Goal: Task Accomplishment & Management: Manage account settings

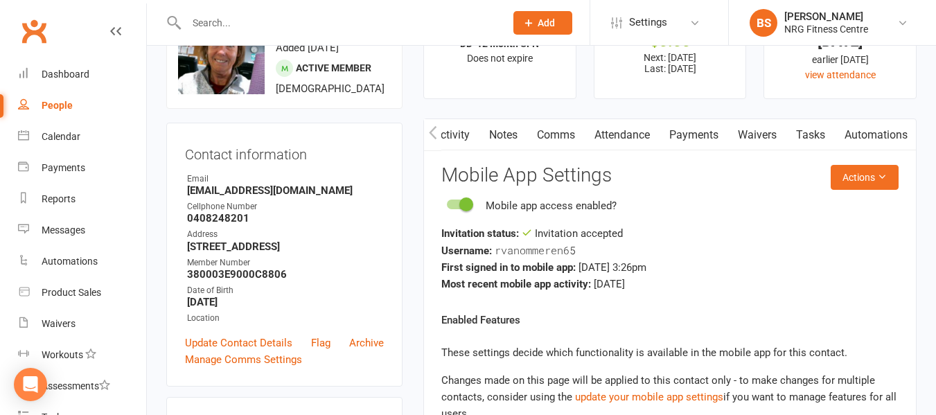
scroll to position [0, 258]
click at [77, 73] on div "Dashboard" at bounding box center [66, 74] width 48 height 11
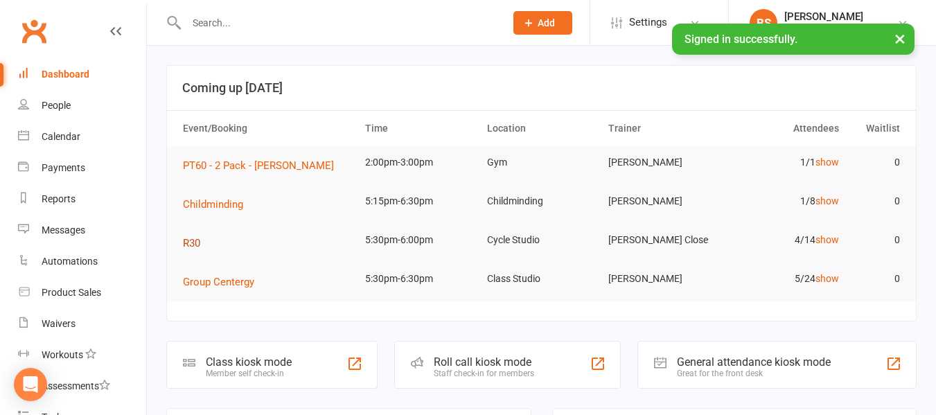
click at [198, 247] on span "R30" at bounding box center [191, 243] width 17 height 12
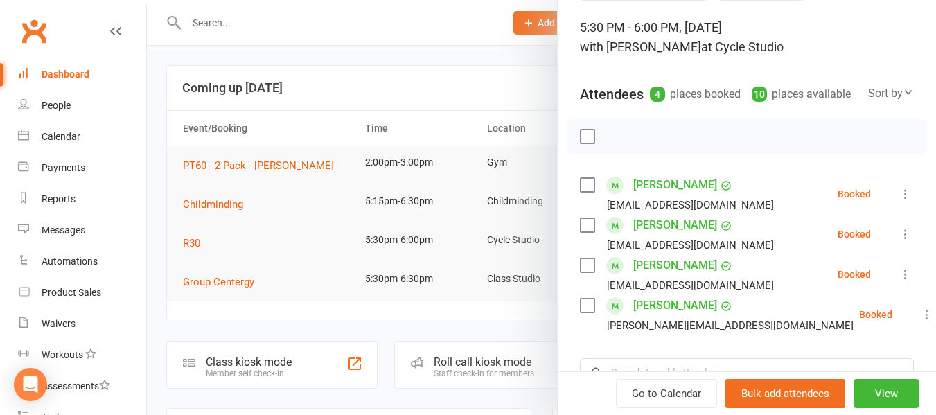
scroll to position [277, 0]
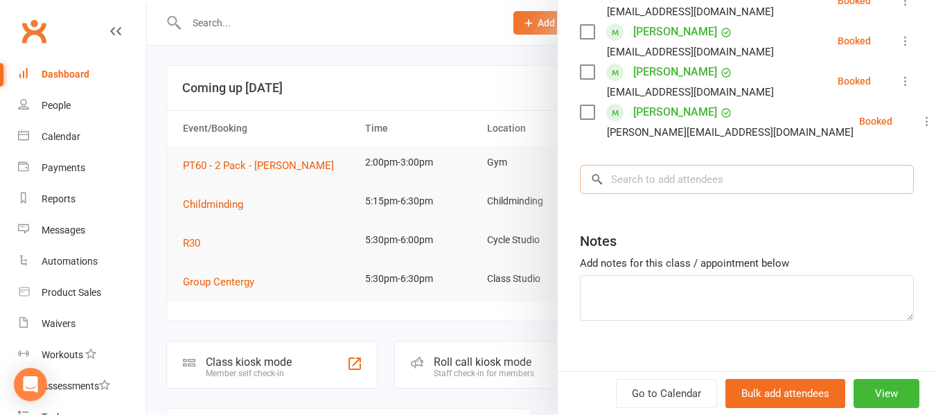
click at [666, 194] on input "search" at bounding box center [747, 179] width 334 height 29
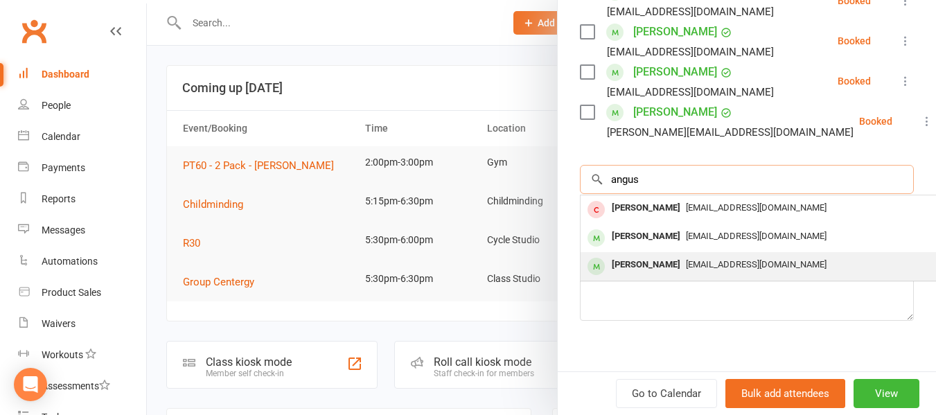
type input "angus"
click at [686, 270] on span "[EMAIL_ADDRESS][DOMAIN_NAME]" at bounding box center [756, 264] width 141 height 10
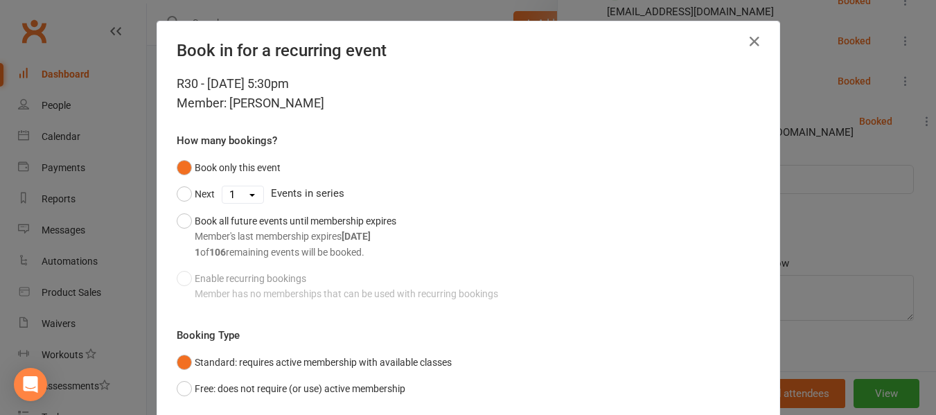
scroll to position [99, 0]
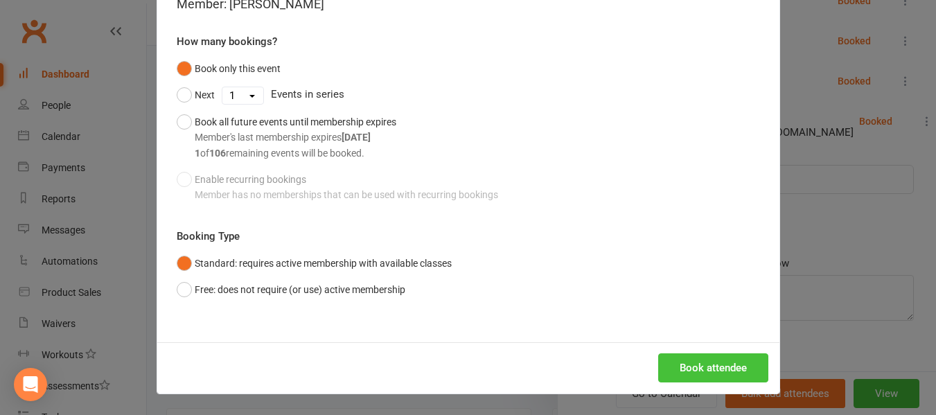
click at [686, 363] on button "Book attendee" at bounding box center [713, 368] width 110 height 29
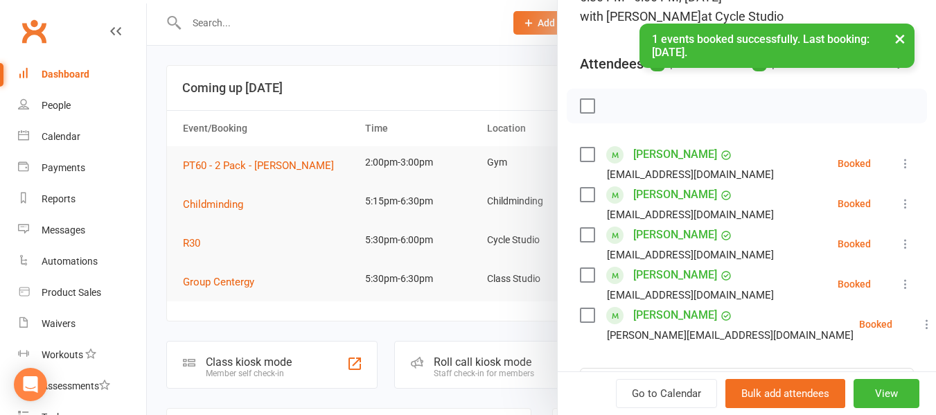
scroll to position [139, 0]
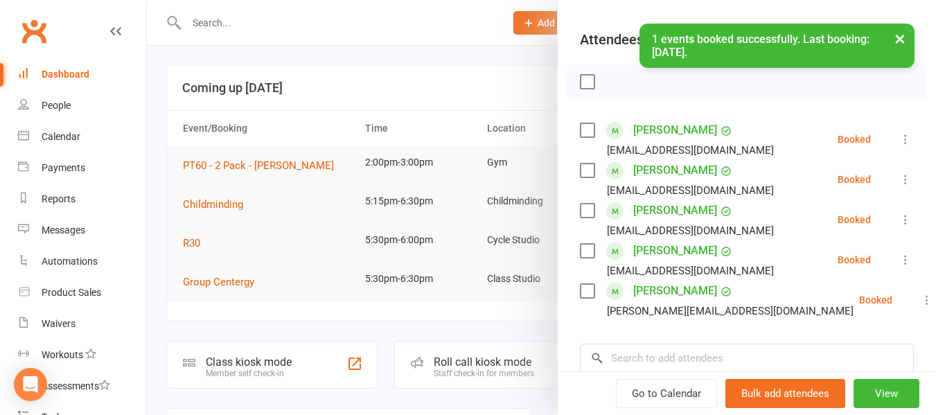
click at [157, 155] on div at bounding box center [541, 207] width 789 height 415
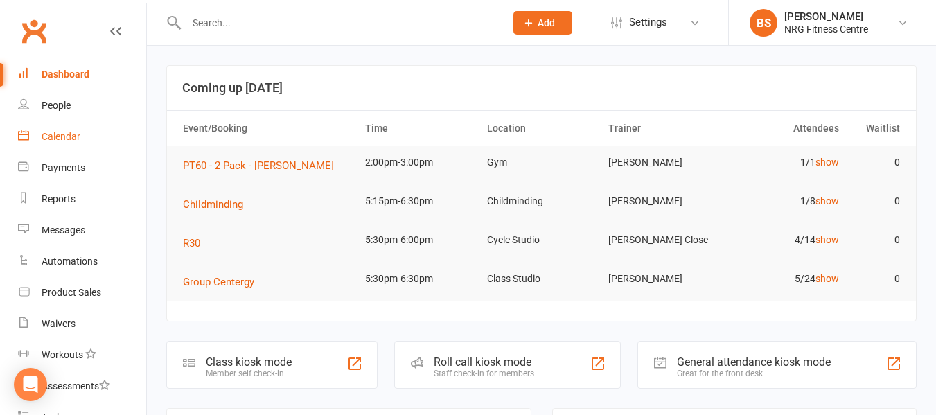
click at [65, 132] on div "Calendar" at bounding box center [61, 136] width 39 height 11
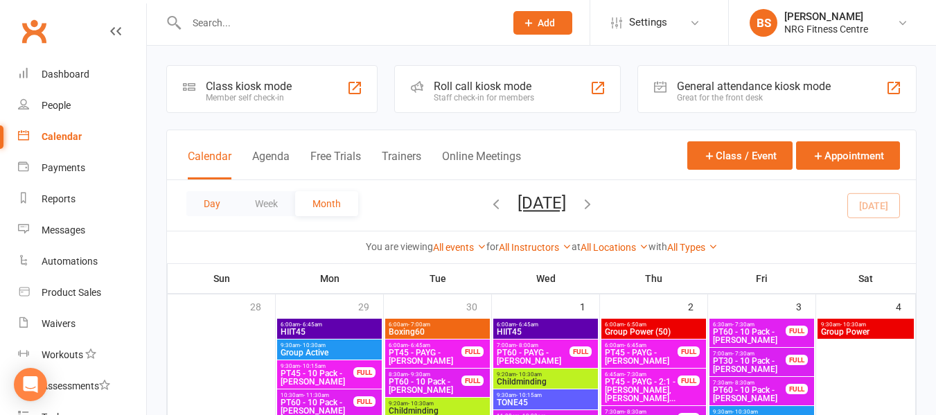
click at [216, 203] on button "Day" at bounding box center [211, 203] width 51 height 25
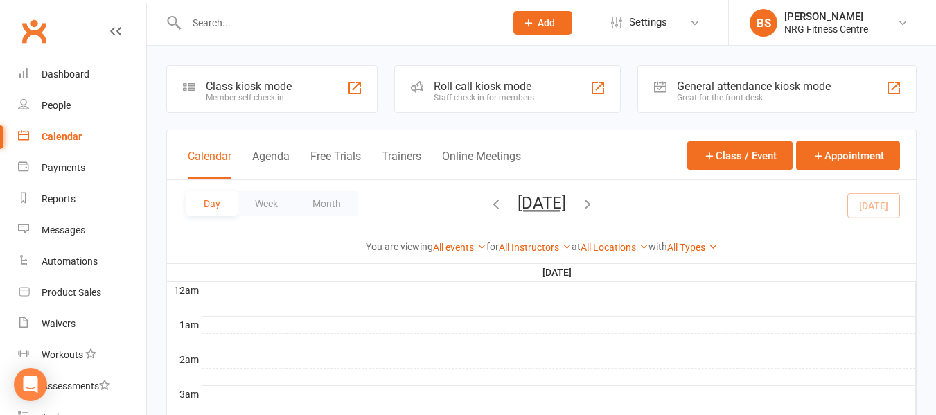
click at [595, 202] on icon "button" at bounding box center [587, 203] width 15 height 15
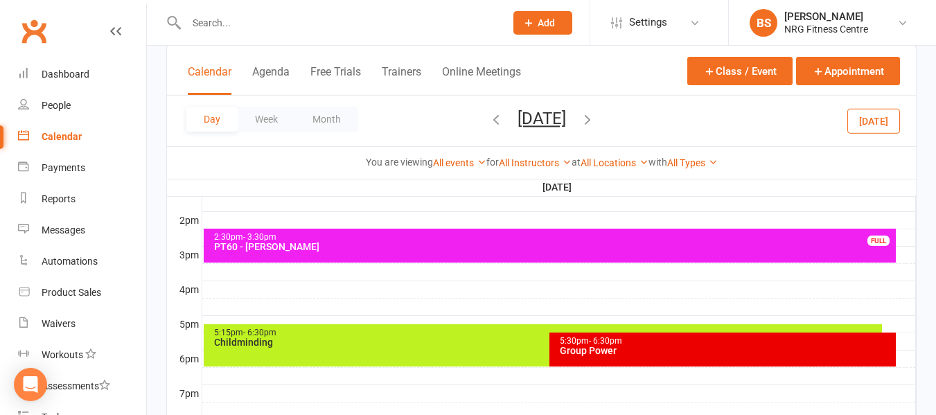
scroll to position [555, 0]
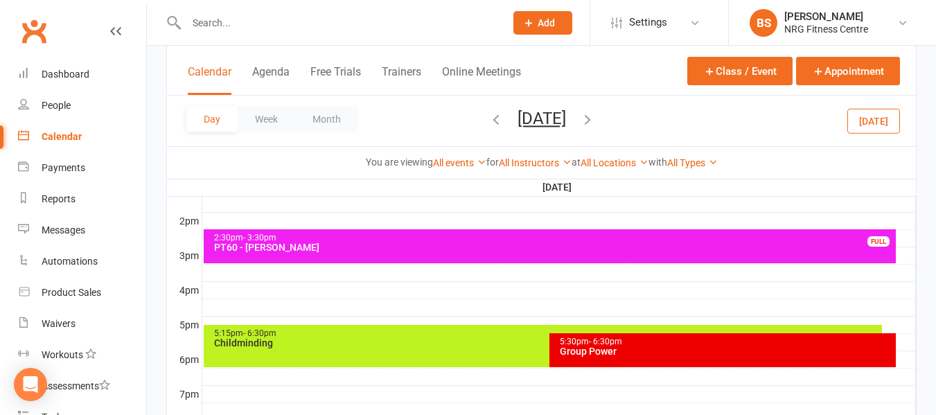
click at [584, 295] on div at bounding box center [559, 290] width 714 height 17
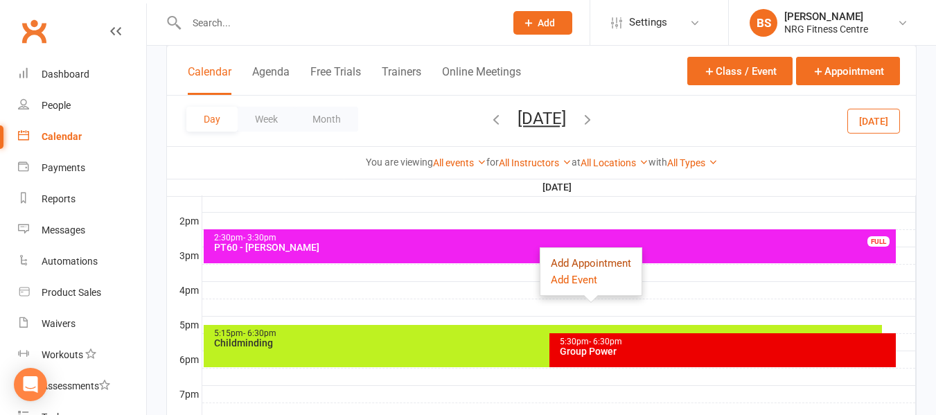
click at [587, 259] on button "Add Appointment" at bounding box center [591, 263] width 80 height 17
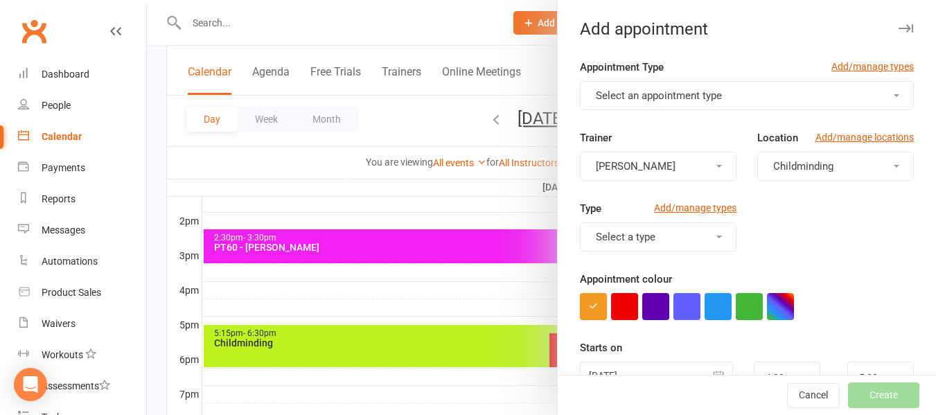
click at [664, 82] on button "Select an appointment type" at bounding box center [747, 95] width 334 height 29
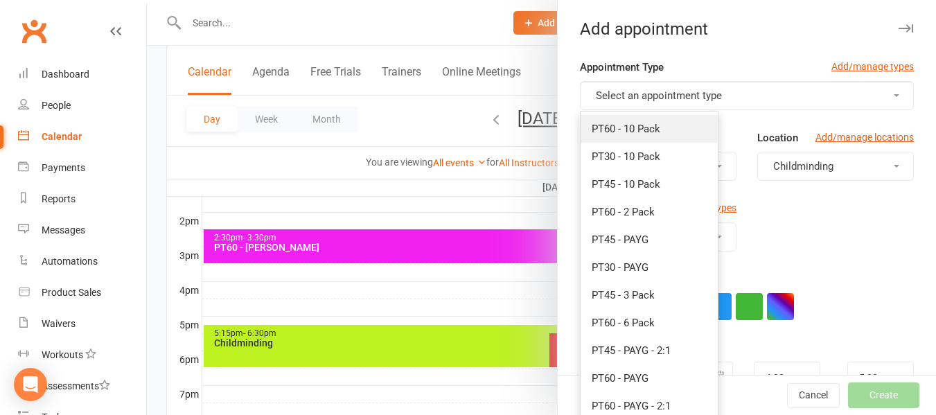
click at [664, 131] on link "PT60 - 10 Pack" at bounding box center [649, 129] width 137 height 28
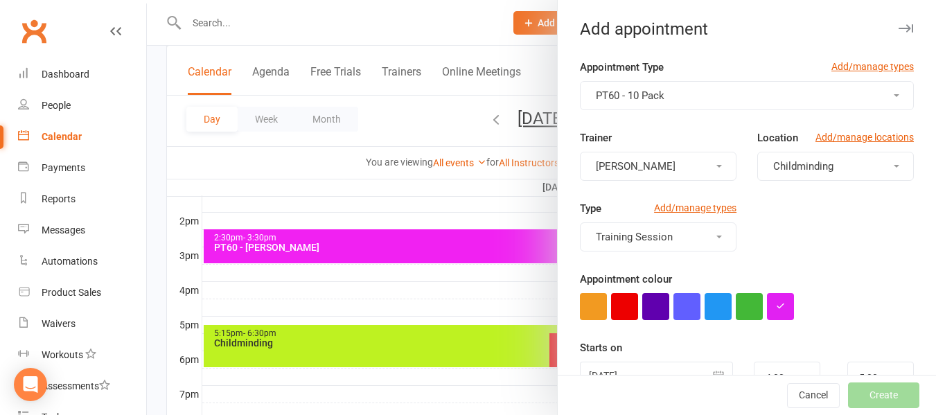
click at [785, 162] on span "Childminding" at bounding box center [804, 166] width 60 height 12
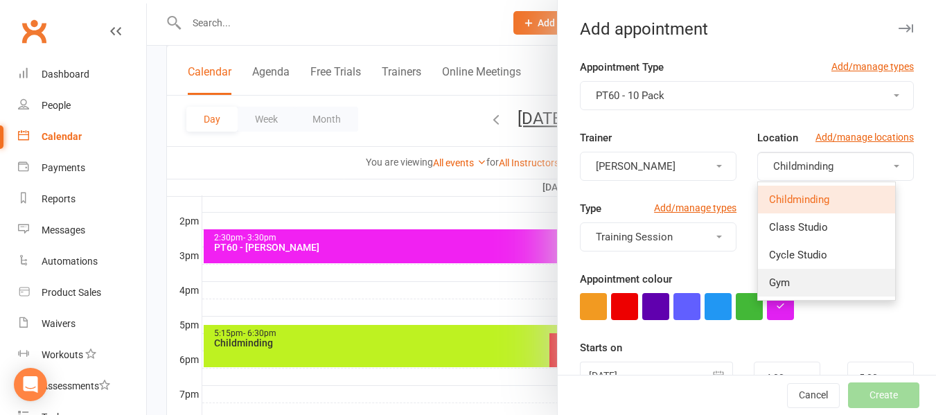
drag, startPoint x: 785, startPoint y: 284, endPoint x: 766, endPoint y: 267, distance: 25.5
click at [784, 284] on link "Gym" at bounding box center [826, 283] width 137 height 28
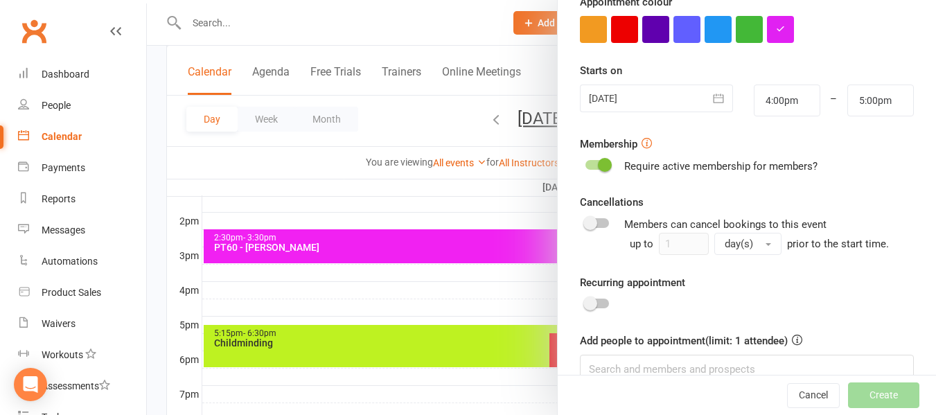
scroll to position [208, 0]
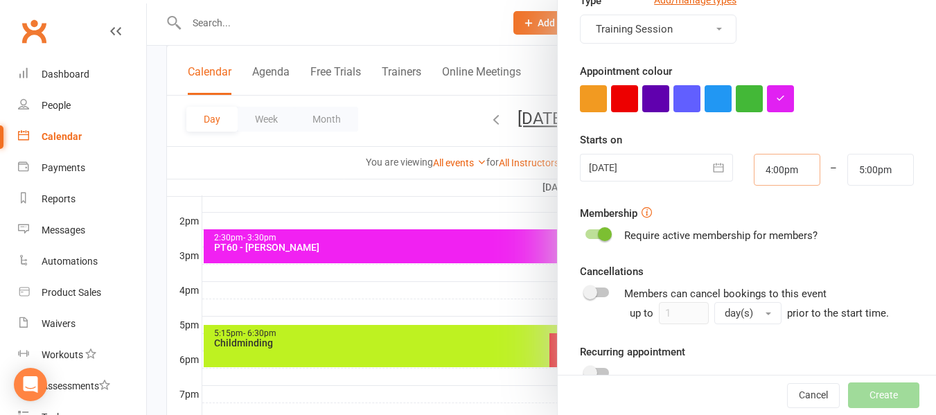
click at [783, 168] on input "4:00pm" at bounding box center [787, 170] width 67 height 32
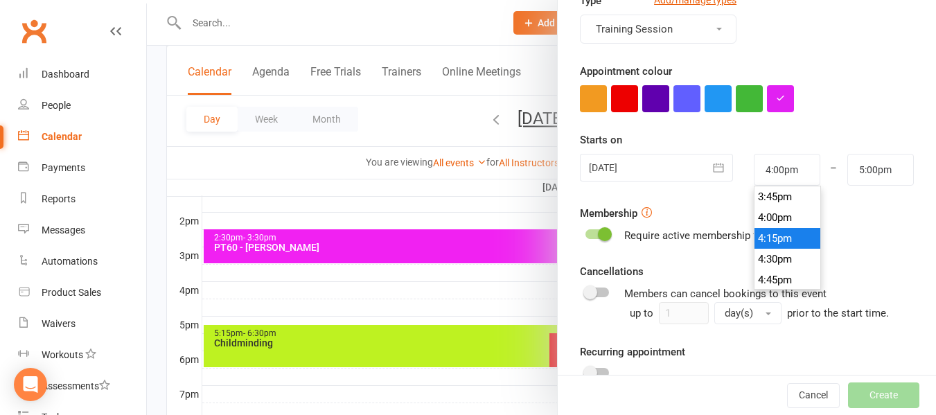
type input "4:15pm"
type input "5:15pm"
click at [776, 236] on li "4:15pm" at bounding box center [788, 238] width 67 height 21
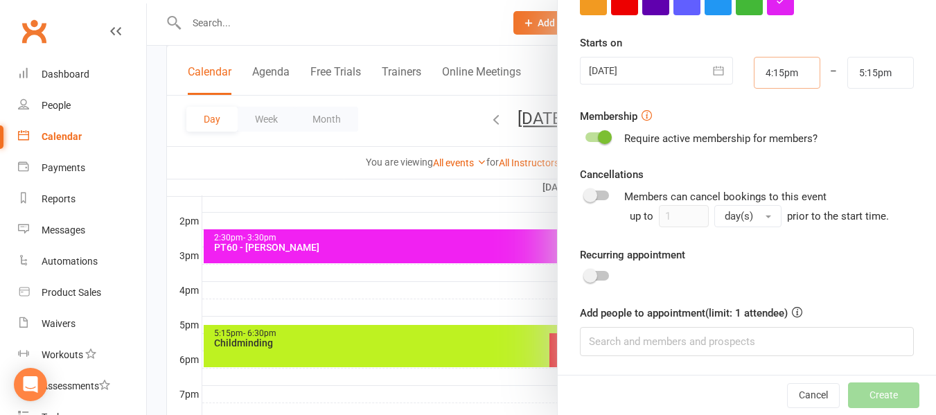
scroll to position [306, 0]
click at [687, 335] on input at bounding box center [747, 340] width 334 height 29
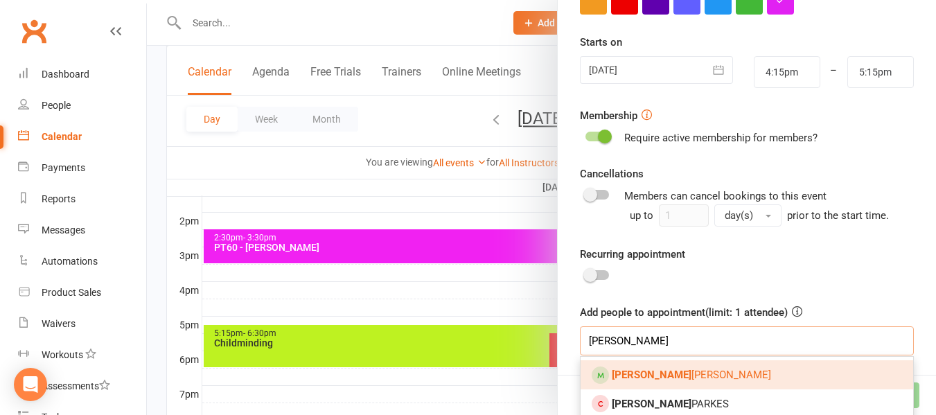
type input "[PERSON_NAME]"
click at [693, 372] on link "[PERSON_NAME]" at bounding box center [747, 374] width 333 height 29
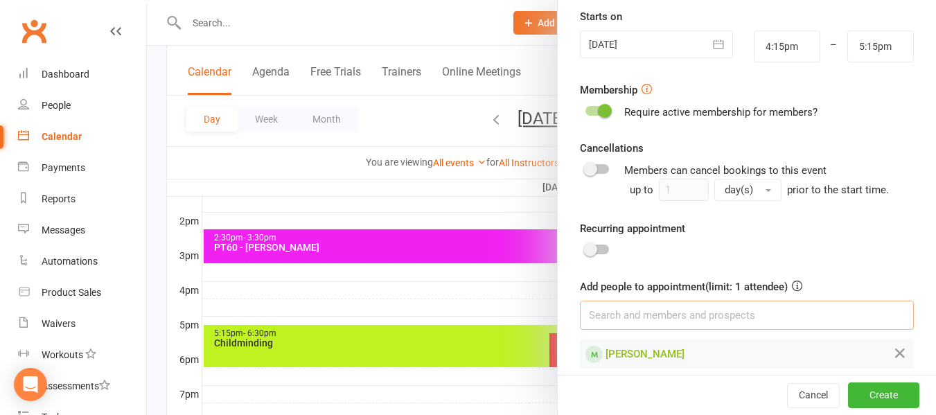
scroll to position [344, 0]
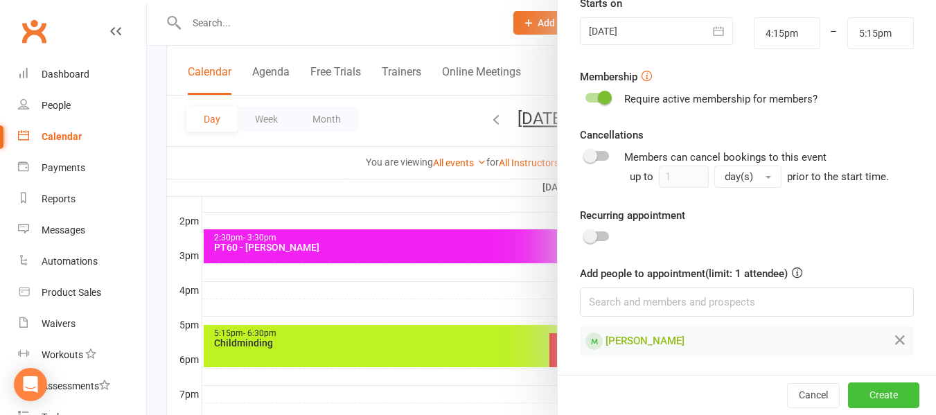
click at [860, 394] on button "Create" at bounding box center [883, 395] width 71 height 25
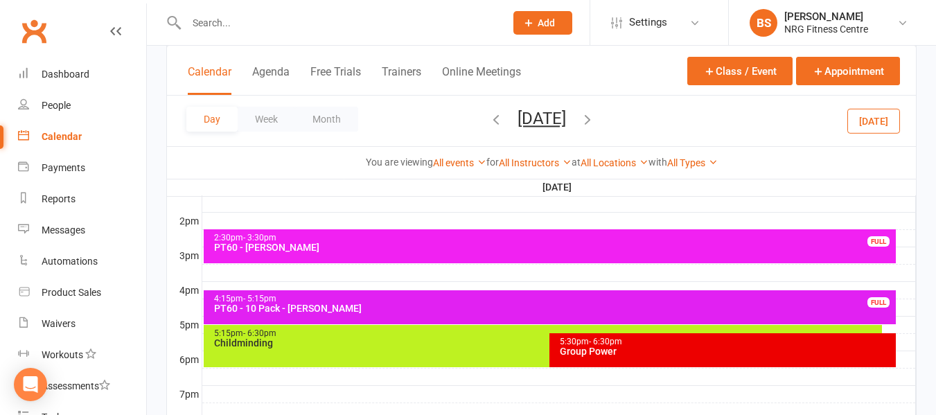
click at [595, 121] on icon "button" at bounding box center [587, 119] width 15 height 15
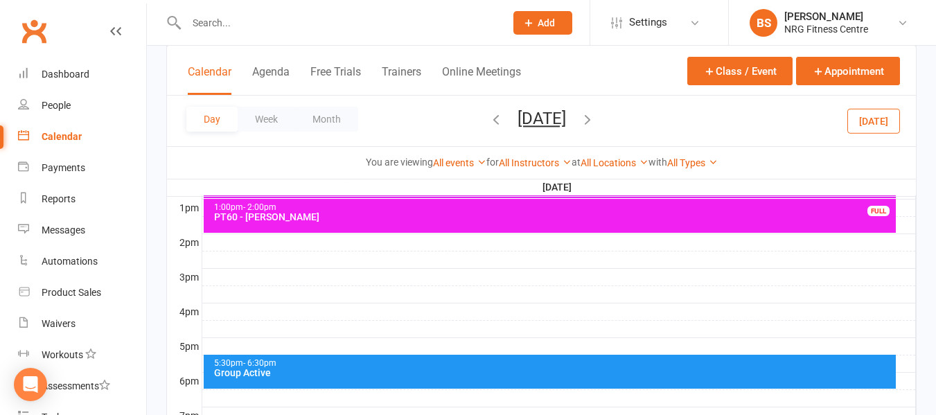
scroll to position [555, 0]
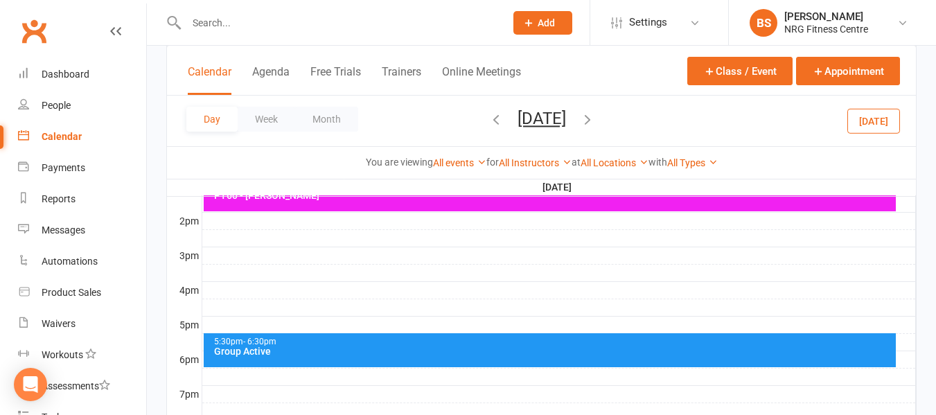
click at [211, 225] on div at bounding box center [559, 221] width 714 height 17
click at [212, 190] on button "Add Appointment" at bounding box center [219, 193] width 80 height 17
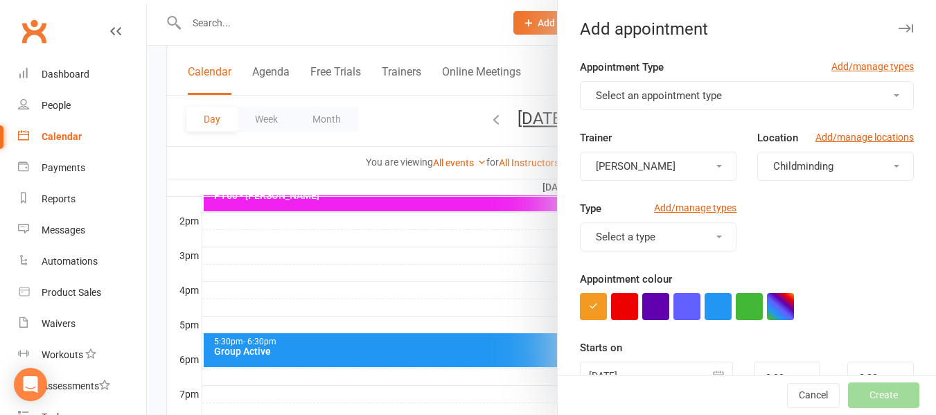
click at [669, 98] on span "Select an appointment type" at bounding box center [659, 95] width 126 height 12
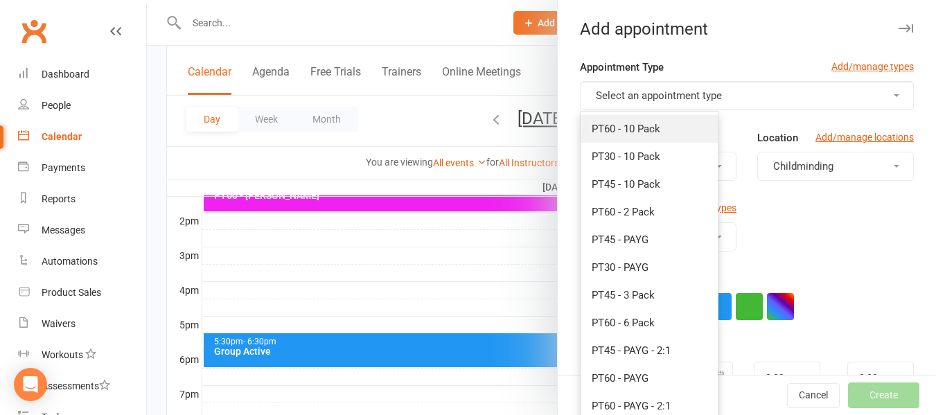
click at [663, 133] on link "PT60 - 10 Pack" at bounding box center [649, 129] width 137 height 28
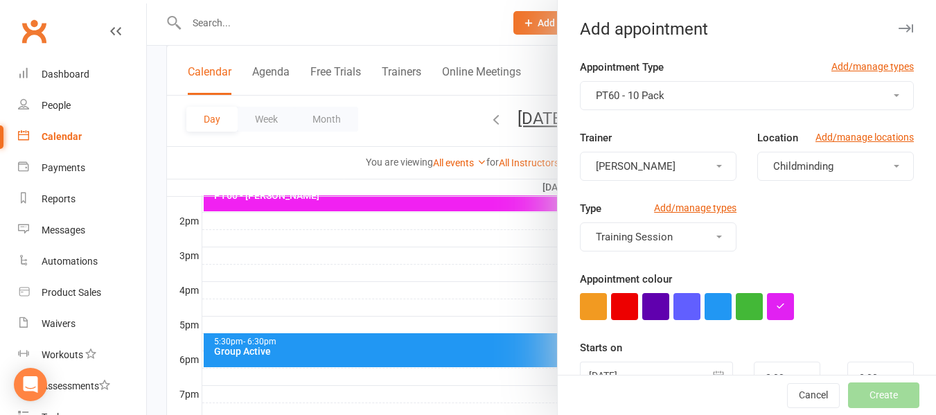
click at [786, 155] on button "Childminding" at bounding box center [836, 166] width 157 height 29
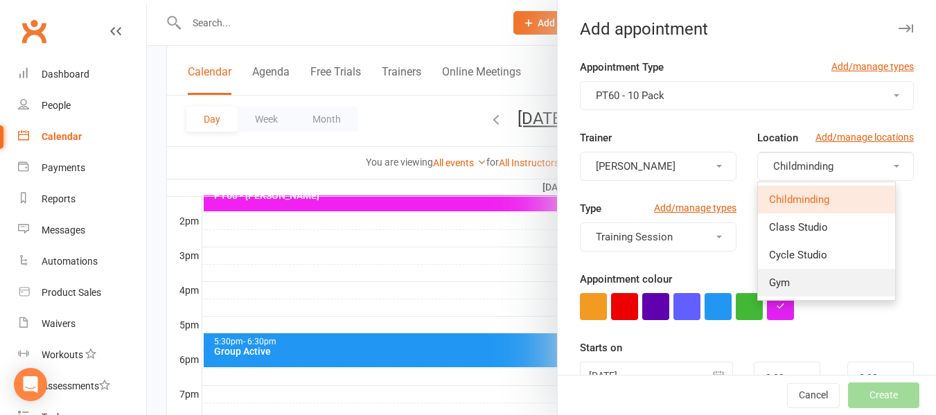
click at [783, 287] on link "Gym" at bounding box center [826, 283] width 137 height 28
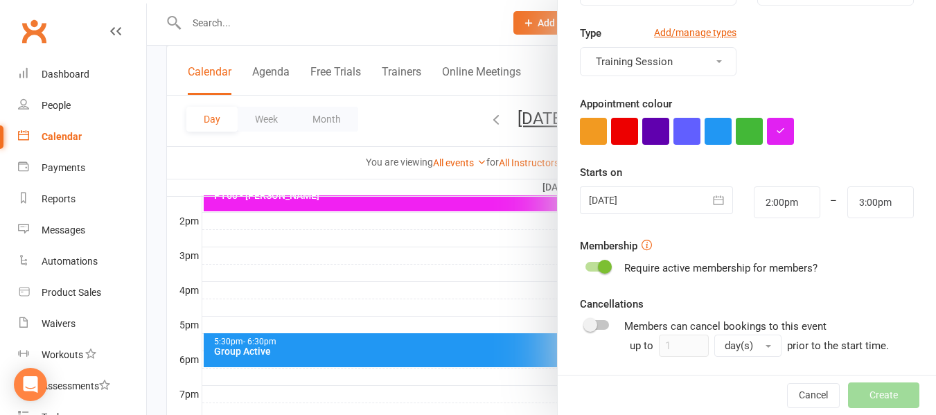
scroll to position [208, 0]
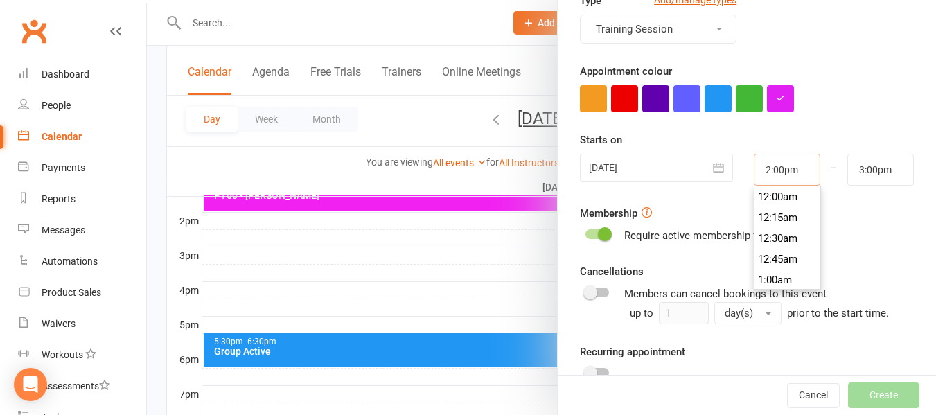
click at [781, 173] on input "2:00pm" at bounding box center [787, 170] width 67 height 32
type input "2:30pm"
type input "3:30pm"
click at [783, 258] on li "2:30pm" at bounding box center [788, 259] width 67 height 21
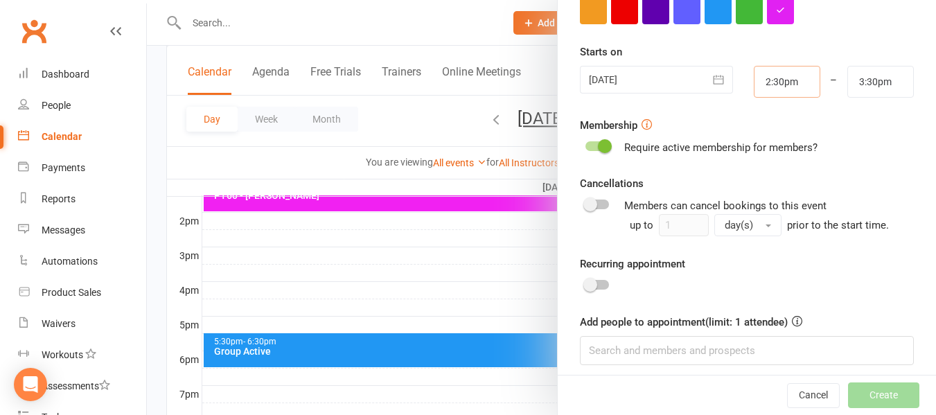
scroll to position [306, 0]
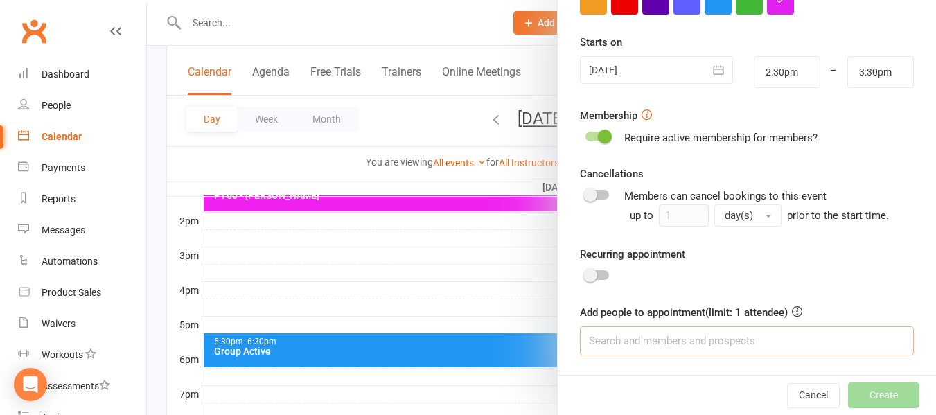
click at [738, 340] on input at bounding box center [747, 340] width 334 height 29
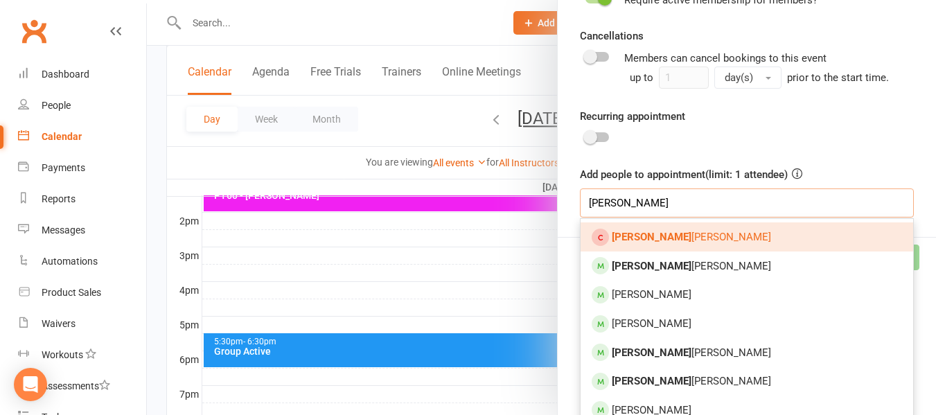
scroll to position [444, 0]
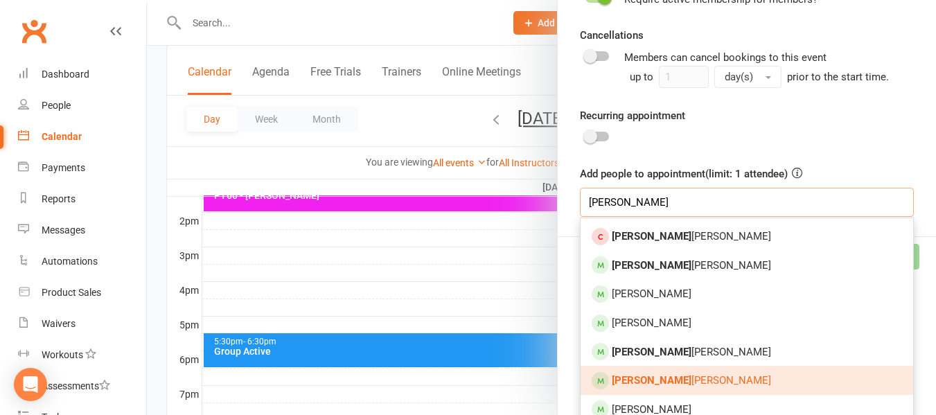
type input "[PERSON_NAME]"
click at [683, 383] on link "[PERSON_NAME]" at bounding box center [747, 380] width 333 height 29
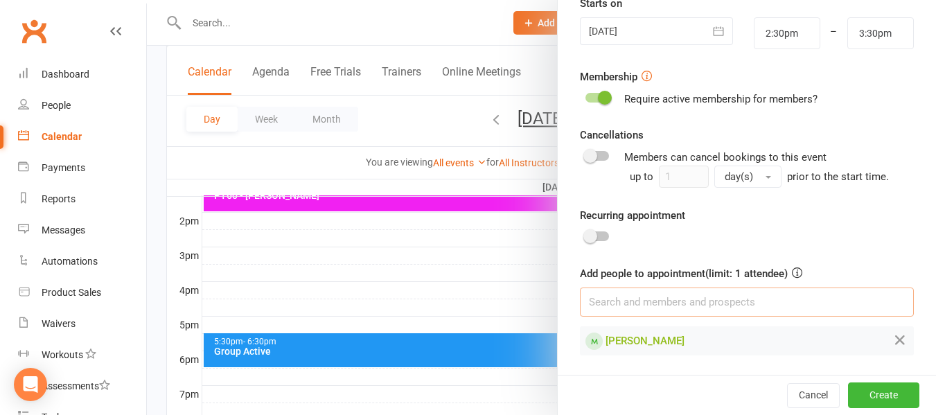
scroll to position [624, 0]
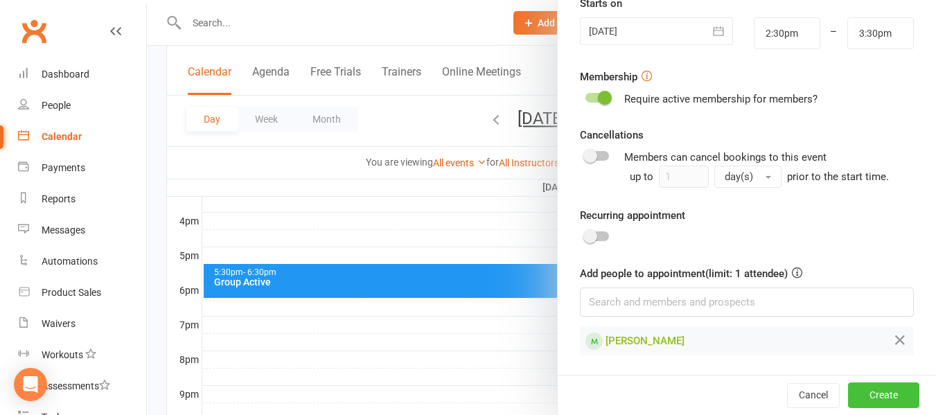
click at [873, 394] on button "Create" at bounding box center [883, 395] width 71 height 25
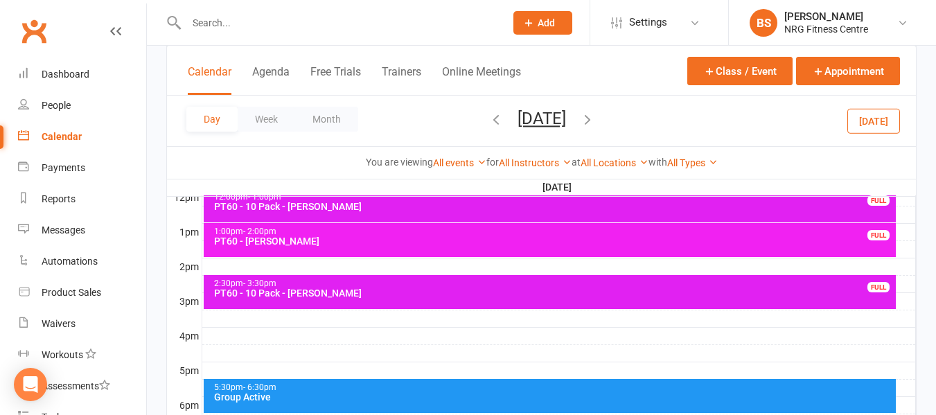
scroll to position [485, 0]
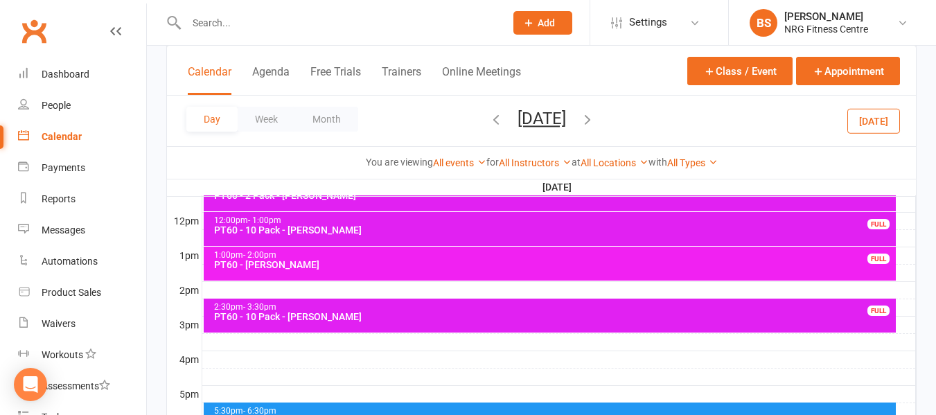
click at [595, 120] on icon "button" at bounding box center [587, 119] width 15 height 15
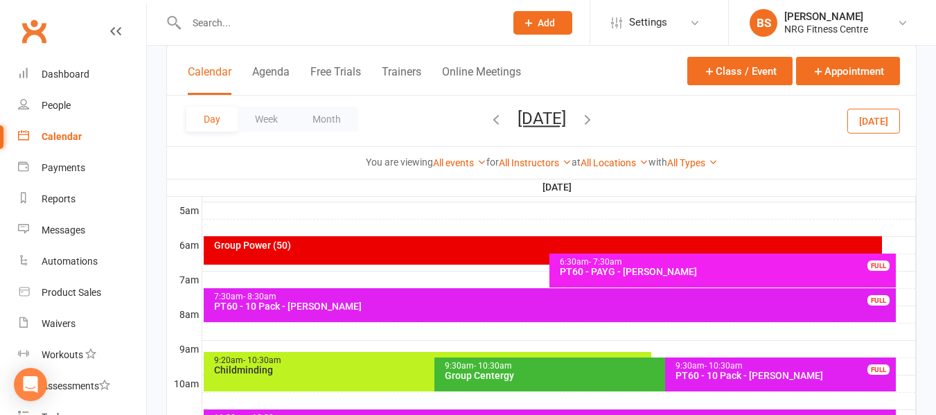
scroll to position [277, 0]
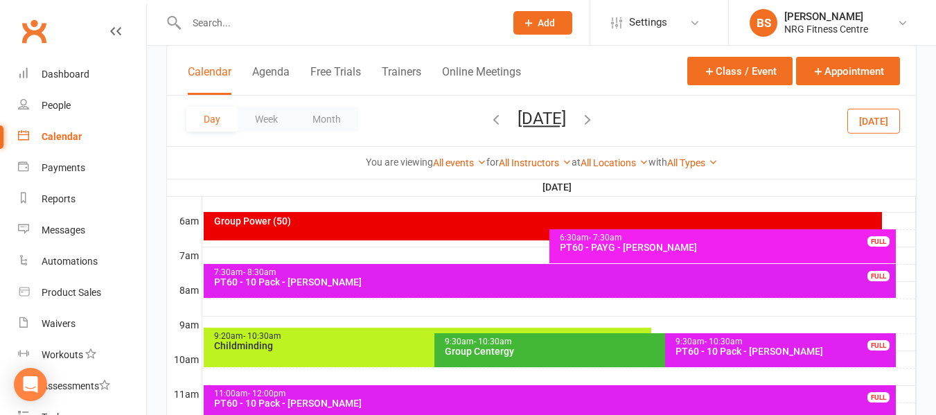
click at [902, 259] on div at bounding box center [559, 255] width 714 height 17
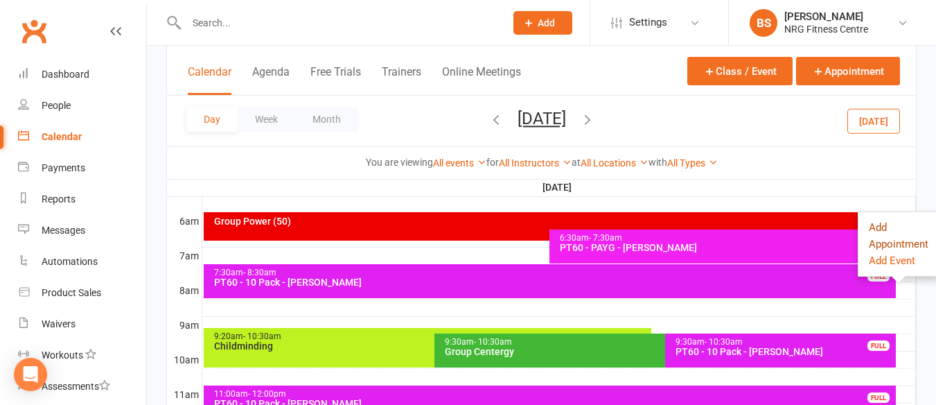
click at [884, 226] on button "Add Appointment" at bounding box center [899, 235] width 60 height 33
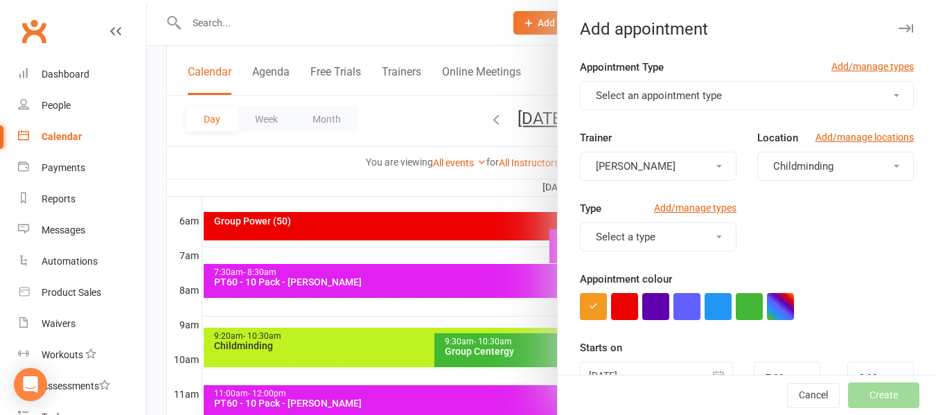
click at [635, 98] on span "Select an appointment type" at bounding box center [659, 95] width 126 height 12
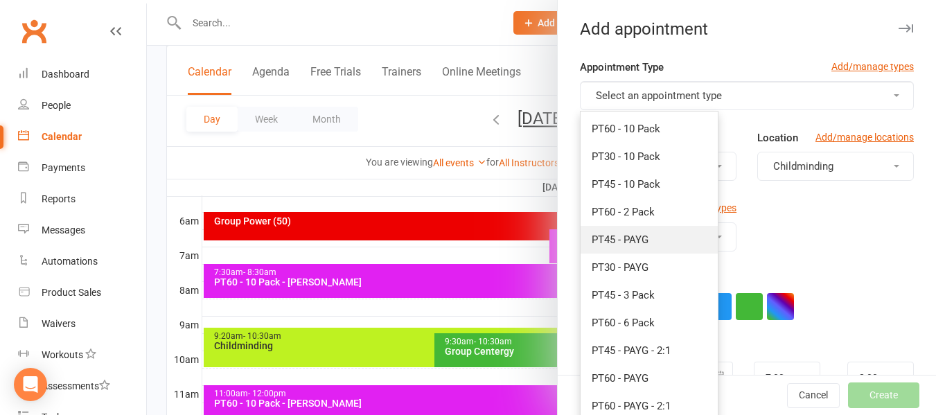
click at [643, 241] on span "PT45 - PAYG" at bounding box center [620, 240] width 57 height 12
type input "7:45am"
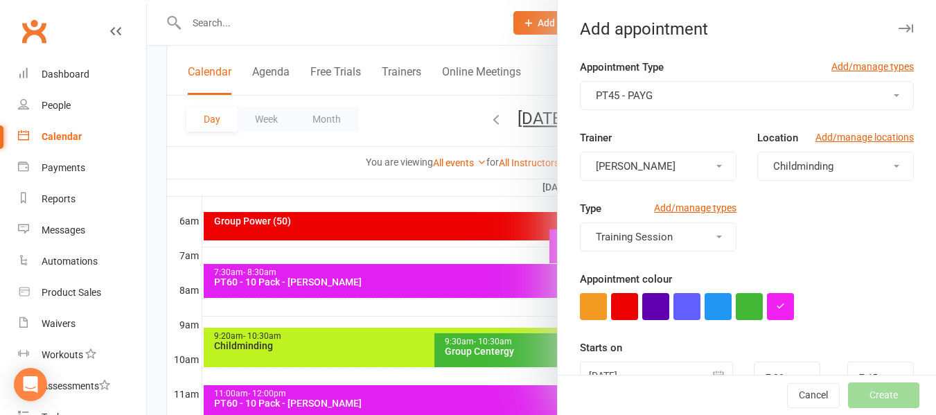
click at [733, 91] on button "PT45 - PAYG" at bounding box center [747, 95] width 334 height 29
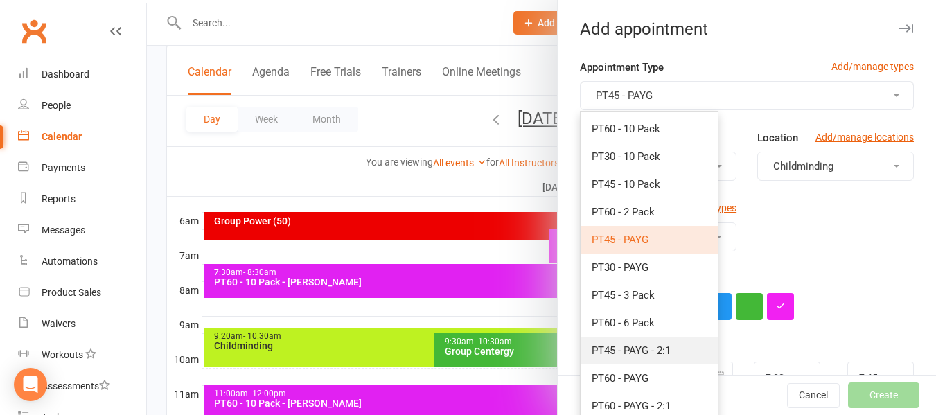
click at [648, 352] on span "PT45 - PAYG - 2:1" at bounding box center [631, 350] width 79 height 12
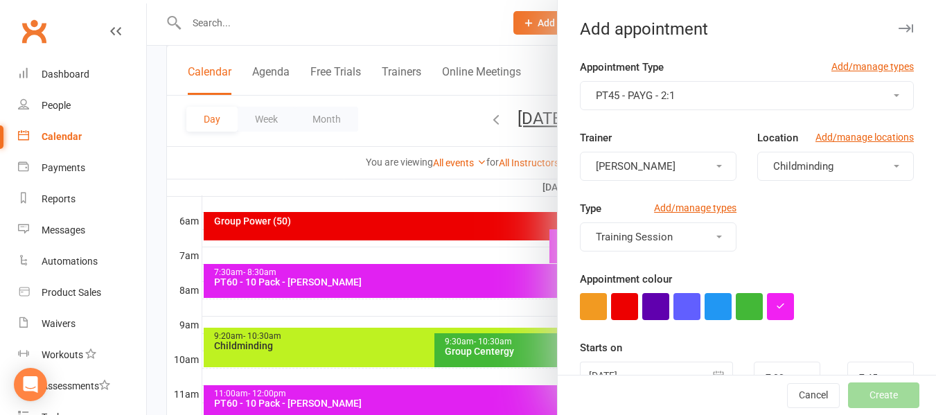
click at [822, 164] on button "Childminding" at bounding box center [836, 166] width 157 height 29
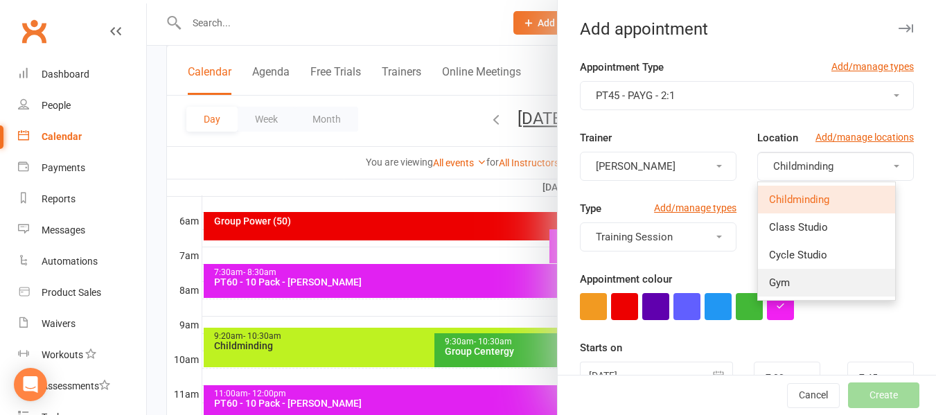
click at [801, 277] on link "Gym" at bounding box center [826, 283] width 137 height 28
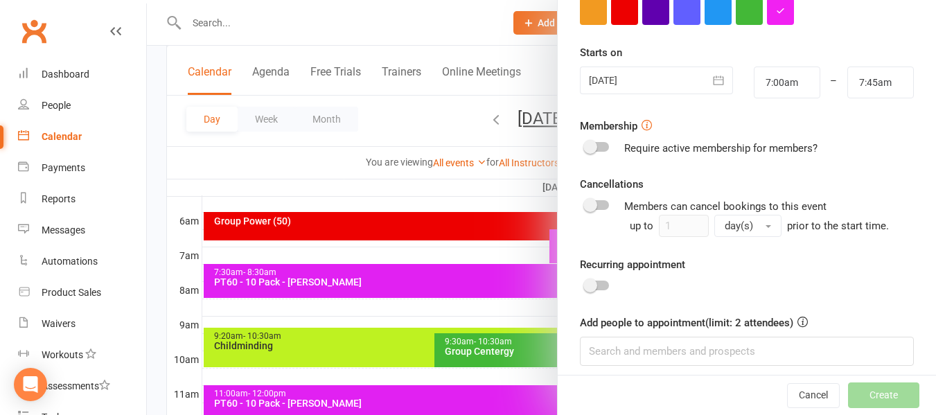
scroll to position [306, 0]
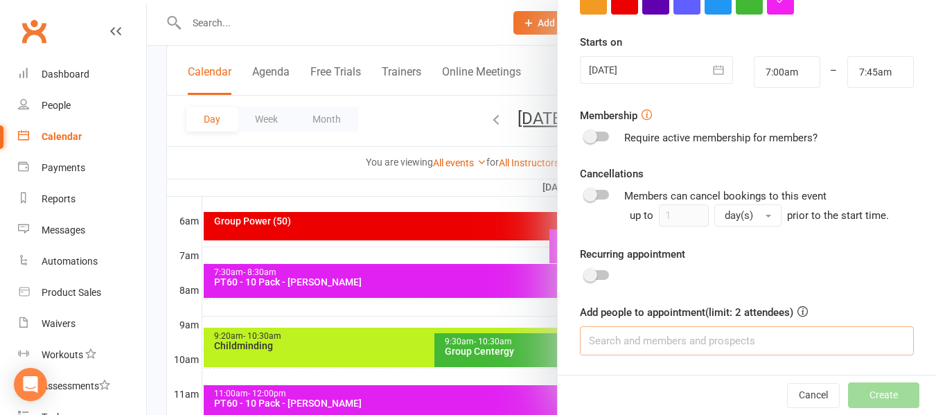
click at [689, 335] on input at bounding box center [747, 340] width 334 height 29
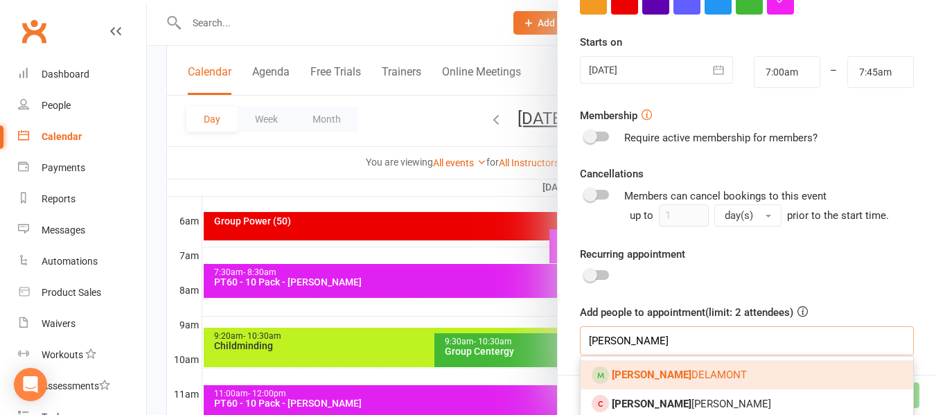
type input "[PERSON_NAME]"
click at [684, 373] on span "[PERSON_NAME]" at bounding box center [679, 375] width 135 height 12
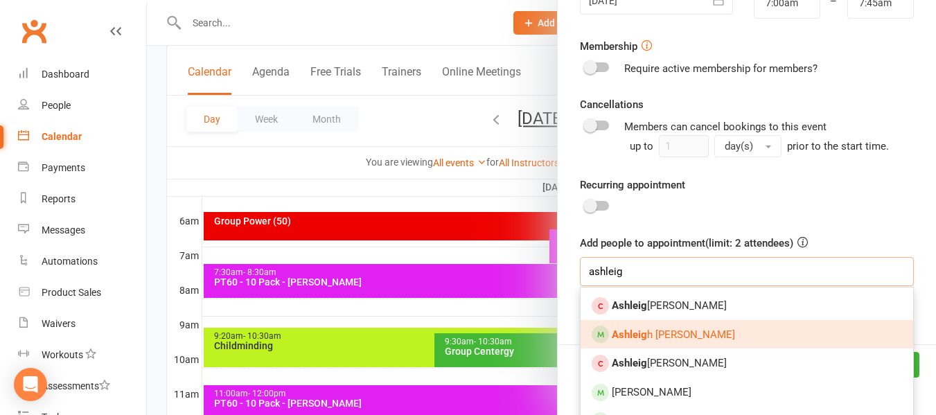
type input "ashleig"
click at [674, 331] on span "[PERSON_NAME]" at bounding box center [673, 335] width 123 height 12
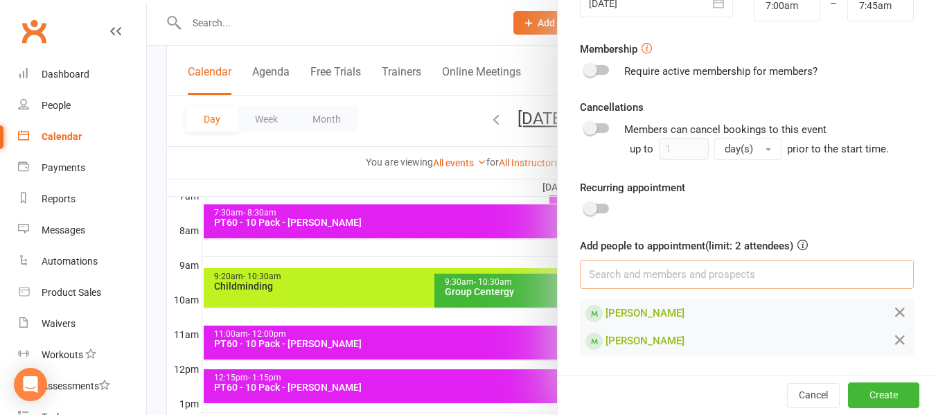
scroll to position [416, 0]
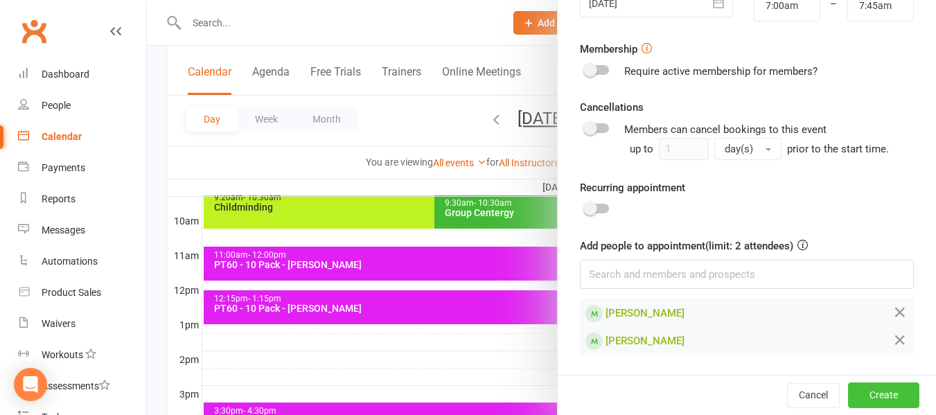
click at [880, 394] on button "Create" at bounding box center [883, 395] width 71 height 25
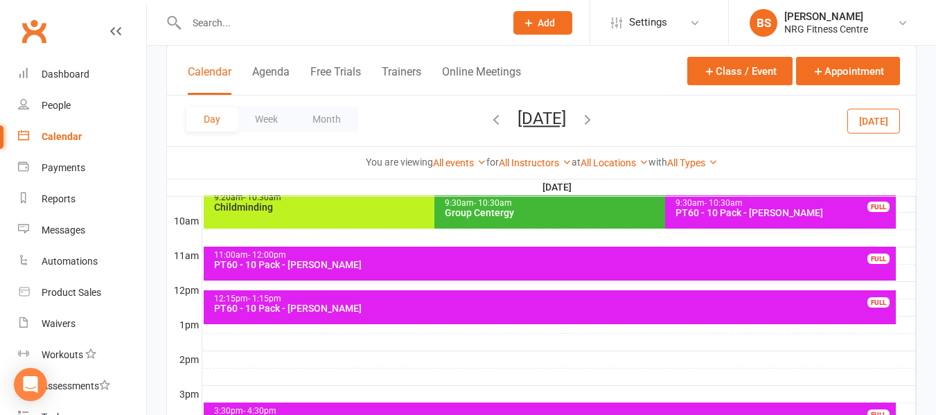
click at [907, 241] on div at bounding box center [559, 238] width 714 height 17
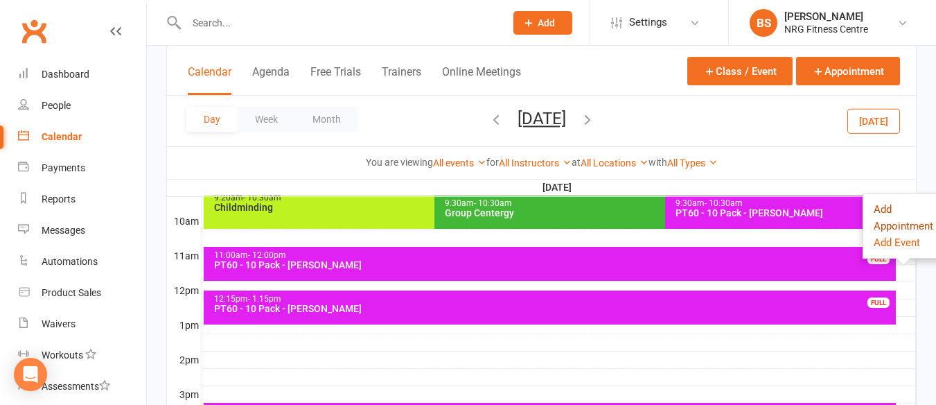
click at [877, 204] on button "Add Appointment" at bounding box center [904, 217] width 60 height 33
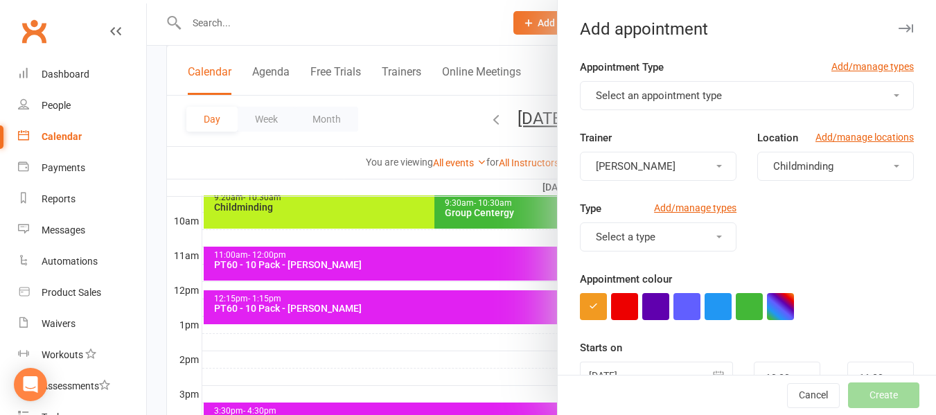
click at [616, 99] on span "Select an appointment type" at bounding box center [659, 95] width 126 height 12
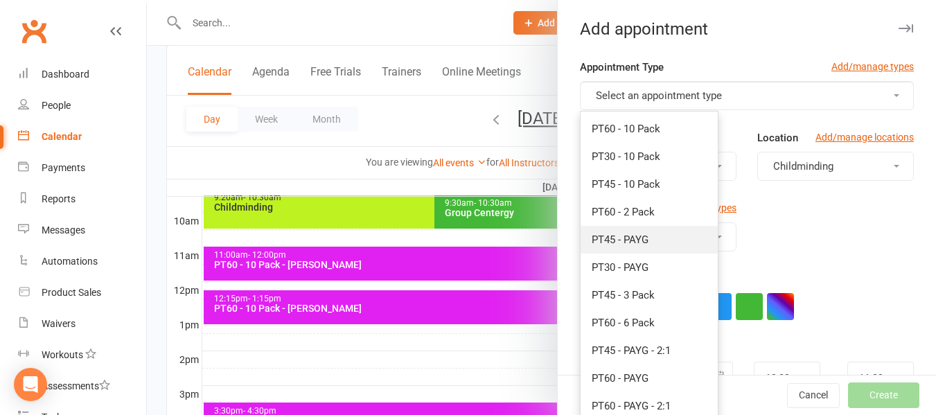
click at [633, 238] on span "PT45 - PAYG" at bounding box center [620, 240] width 57 height 12
type input "11:15am"
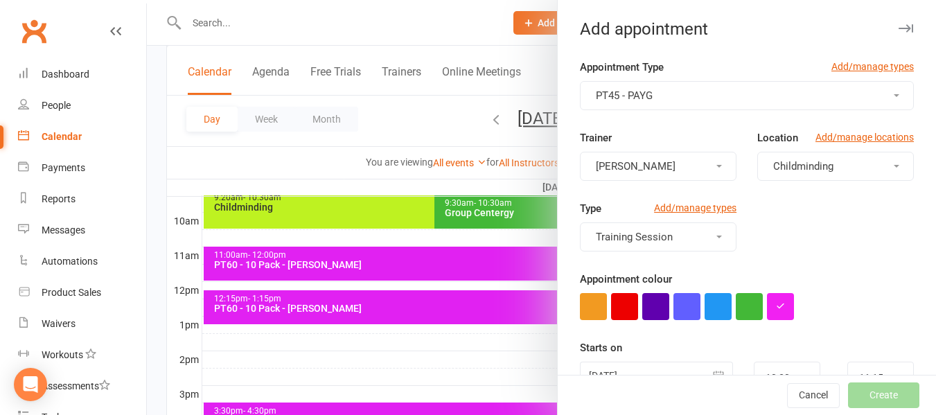
click at [797, 157] on button "Childminding" at bounding box center [836, 166] width 157 height 29
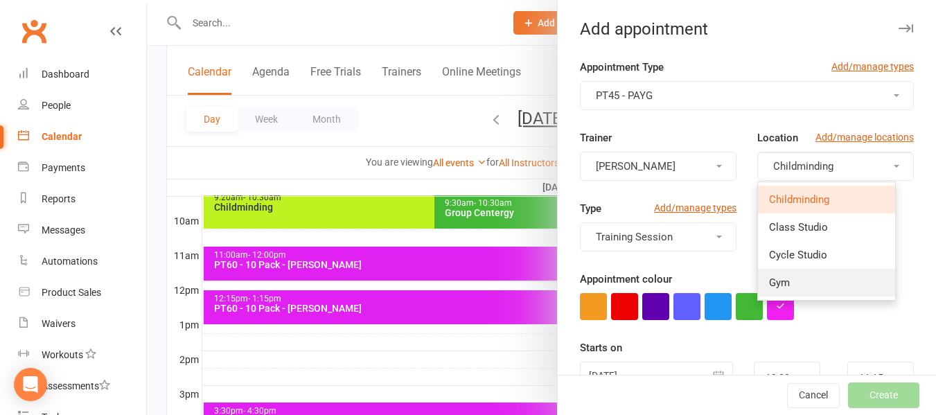
drag, startPoint x: 782, startPoint y: 288, endPoint x: 777, endPoint y: 272, distance: 16.0
click at [781, 288] on link "Gym" at bounding box center [826, 283] width 137 height 28
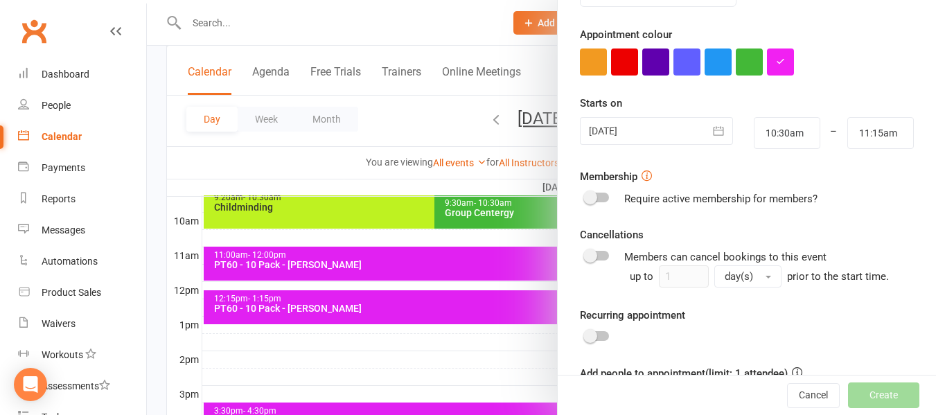
scroll to position [277, 0]
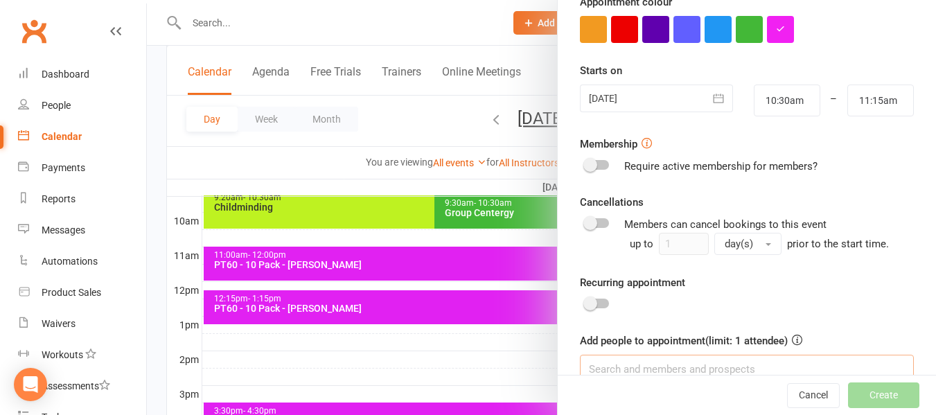
click at [659, 368] on input at bounding box center [747, 369] width 334 height 29
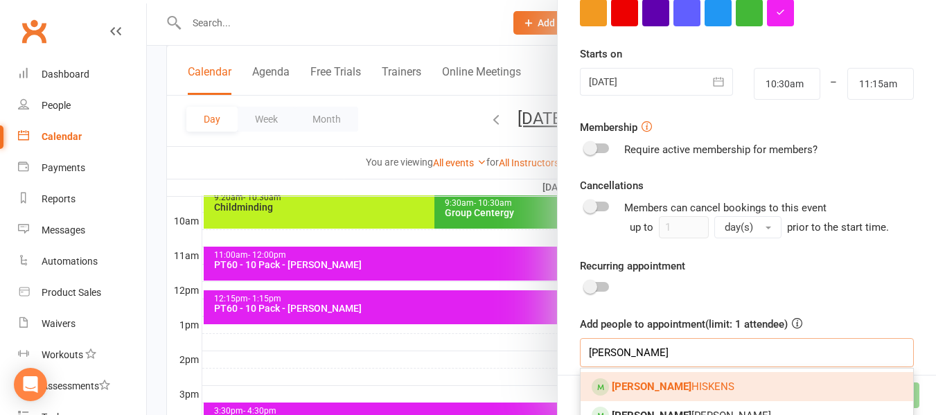
scroll to position [342, 0]
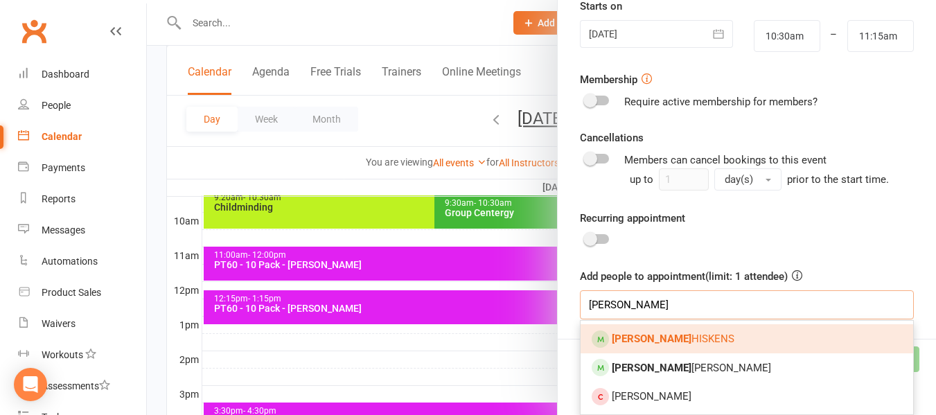
type input "[PERSON_NAME]"
click at [646, 338] on span "[PERSON_NAME]" at bounding box center [673, 339] width 123 height 12
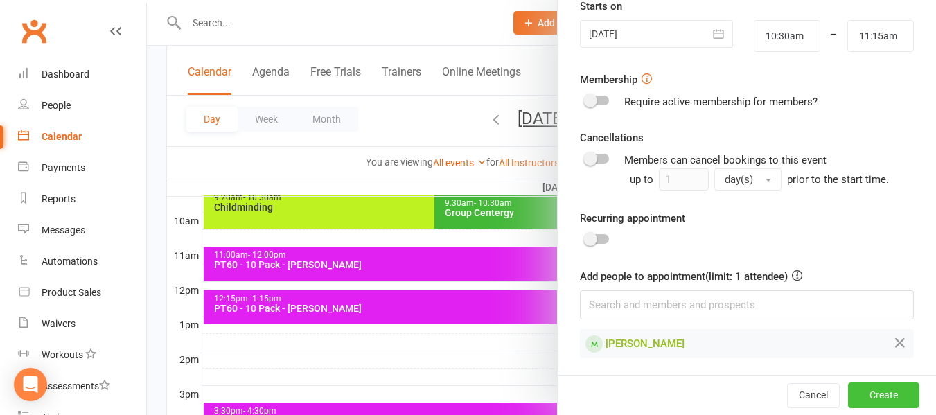
click at [857, 393] on button "Create" at bounding box center [883, 395] width 71 height 25
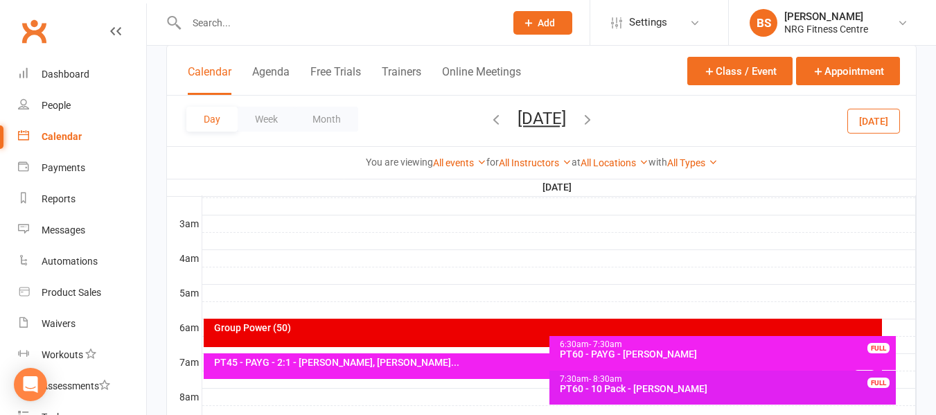
scroll to position [208, 0]
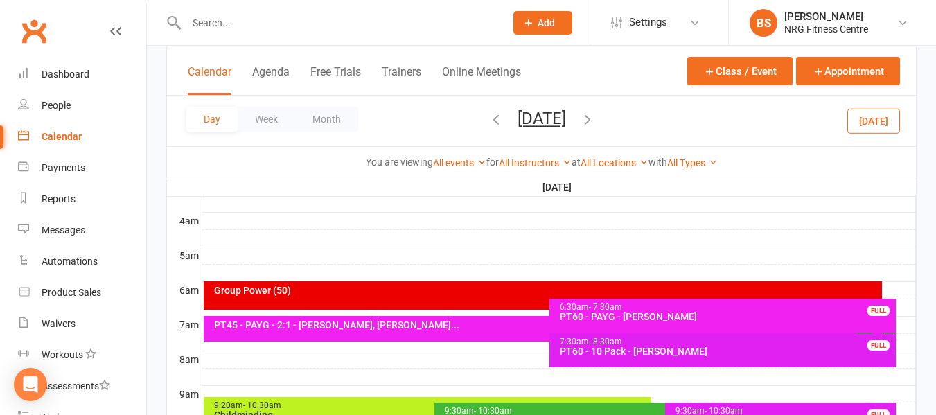
click at [595, 121] on icon "button" at bounding box center [587, 119] width 15 height 15
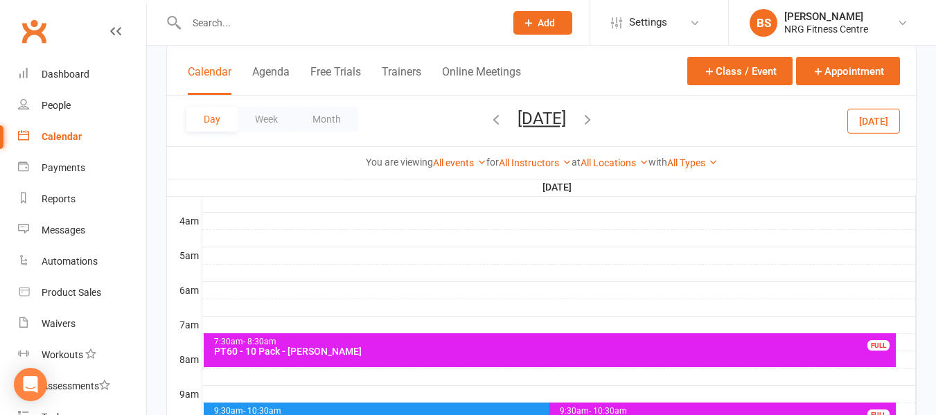
click at [213, 309] on div at bounding box center [559, 307] width 714 height 17
click at [220, 274] on button "Add Appointment" at bounding box center [221, 278] width 80 height 17
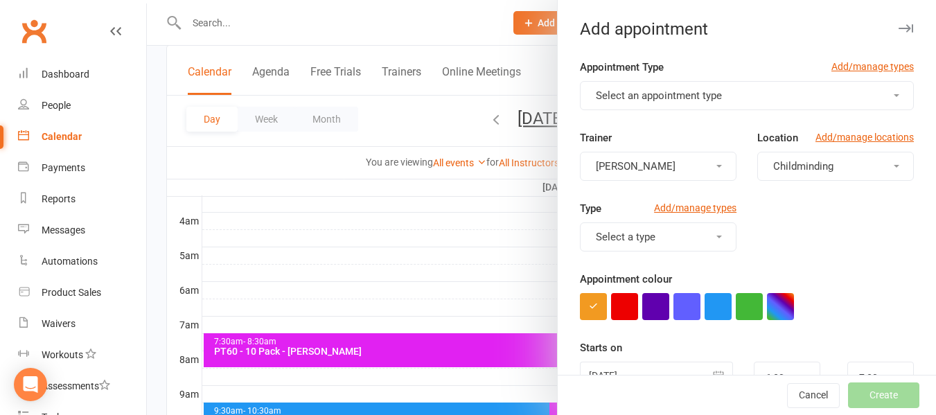
click at [633, 96] on span "Select an appointment type" at bounding box center [659, 95] width 126 height 12
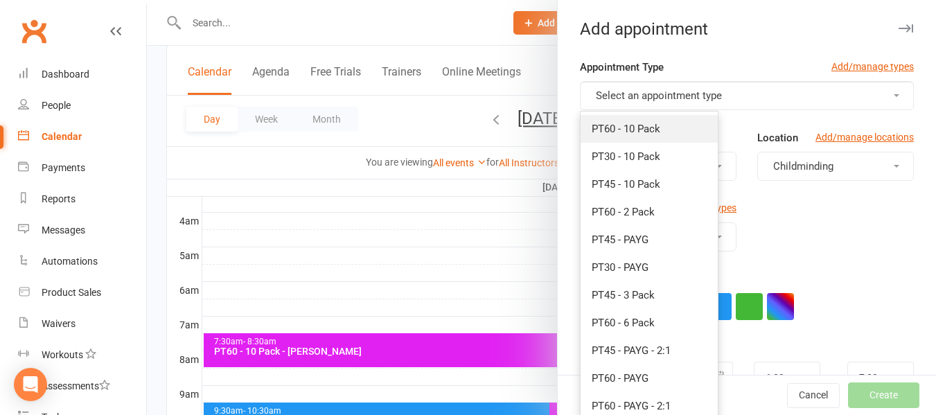
click at [631, 134] on span "PT60 - 10 Pack" at bounding box center [626, 129] width 69 height 12
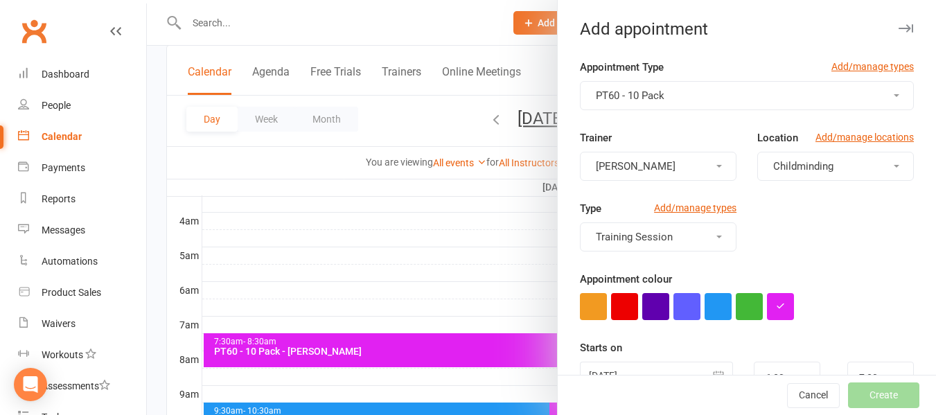
click at [813, 162] on span "Childminding" at bounding box center [804, 166] width 60 height 12
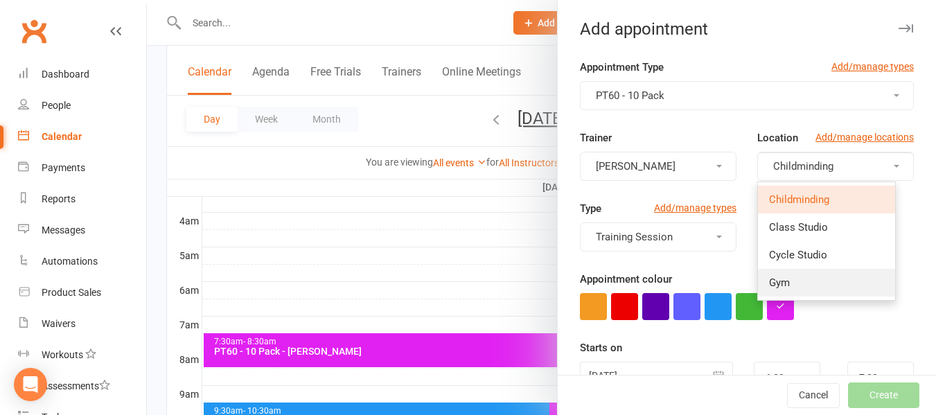
click at [789, 293] on link "Gym" at bounding box center [826, 283] width 137 height 28
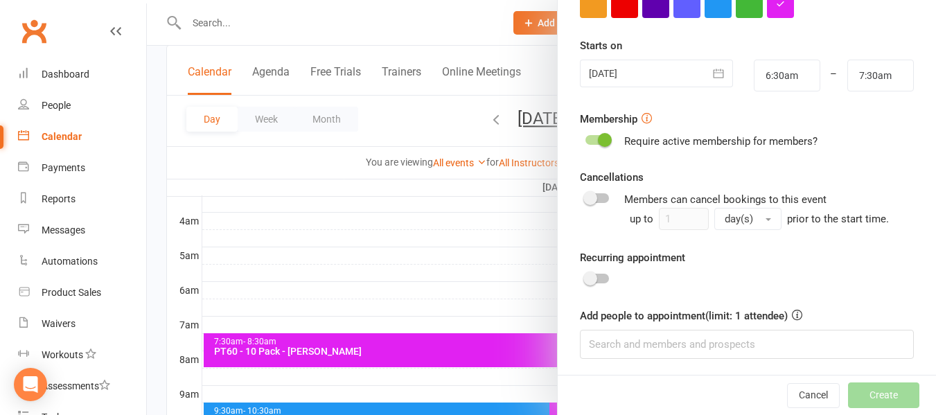
scroll to position [306, 0]
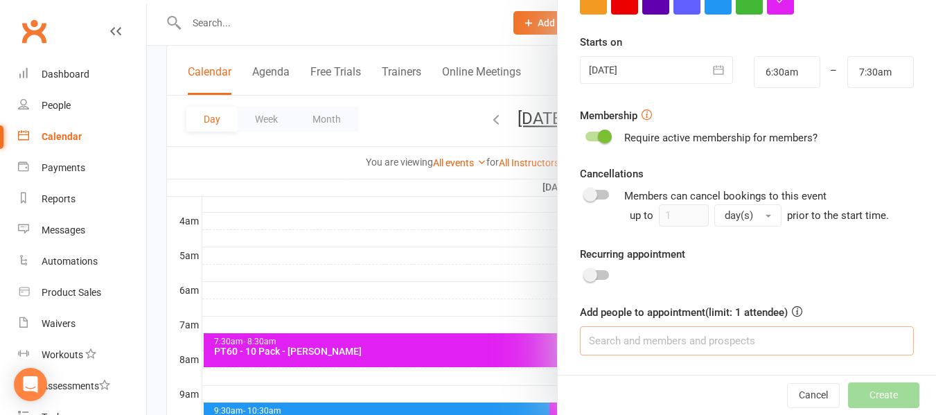
click at [659, 343] on input at bounding box center [747, 340] width 334 height 29
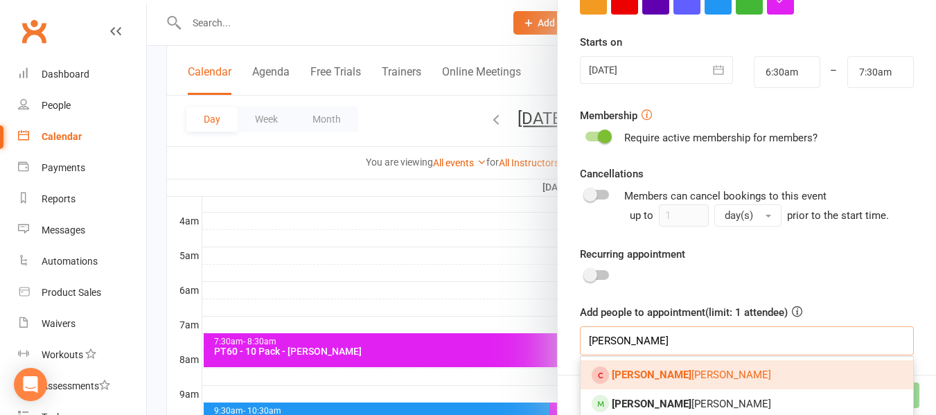
scroll to position [342, 0]
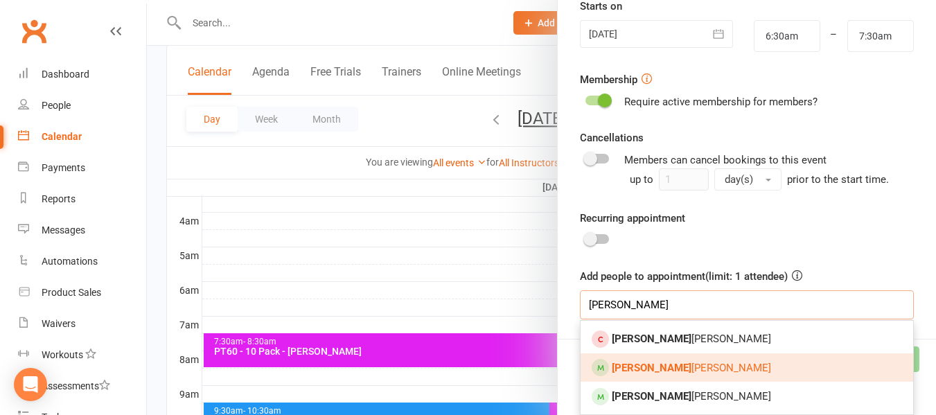
type input "[PERSON_NAME]"
click at [676, 363] on link "[PERSON_NAME]" at bounding box center [747, 368] width 333 height 29
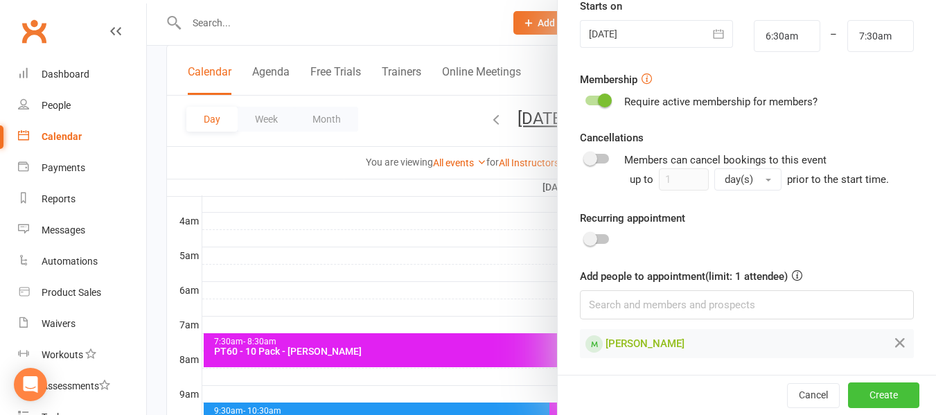
click at [871, 393] on button "Create" at bounding box center [883, 395] width 71 height 25
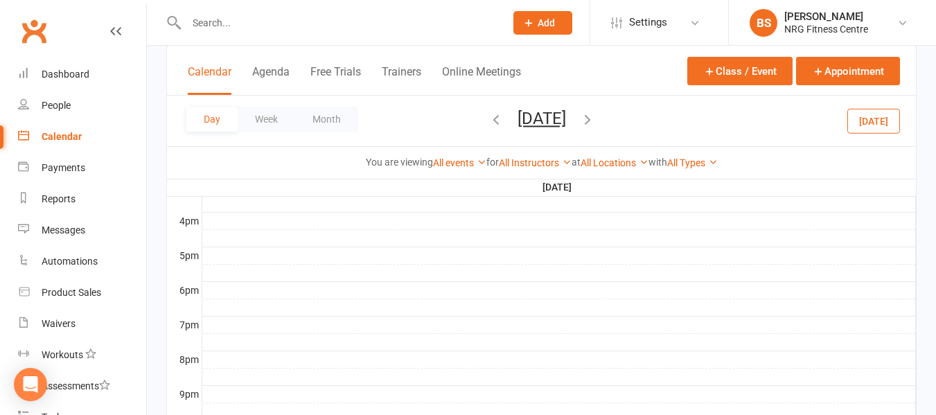
scroll to position [555, 0]
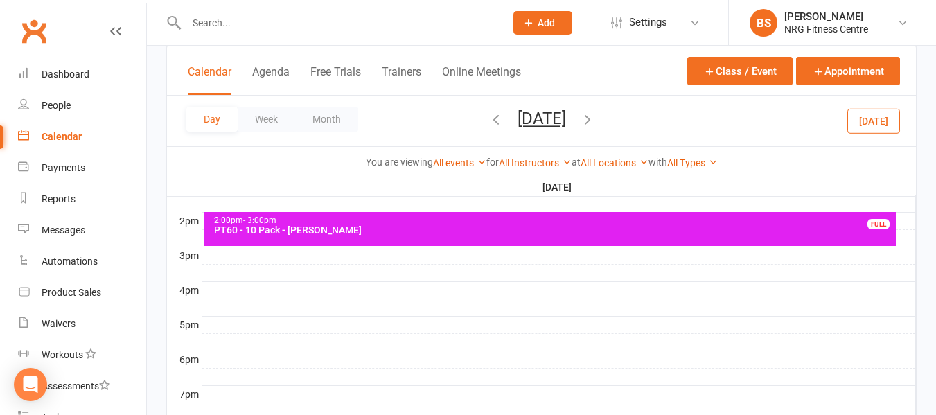
click at [906, 239] on div at bounding box center [559, 238] width 714 height 17
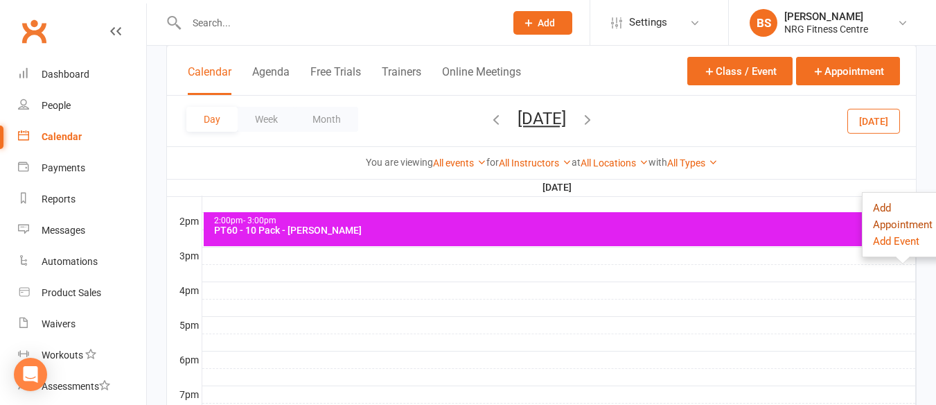
click at [887, 207] on button "Add Appointment" at bounding box center [903, 216] width 60 height 33
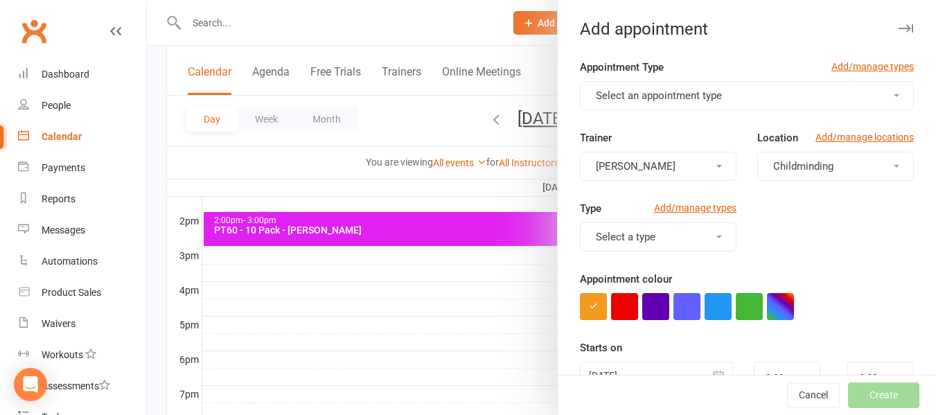
click at [607, 103] on button "Select an appointment type" at bounding box center [747, 95] width 334 height 29
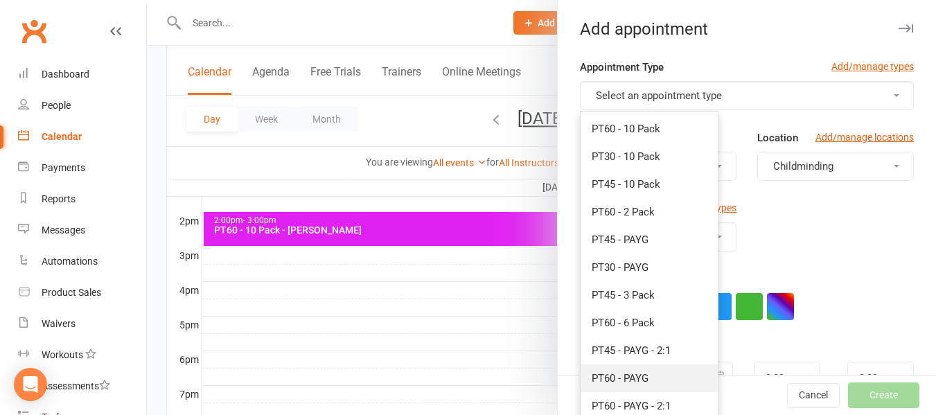
click at [646, 376] on link "PT60 - PAYG" at bounding box center [649, 379] width 137 height 28
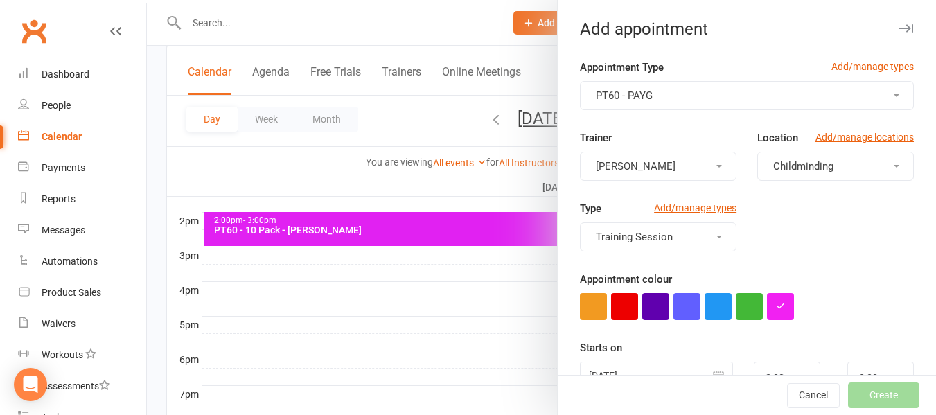
click at [810, 167] on span "Childminding" at bounding box center [804, 166] width 60 height 12
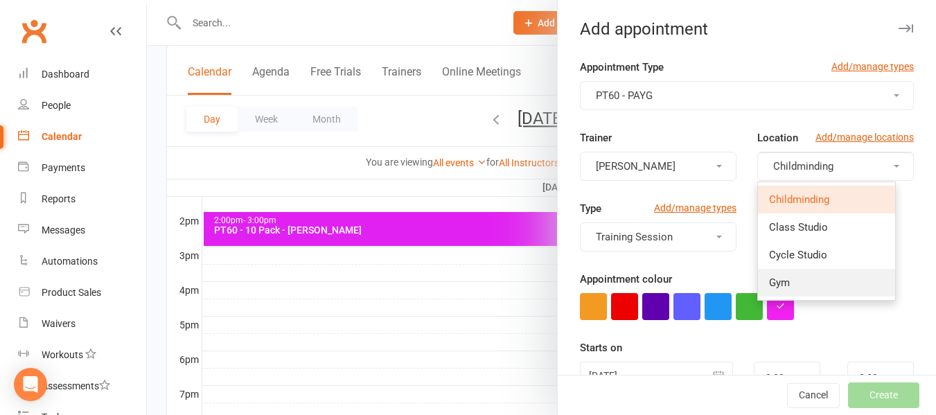
click at [795, 286] on link "Gym" at bounding box center [826, 283] width 137 height 28
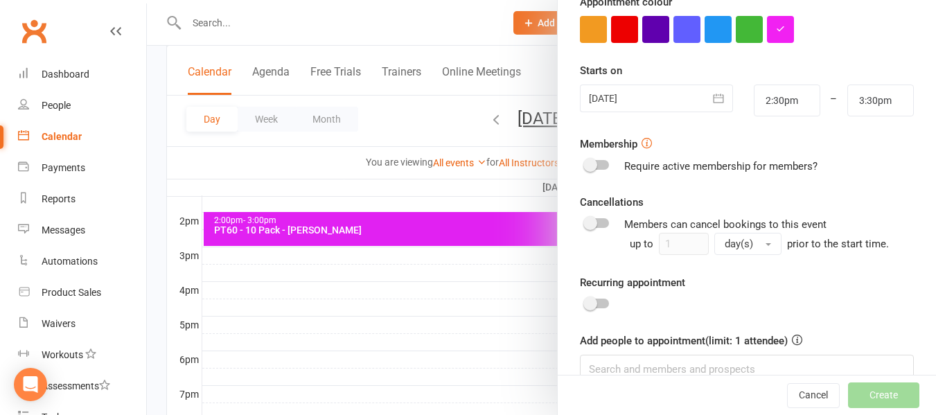
scroll to position [306, 0]
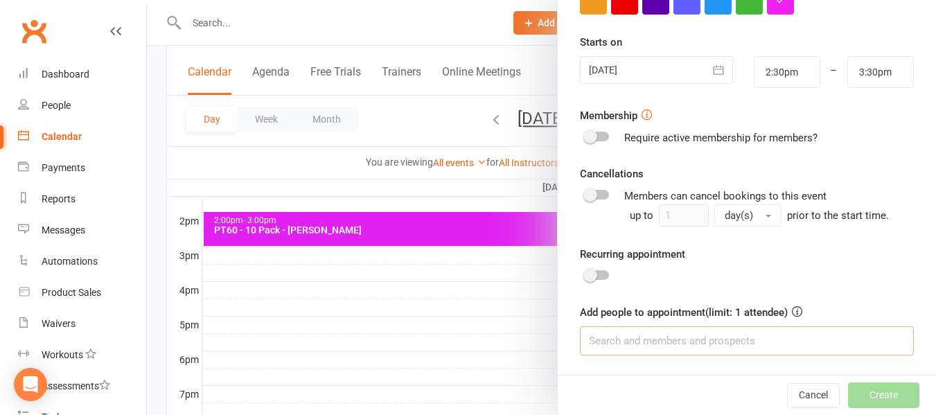
click at [639, 338] on input at bounding box center [747, 340] width 334 height 29
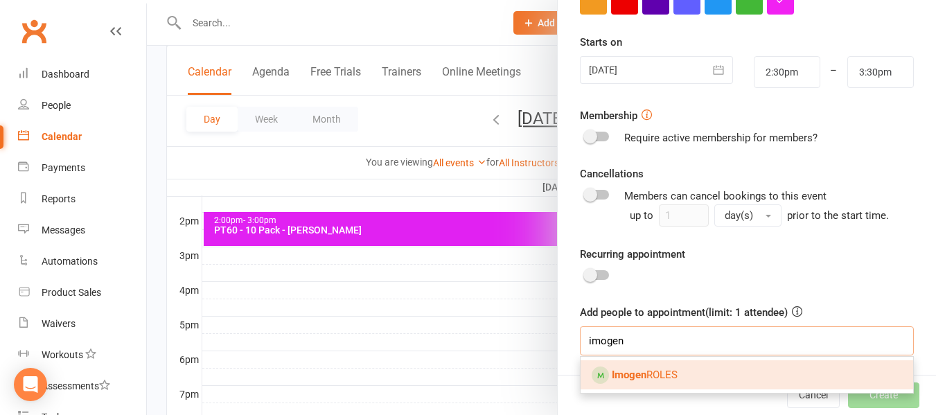
type input "imogen"
click at [662, 371] on span "Imogen ROLES" at bounding box center [645, 375] width 66 height 12
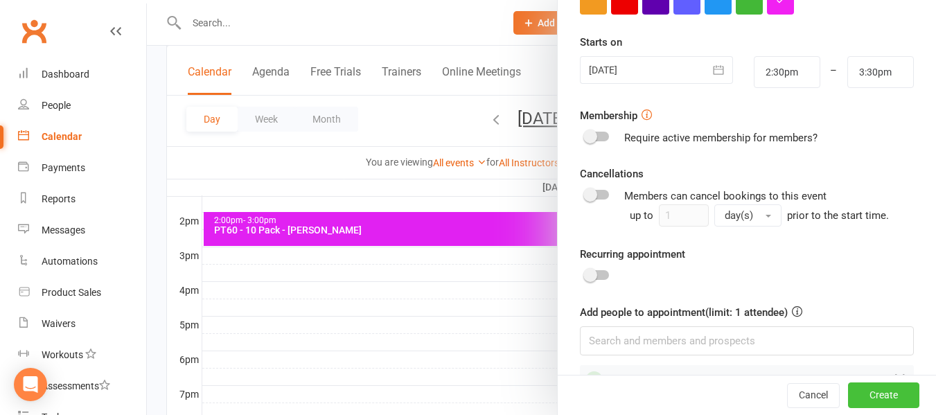
click at [868, 392] on button "Create" at bounding box center [883, 395] width 71 height 25
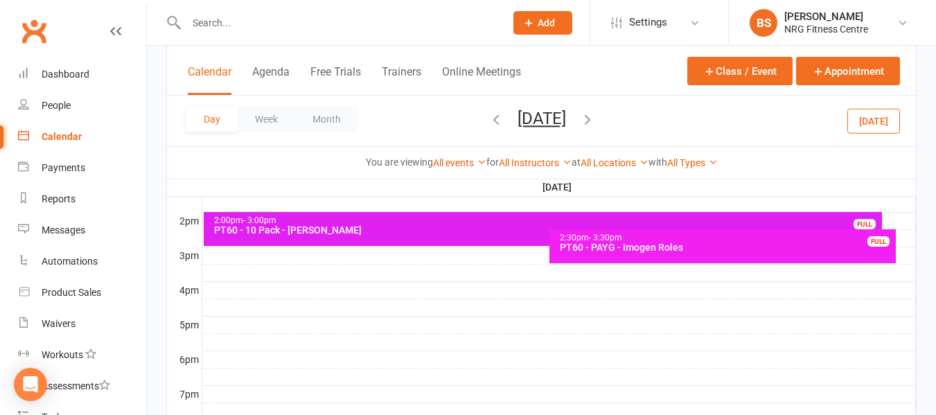
click at [220, 305] on div at bounding box center [559, 307] width 714 height 17
click at [237, 267] on button "Add Appointment" at bounding box center [228, 273] width 80 height 17
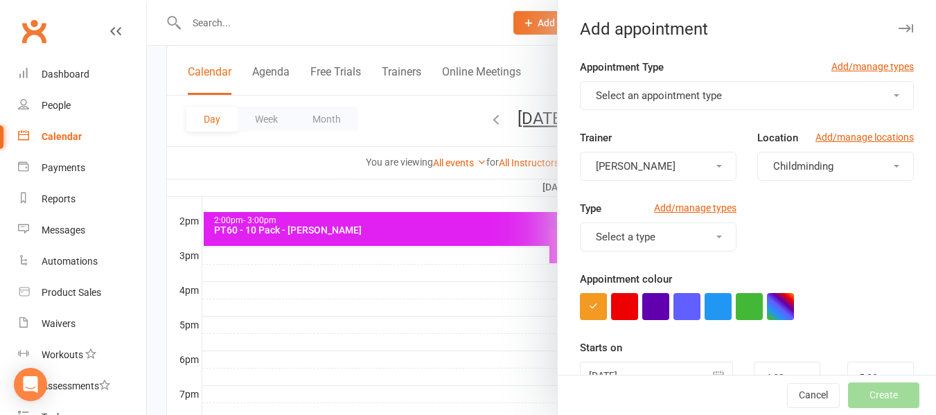
click at [616, 85] on button "Select an appointment type" at bounding box center [747, 95] width 334 height 29
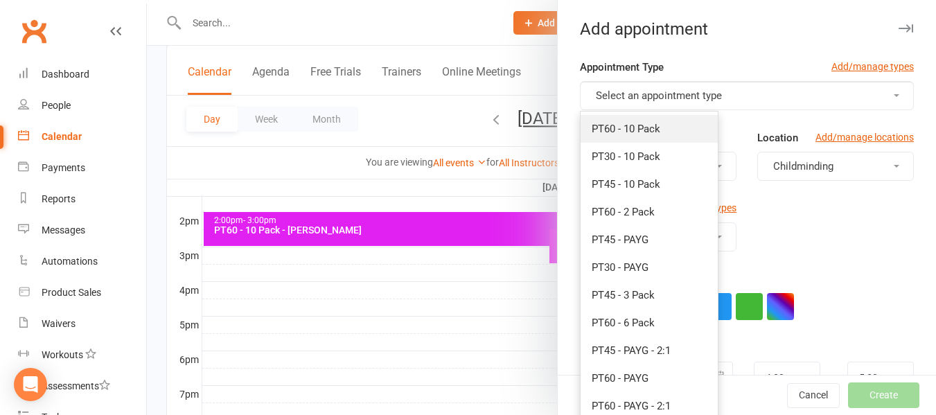
click at [625, 124] on span "PT60 - 10 Pack" at bounding box center [626, 129] width 69 height 12
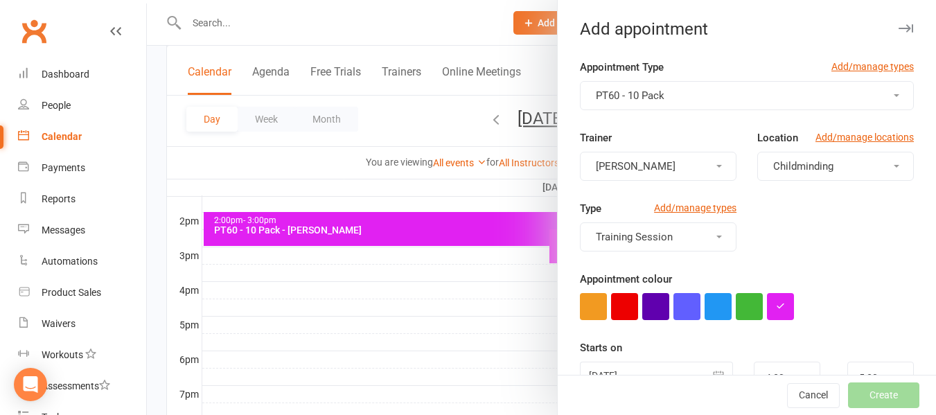
click at [776, 161] on span "Childminding" at bounding box center [804, 166] width 60 height 12
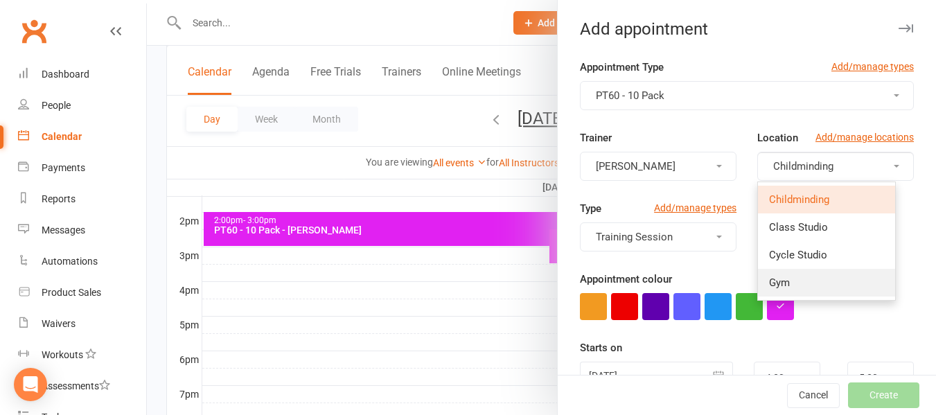
click at [788, 290] on link "Gym" at bounding box center [826, 283] width 137 height 28
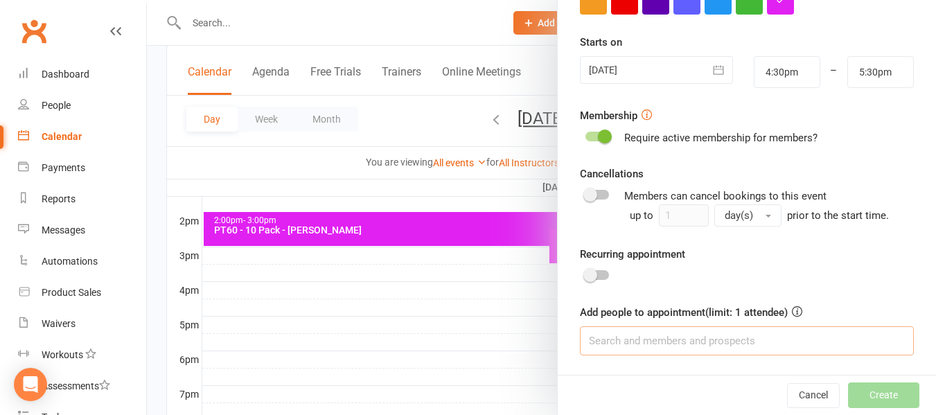
click at [620, 342] on input at bounding box center [747, 340] width 334 height 29
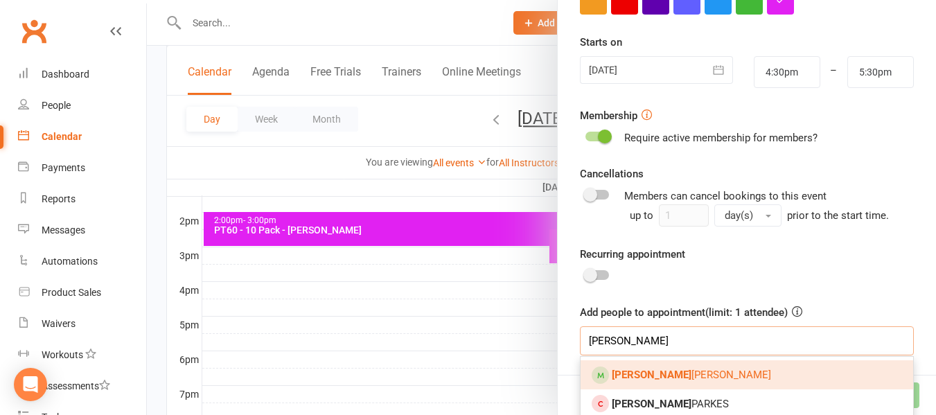
type input "[PERSON_NAME]"
click at [654, 376] on span "[PERSON_NAME]" at bounding box center [691, 375] width 159 height 12
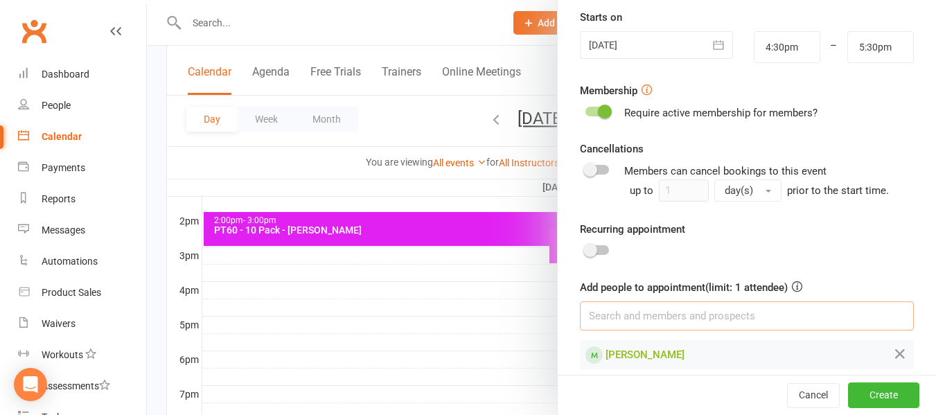
scroll to position [344, 0]
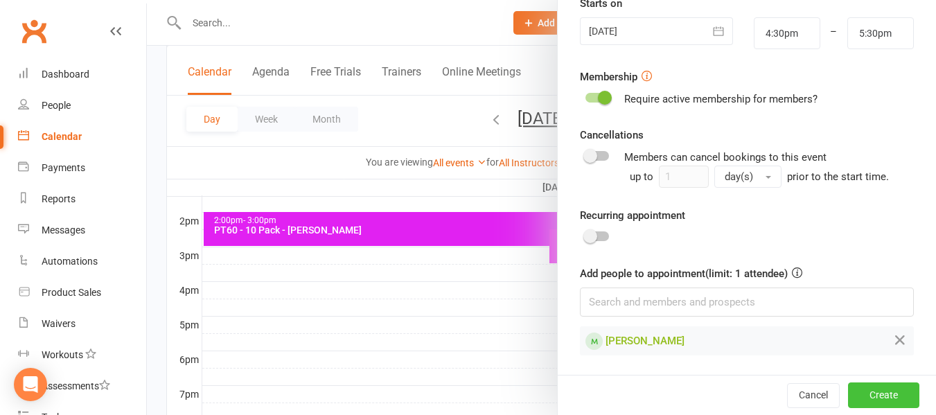
click at [848, 393] on button "Create" at bounding box center [883, 395] width 71 height 25
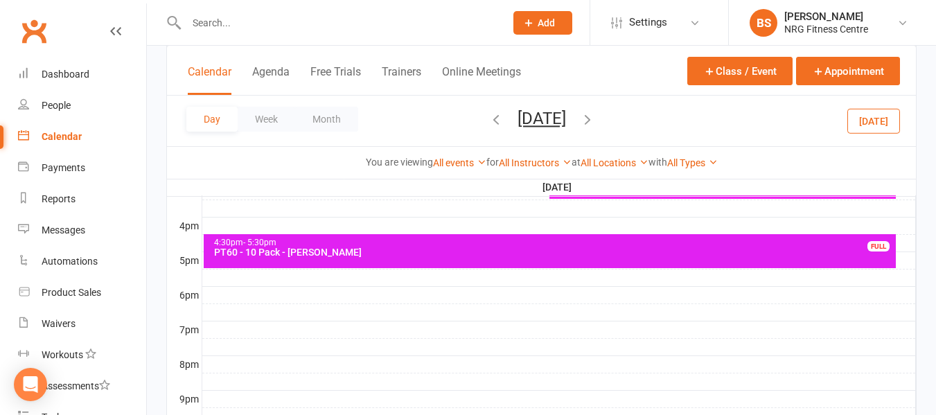
scroll to position [624, 0]
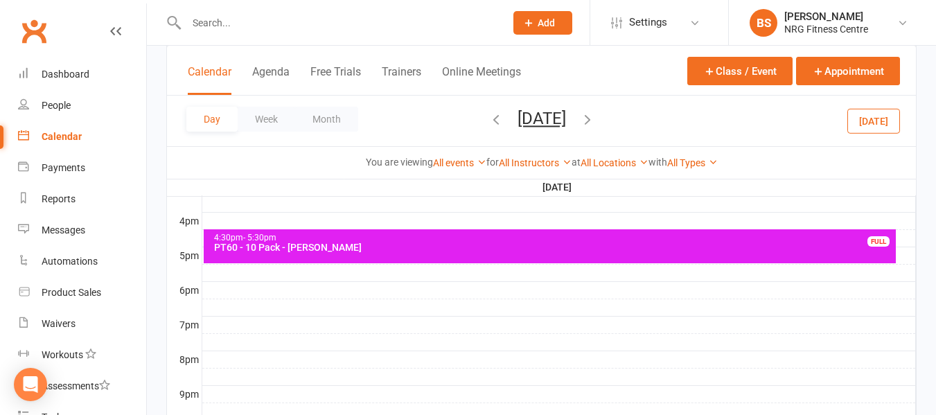
click at [252, 24] on input "text" at bounding box center [338, 22] width 313 height 19
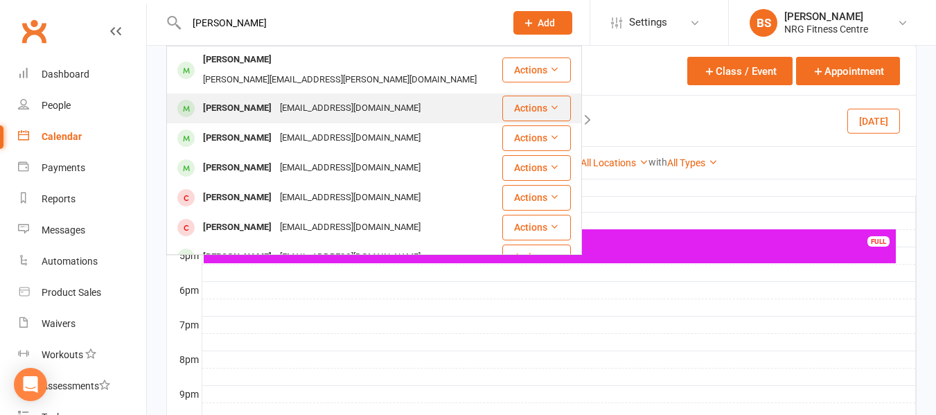
type input "[PERSON_NAME]"
click at [297, 98] on div "[EMAIL_ADDRESS][DOMAIN_NAME]" at bounding box center [350, 108] width 149 height 20
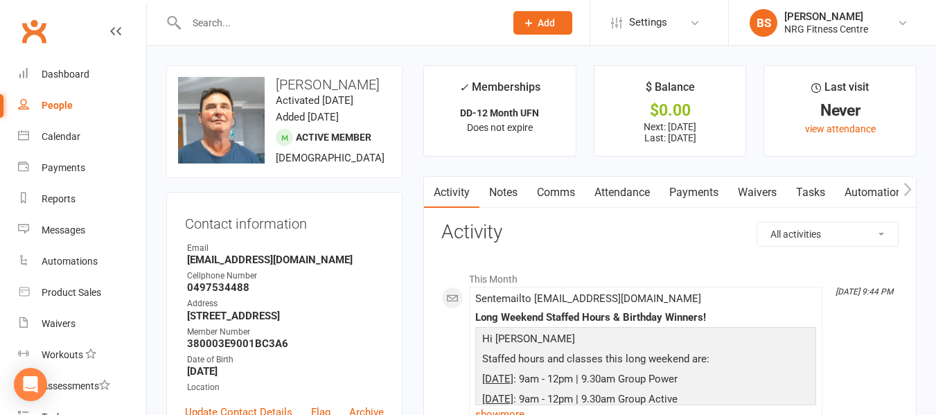
click at [237, 13] on input "text" at bounding box center [338, 22] width 313 height 19
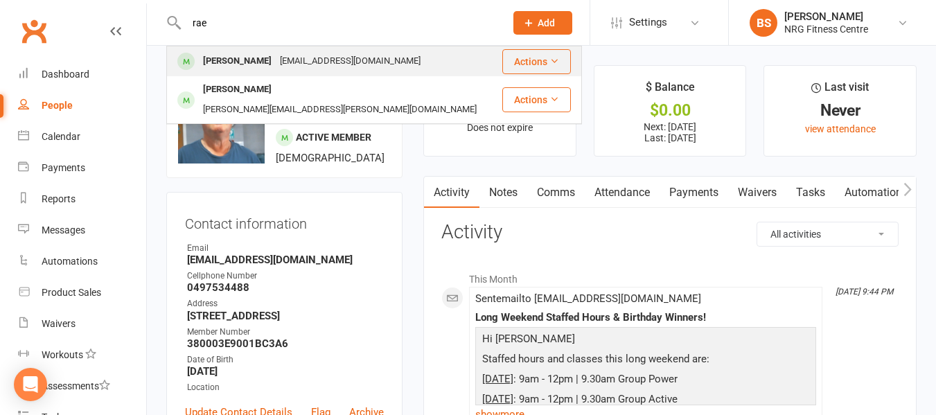
type input "rae"
click at [281, 73] on div "[PERSON_NAME] [EMAIL_ADDRESS][DOMAIN_NAME]" at bounding box center [334, 61] width 333 height 28
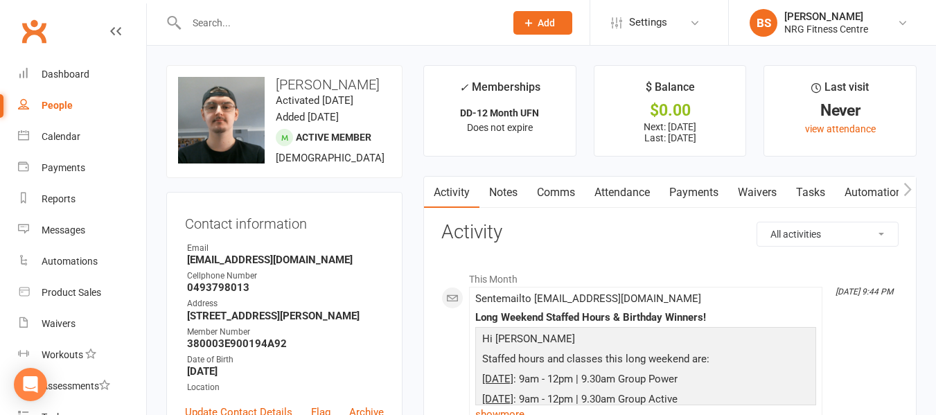
click at [279, 29] on input "text" at bounding box center [338, 22] width 313 height 19
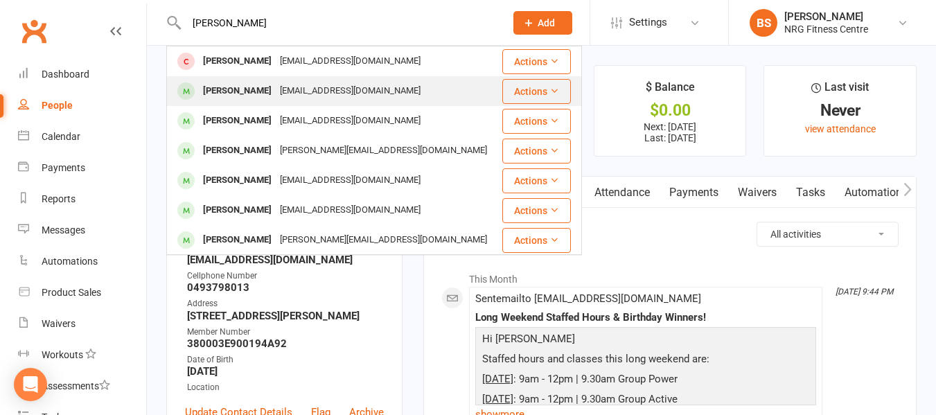
type input "[PERSON_NAME]"
click at [310, 100] on div "[EMAIL_ADDRESS][DOMAIN_NAME]" at bounding box center [350, 91] width 149 height 20
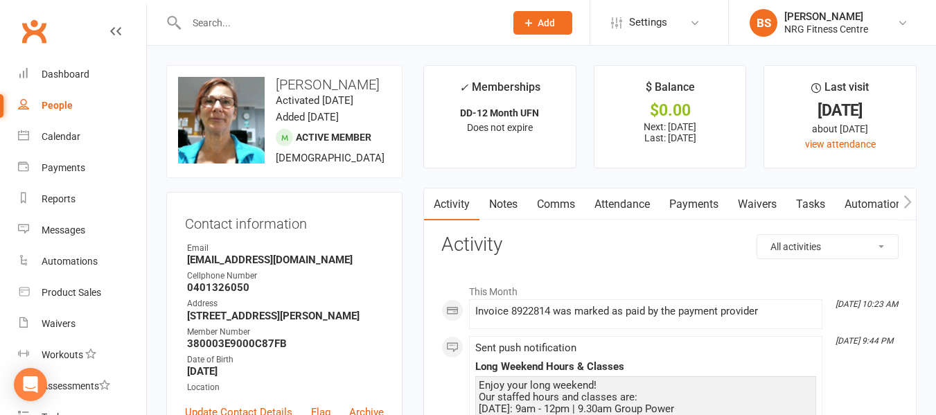
click at [707, 205] on link "Payments" at bounding box center [694, 205] width 69 height 32
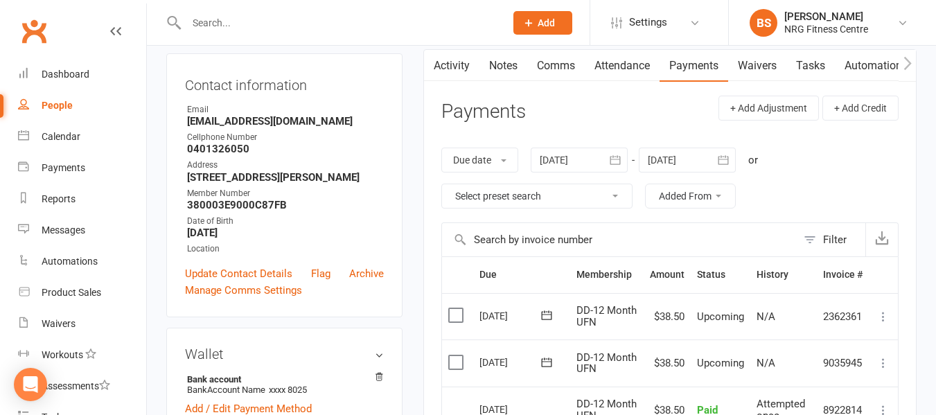
scroll to position [69, 0]
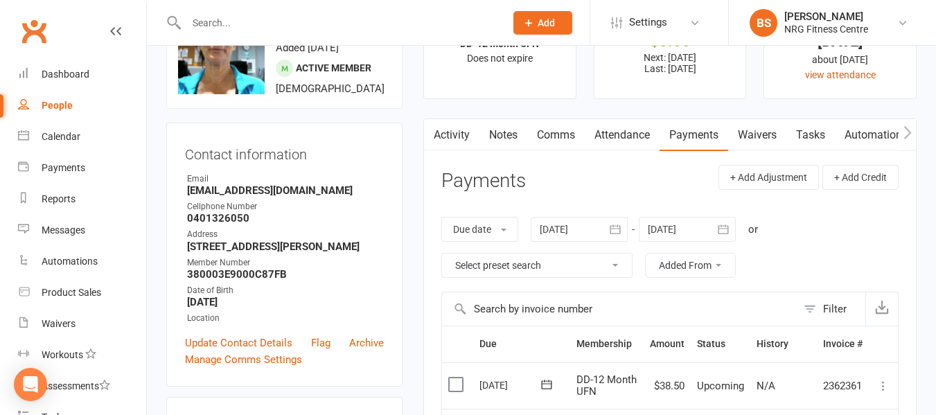
click at [584, 230] on div at bounding box center [579, 229] width 97 height 25
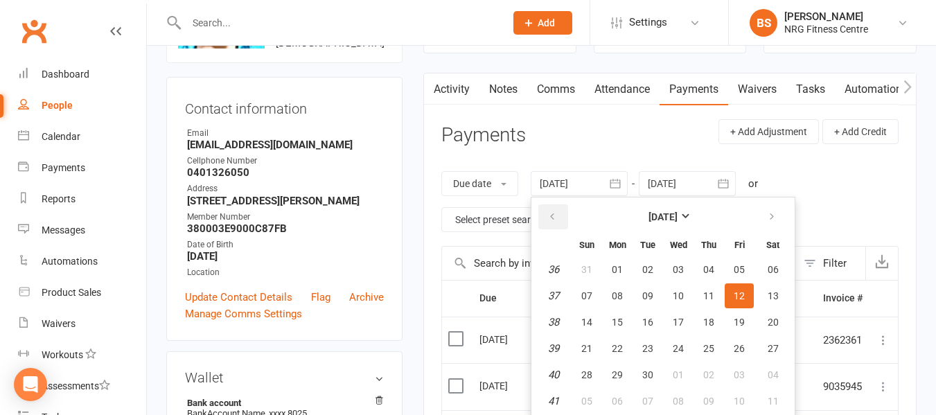
click at [552, 210] on button "button" at bounding box center [554, 216] width 30 height 25
click at [744, 272] on span "01" at bounding box center [739, 269] width 11 height 11
type input "[DATE]"
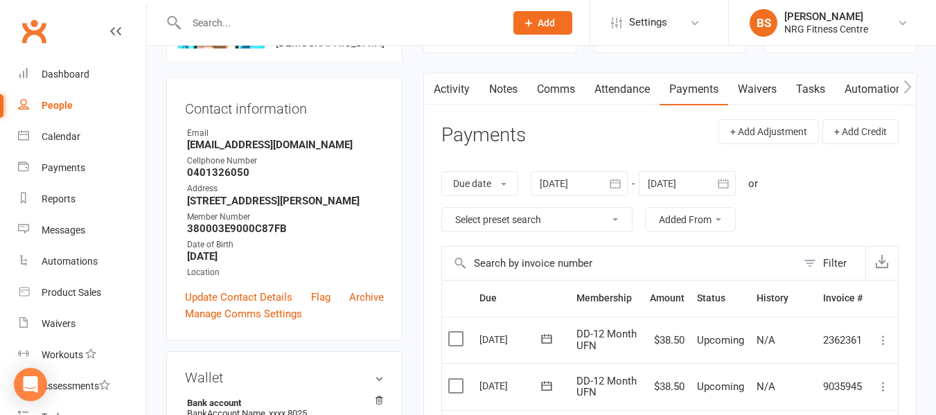
click at [292, 13] on input "text" at bounding box center [338, 22] width 313 height 19
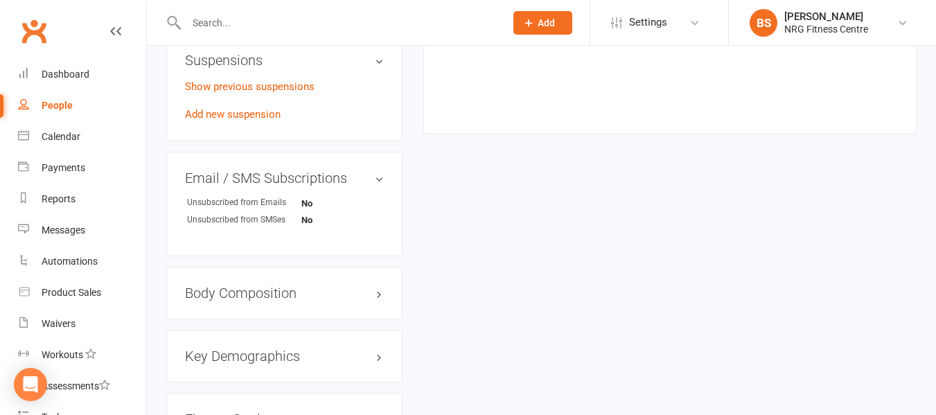
scroll to position [762, 0]
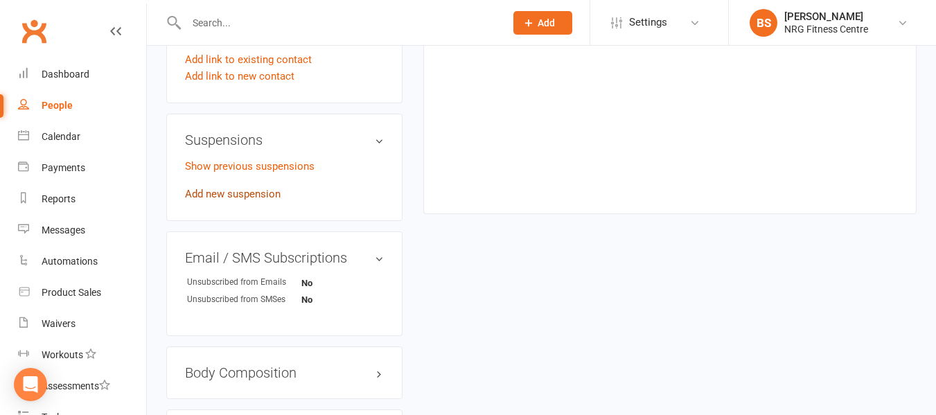
click at [247, 200] on link "Add new suspension" at bounding box center [233, 194] width 96 height 12
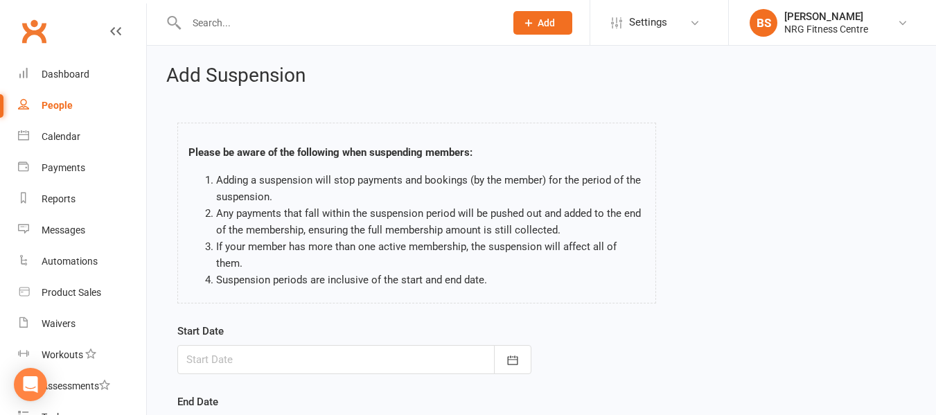
click at [226, 345] on div at bounding box center [354, 359] width 354 height 29
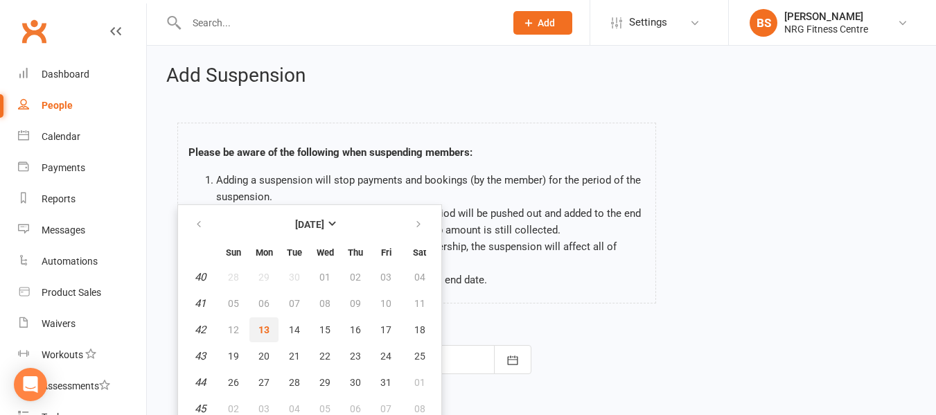
click at [263, 324] on span "13" at bounding box center [264, 329] width 11 height 11
type input "[DATE]"
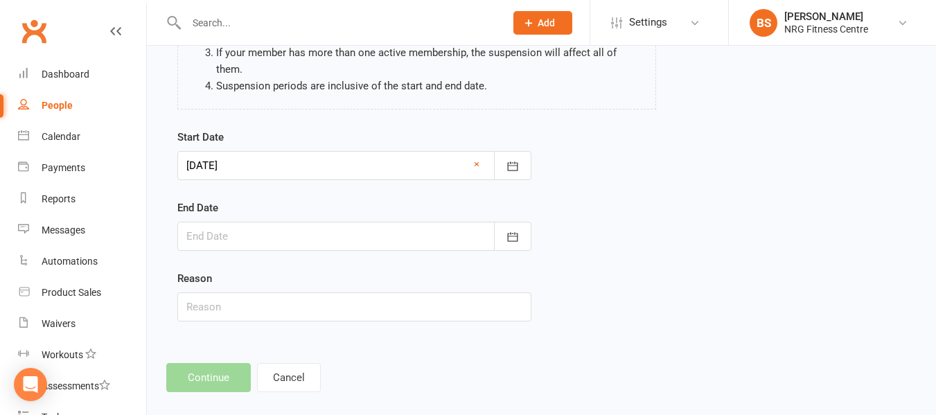
click at [259, 227] on div at bounding box center [354, 236] width 354 height 29
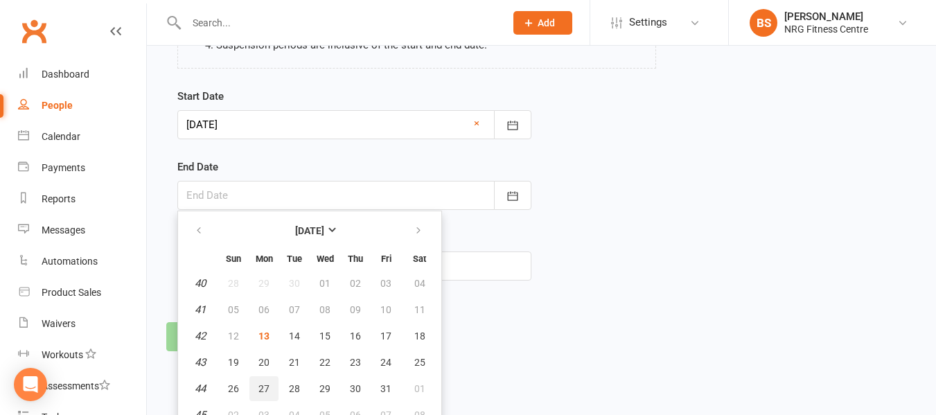
scroll to position [236, 0]
click at [418, 225] on icon "button" at bounding box center [419, 230] width 10 height 11
click at [229, 330] on span "09" at bounding box center [233, 335] width 11 height 11
type input "[DATE]"
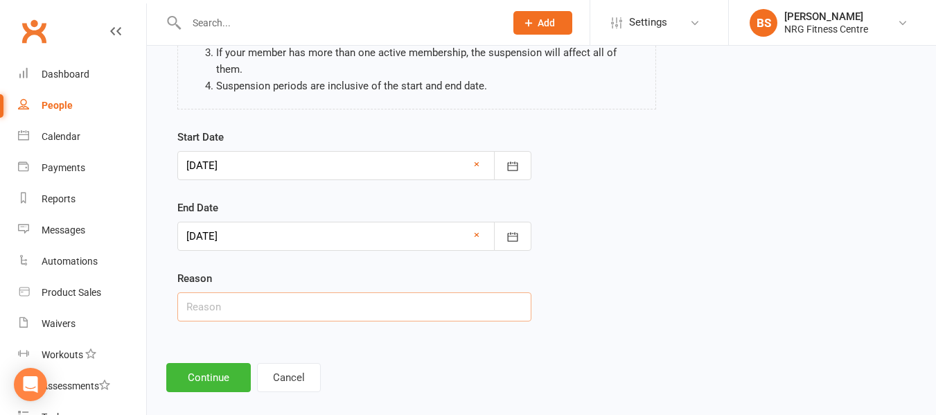
click at [265, 295] on input "text" at bounding box center [354, 307] width 354 height 29
type input "Injury"
click at [209, 363] on button "Continue" at bounding box center [208, 377] width 85 height 29
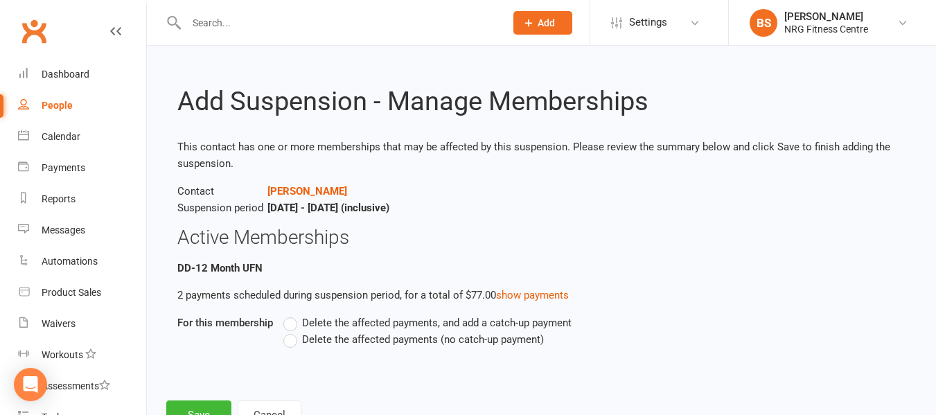
click at [290, 340] on label "Delete the affected payments (no catch-up payment)" at bounding box center [413, 339] width 261 height 17
click at [290, 331] on input "Delete the affected payments (no catch-up payment)" at bounding box center [287, 331] width 9 height 0
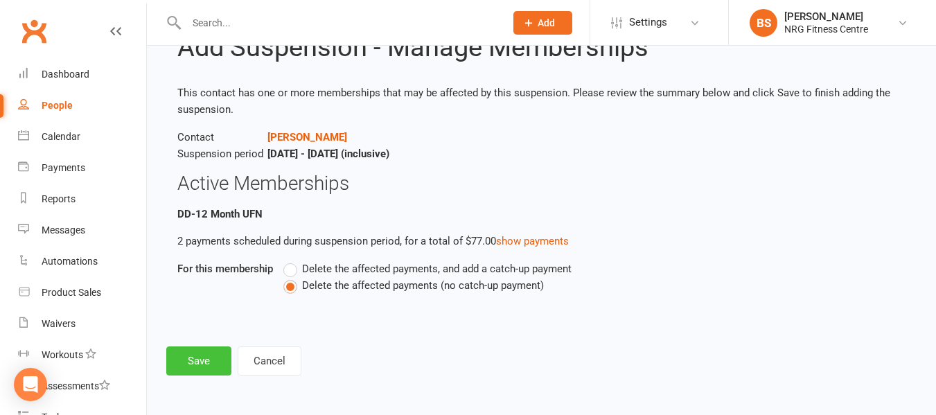
click at [196, 365] on button "Save" at bounding box center [198, 361] width 65 height 29
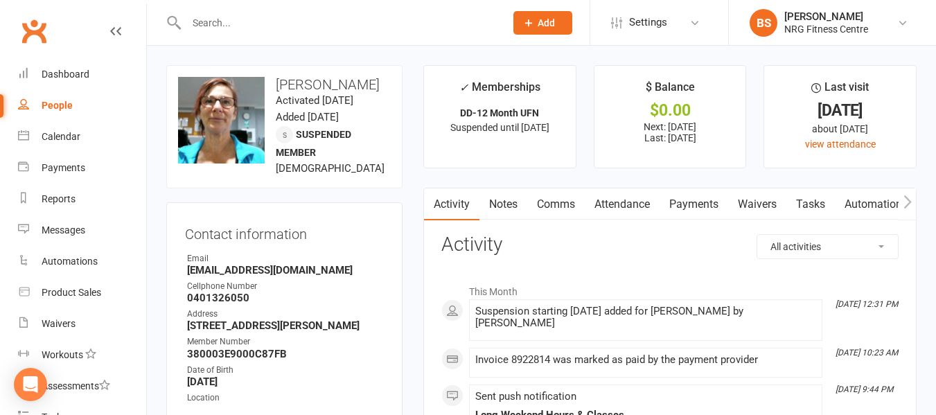
click at [299, 17] on input "text" at bounding box center [338, 22] width 313 height 19
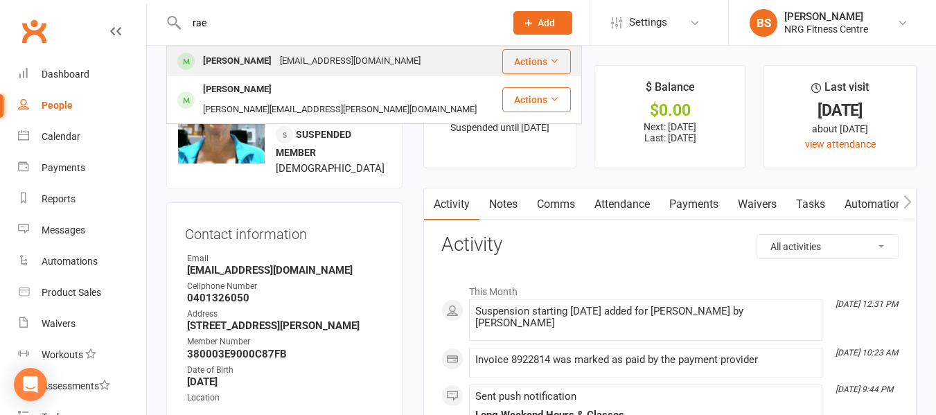
type input "rae"
click at [299, 60] on div "[EMAIL_ADDRESS][DOMAIN_NAME]" at bounding box center [350, 61] width 149 height 20
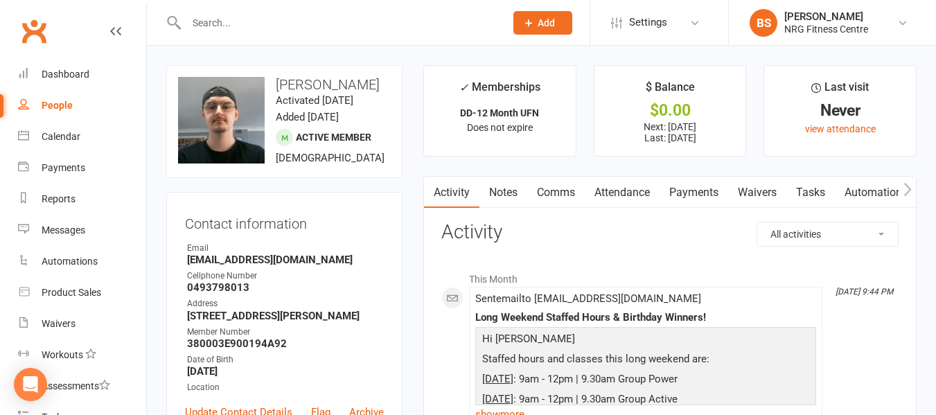
click at [496, 191] on link "Notes" at bounding box center [504, 193] width 48 height 32
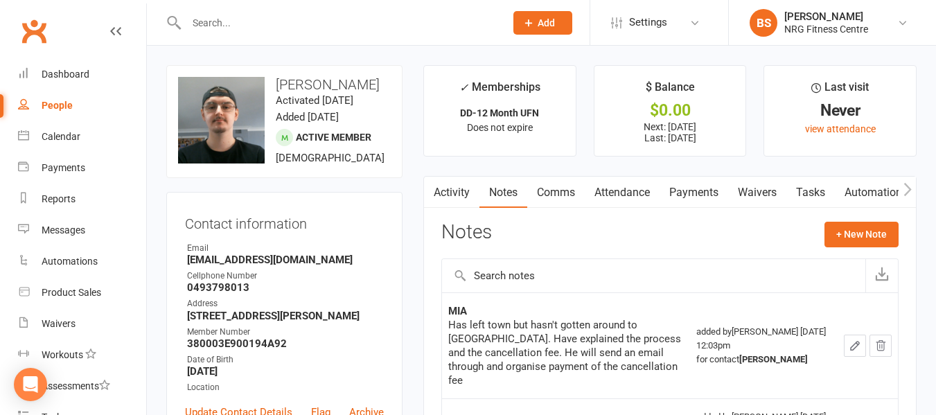
click at [694, 193] on link "Payments" at bounding box center [694, 193] width 69 height 32
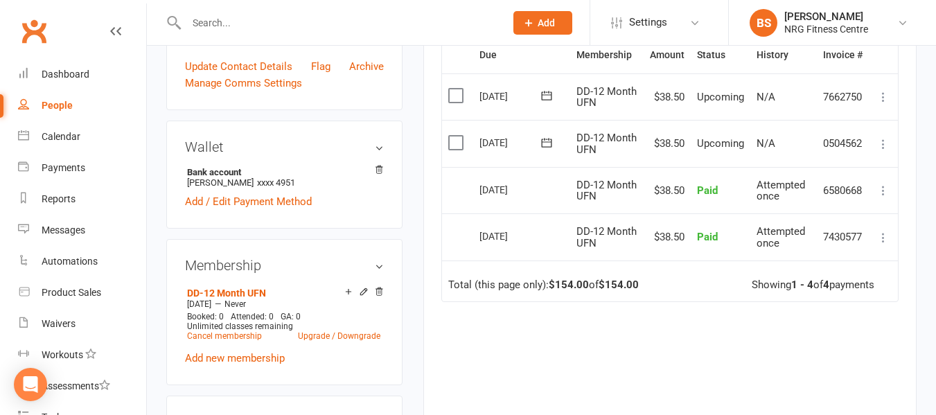
scroll to position [347, 0]
click at [304, 19] on input "text" at bounding box center [338, 22] width 313 height 19
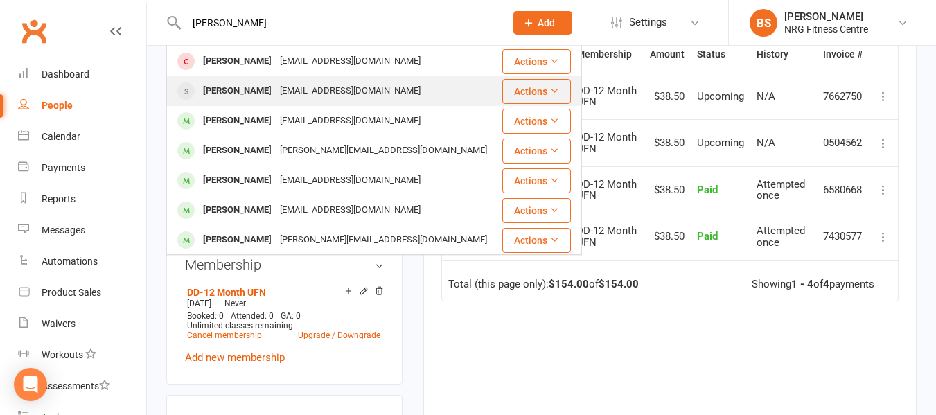
type input "[PERSON_NAME]"
click at [272, 96] on div "[PERSON_NAME]" at bounding box center [237, 91] width 77 height 20
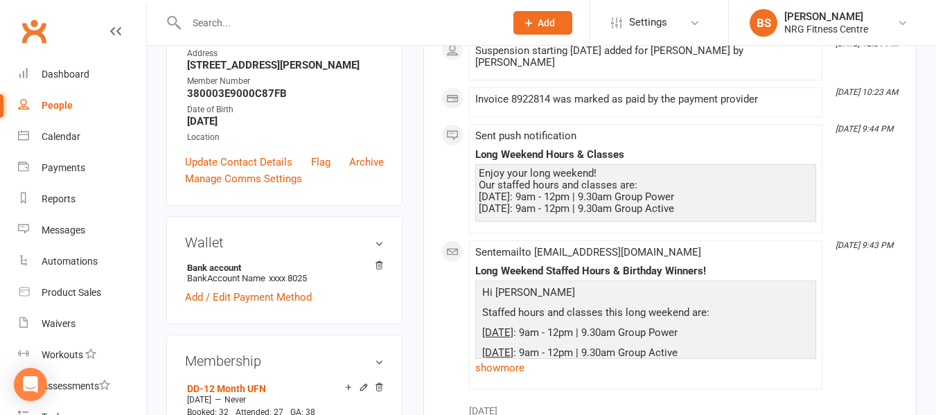
scroll to position [69, 0]
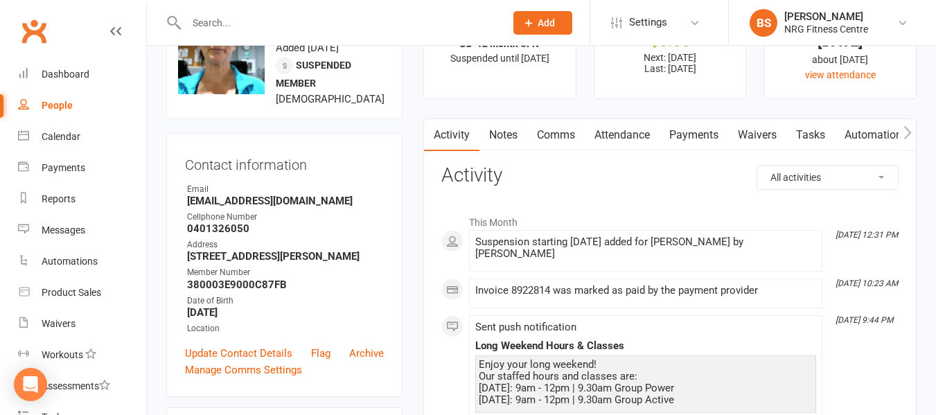
click at [512, 137] on link "Notes" at bounding box center [504, 135] width 48 height 32
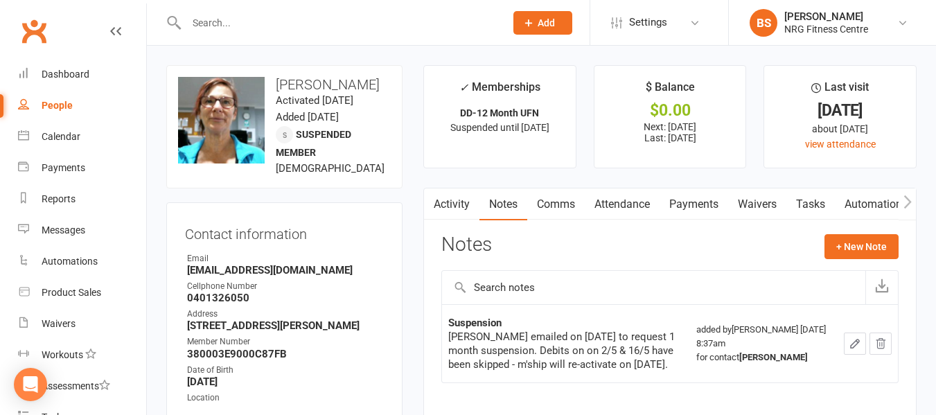
click at [273, 33] on div at bounding box center [330, 22] width 329 height 45
click at [267, 15] on input "text" at bounding box center [338, 22] width 313 height 19
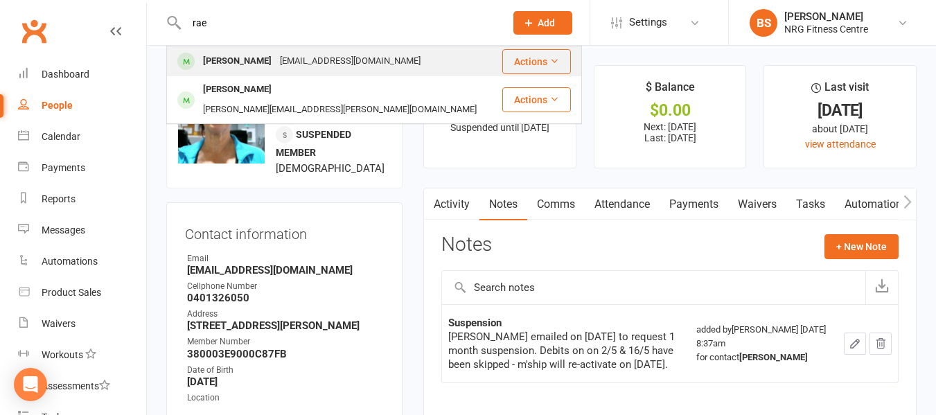
type input "rae"
click at [285, 53] on div "[EMAIL_ADDRESS][DOMAIN_NAME]" at bounding box center [350, 61] width 149 height 20
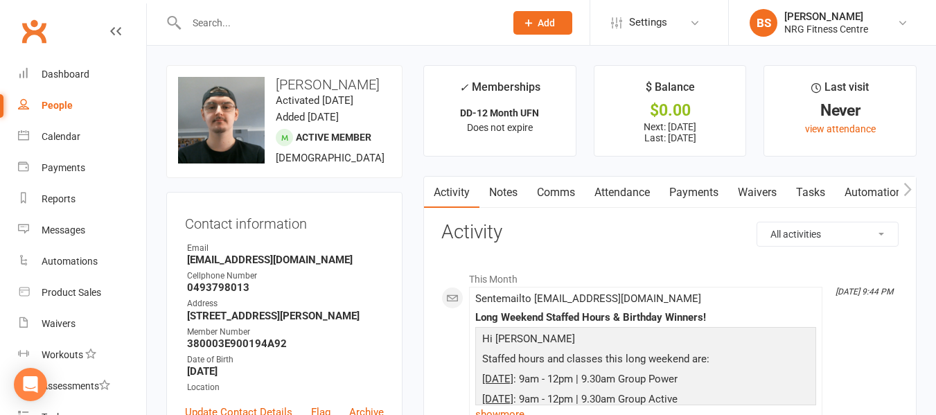
click at [500, 191] on link "Notes" at bounding box center [504, 193] width 48 height 32
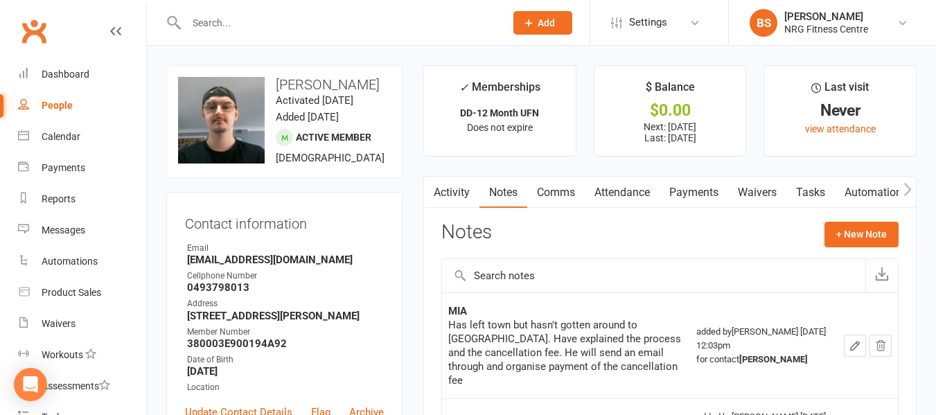
click at [908, 195] on icon "button" at bounding box center [908, 189] width 8 height 15
click at [787, 196] on link "Access Control" at bounding box center [781, 193] width 92 height 32
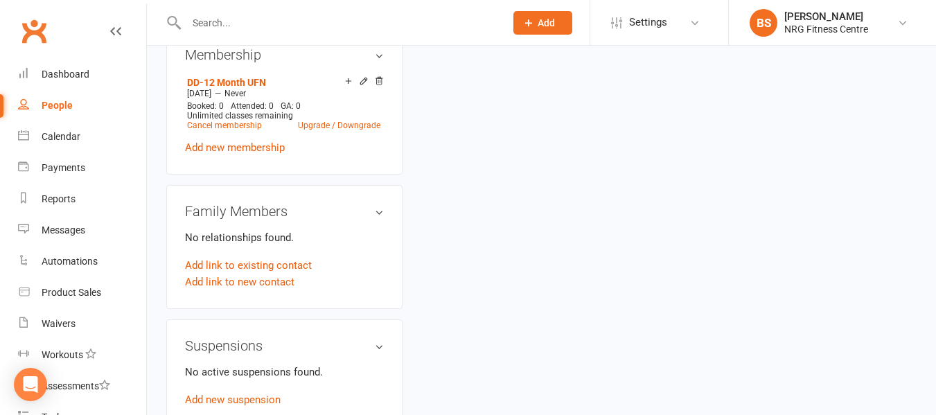
scroll to position [485, 0]
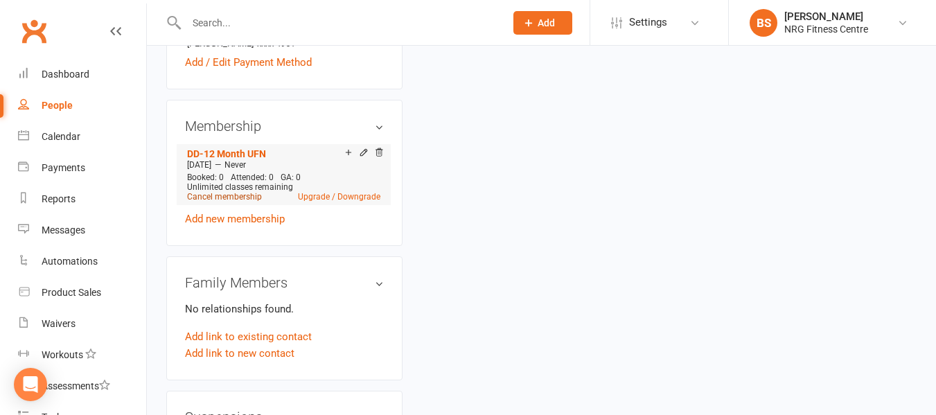
click at [231, 202] on link "Cancel membership" at bounding box center [224, 197] width 75 height 10
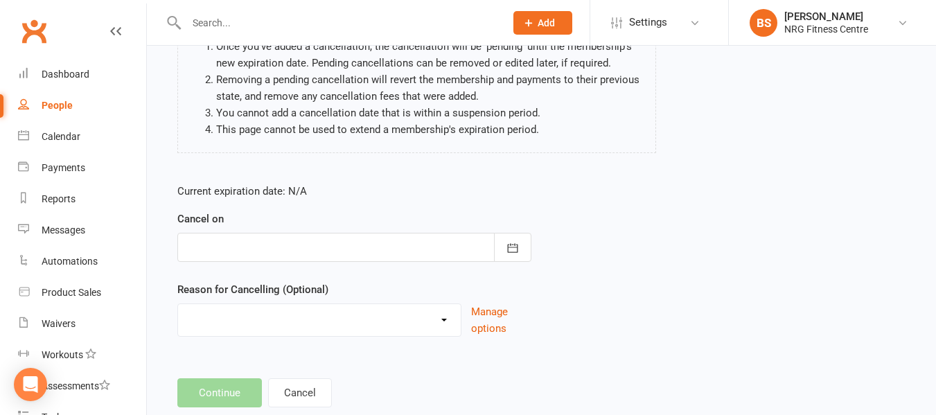
scroll to position [184, 0]
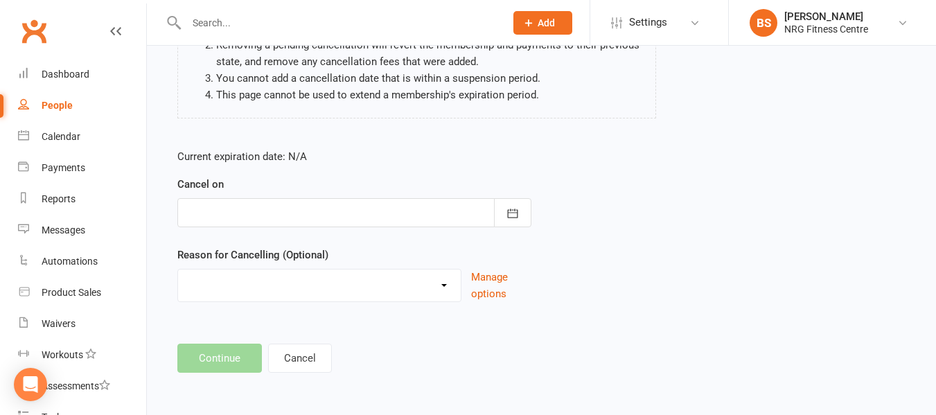
click at [210, 211] on div at bounding box center [354, 212] width 354 height 29
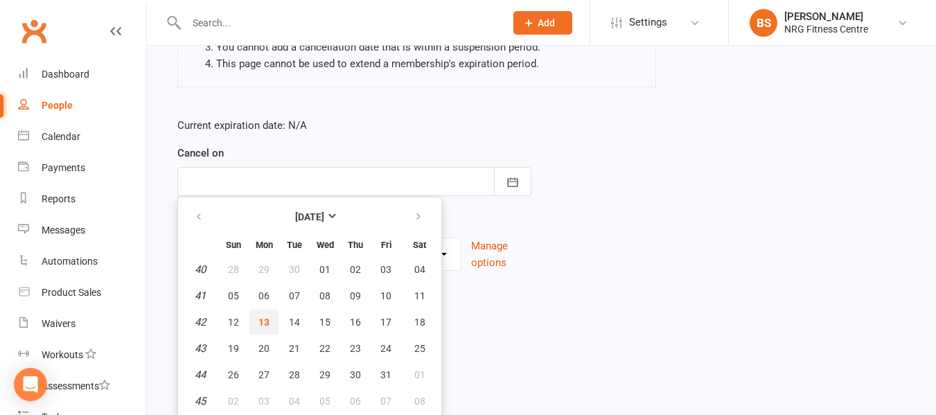
click at [261, 320] on span "13" at bounding box center [264, 322] width 11 height 11
type input "[DATE]"
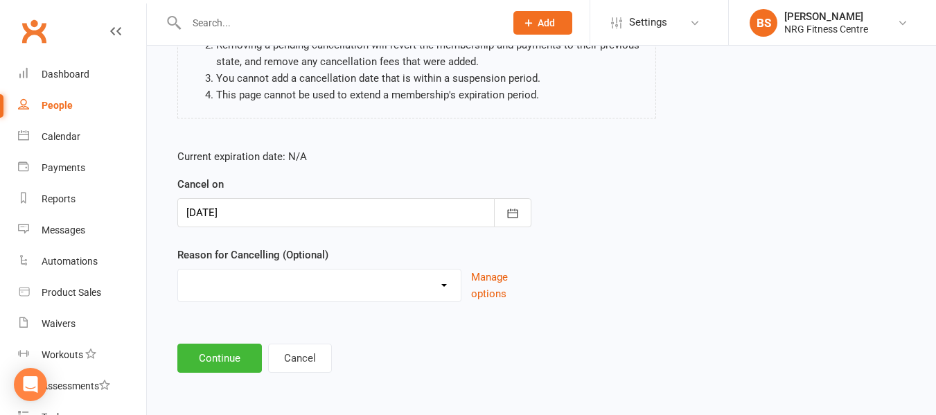
click at [274, 290] on select "Excessive failed payments Holiday Injury Medical Moving Other reason" at bounding box center [319, 284] width 283 height 28
click at [268, 293] on select "Excessive failed payments Holiday Injury Medical Moving Other reason" at bounding box center [319, 284] width 283 height 28
select select "5"
click at [178, 270] on select "Excessive failed payments Holiday Injury Medical Moving Other reason" at bounding box center [319, 284] width 283 height 28
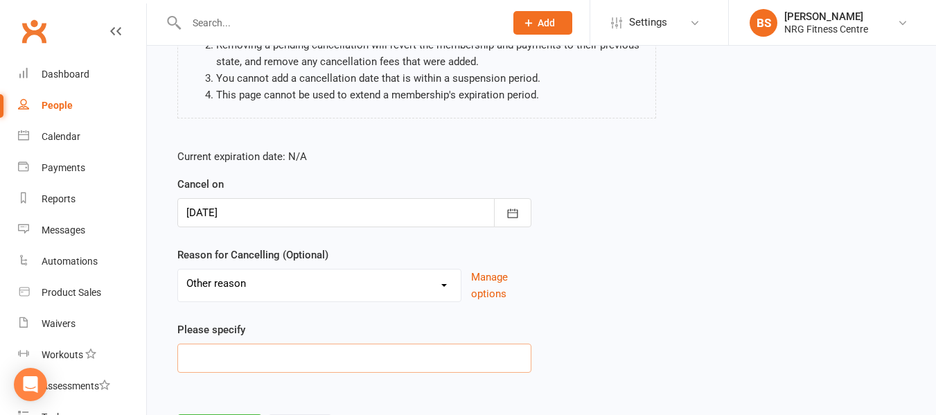
click at [256, 360] on input at bounding box center [354, 358] width 354 height 29
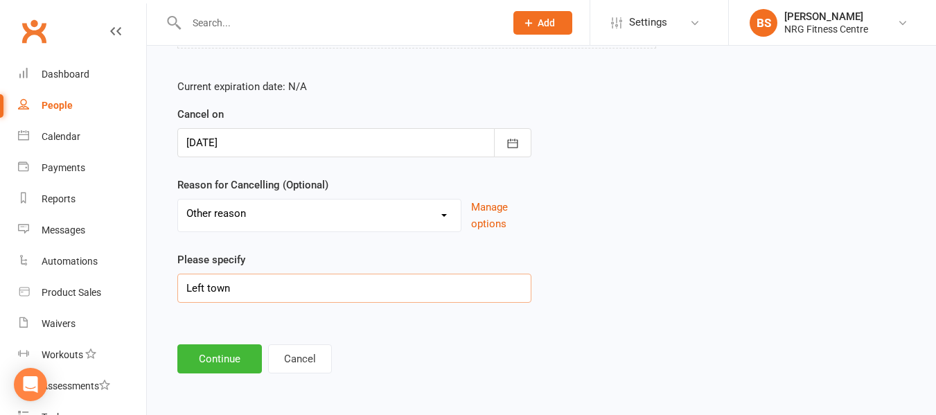
scroll to position [254, 0]
type input "Left town"
click at [201, 355] on button "Continue" at bounding box center [219, 358] width 85 height 29
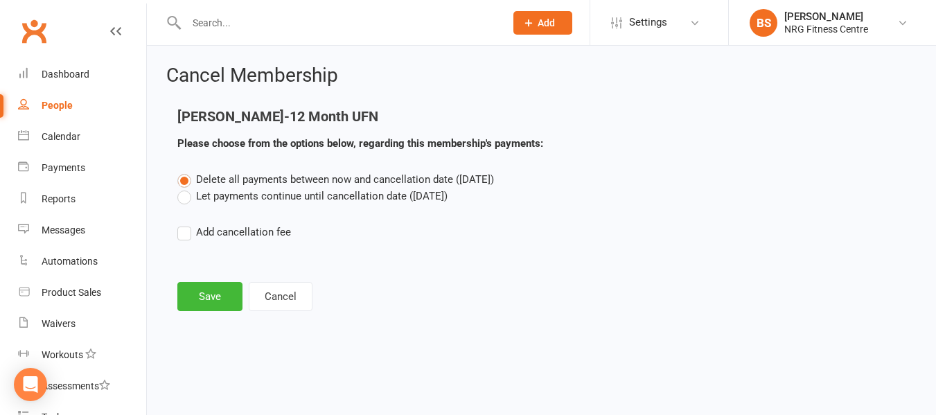
scroll to position [0, 0]
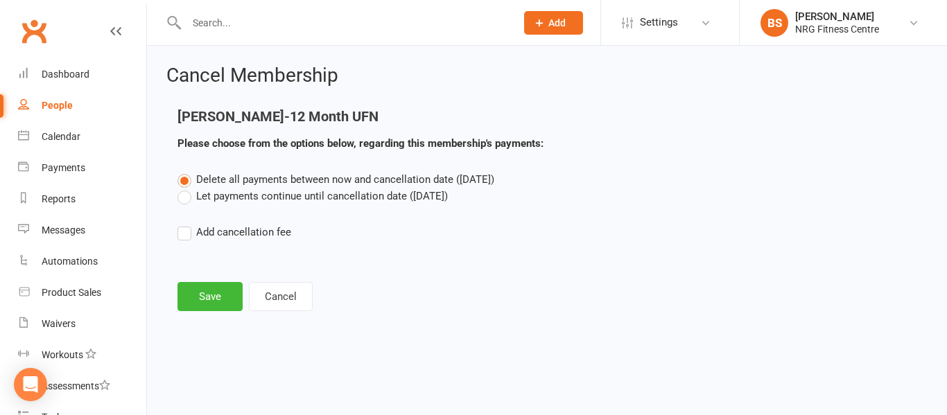
click at [183, 198] on label "Let payments continue until cancellation date ([DATE])" at bounding box center [312, 196] width 270 height 17
click at [183, 188] on input "Let payments continue until cancellation date ([DATE])" at bounding box center [181, 188] width 9 height 0
click at [201, 300] on button "Save" at bounding box center [209, 296] width 65 height 29
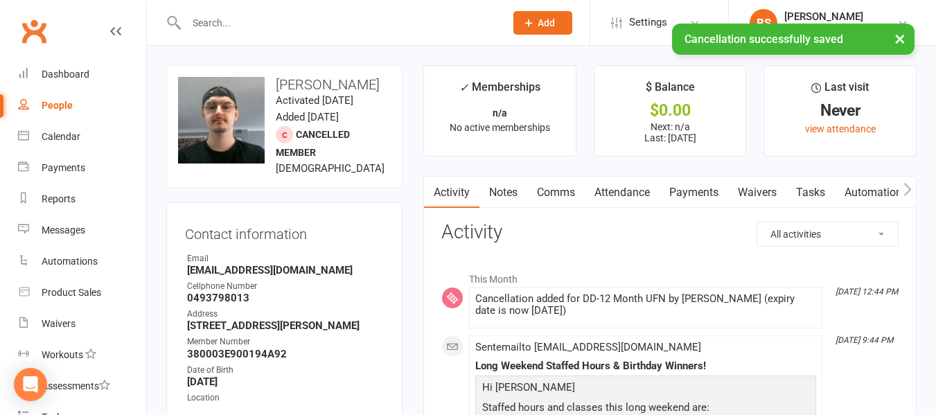
click at [689, 192] on link "Payments" at bounding box center [694, 193] width 69 height 32
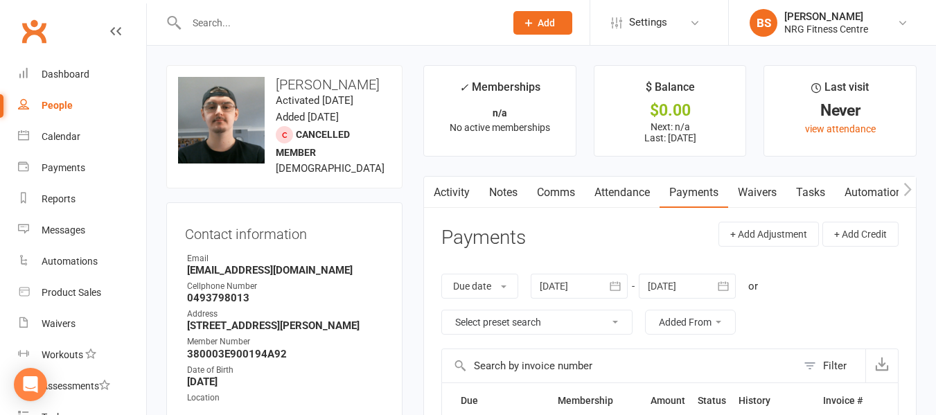
click at [275, 23] on input "text" at bounding box center [338, 22] width 313 height 19
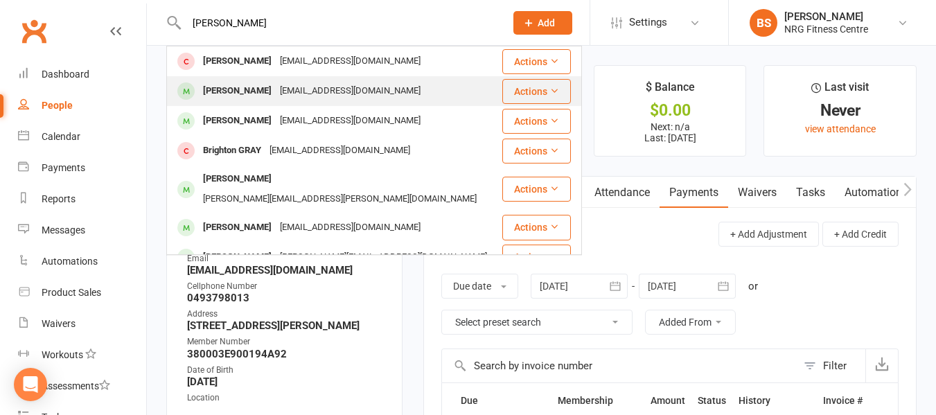
type input "[PERSON_NAME]"
click at [293, 88] on div "[EMAIL_ADDRESS][DOMAIN_NAME]" at bounding box center [350, 91] width 149 height 20
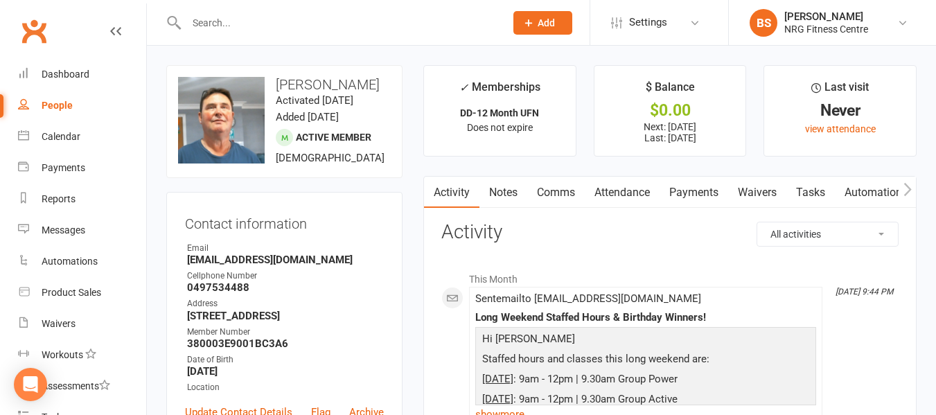
click at [692, 191] on link "Payments" at bounding box center [694, 193] width 69 height 32
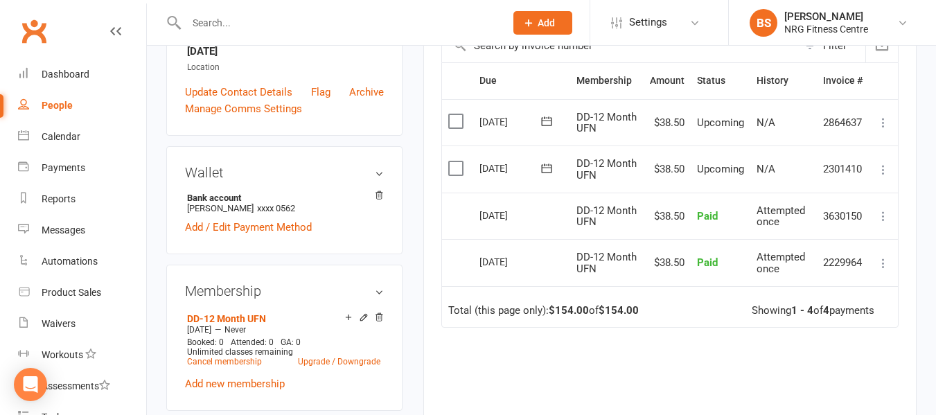
scroll to position [347, 0]
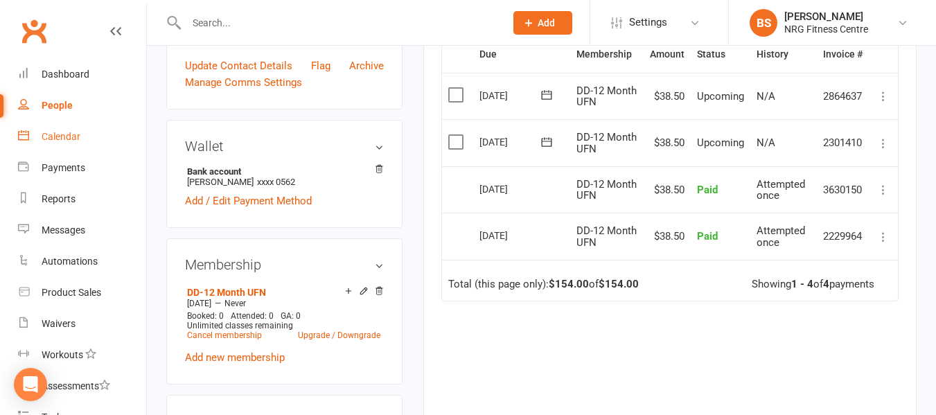
click at [73, 130] on link "Calendar" at bounding box center [82, 136] width 128 height 31
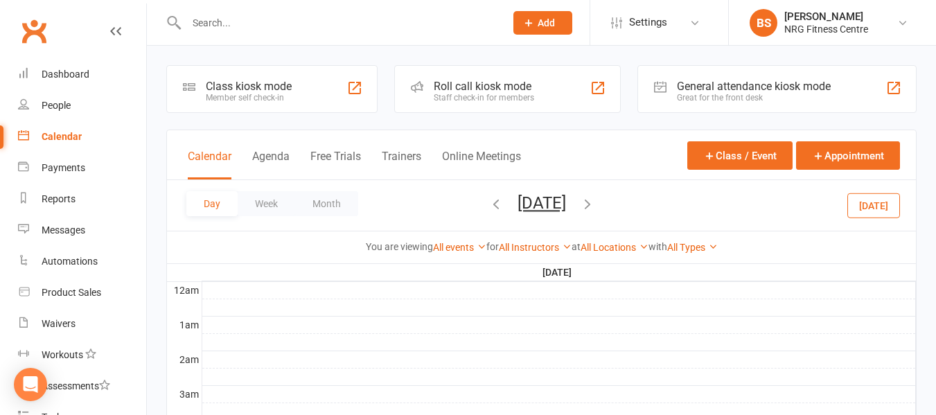
click at [489, 200] on icon "button" at bounding box center [496, 203] width 15 height 15
click at [504, 204] on span "[DATE] [DATE] Sun Mon Tue Wed Thu Fri Sat 28 29 30 01 02 03 04 05 06 07 08 09 1…" at bounding box center [542, 205] width 76 height 24
click at [427, 203] on div "Day Week Month [DATE] [DATE] Sun Mon Tue Wed Thu Fri Sat 28 29 30 01 02 03 04 0…" at bounding box center [541, 205] width 749 height 51
click at [489, 204] on icon "button" at bounding box center [496, 203] width 15 height 15
click at [504, 204] on span "[DATE] [DATE] Sun Mon Tue Wed Thu Fri Sat 28 29 30 01 02 03 04 05 06 07 08 09 1…" at bounding box center [542, 205] width 76 height 24
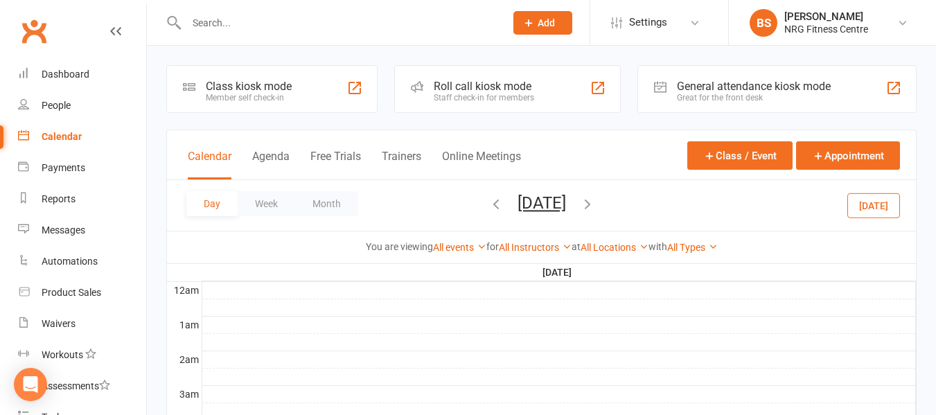
click at [489, 207] on icon "button" at bounding box center [496, 203] width 15 height 15
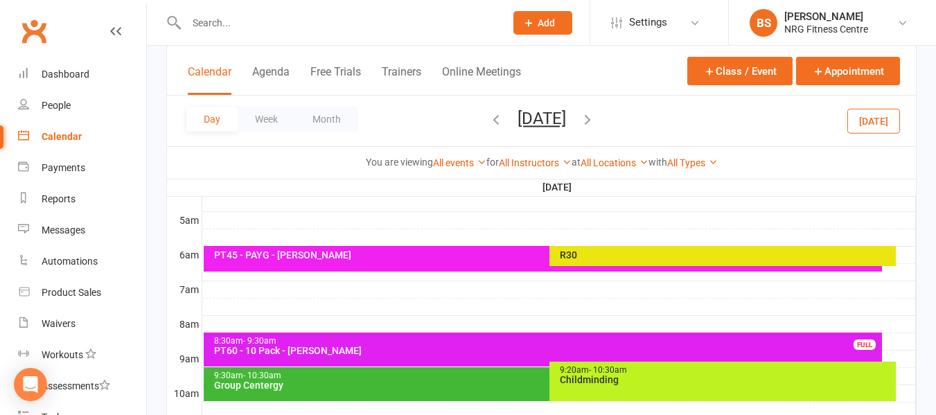
scroll to position [277, 0]
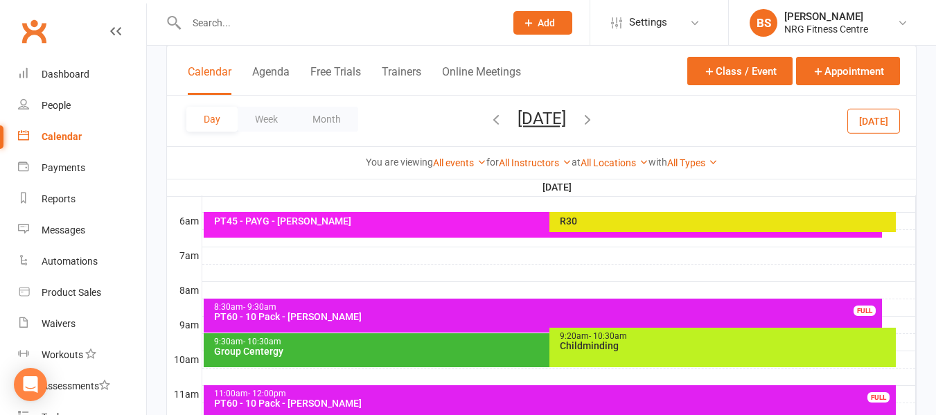
drag, startPoint x: 343, startPoint y: 224, endPoint x: 281, endPoint y: 225, distance: 61.7
click at [281, 225] on div "PT45 - PAYG - [PERSON_NAME]" at bounding box center [546, 221] width 667 height 10
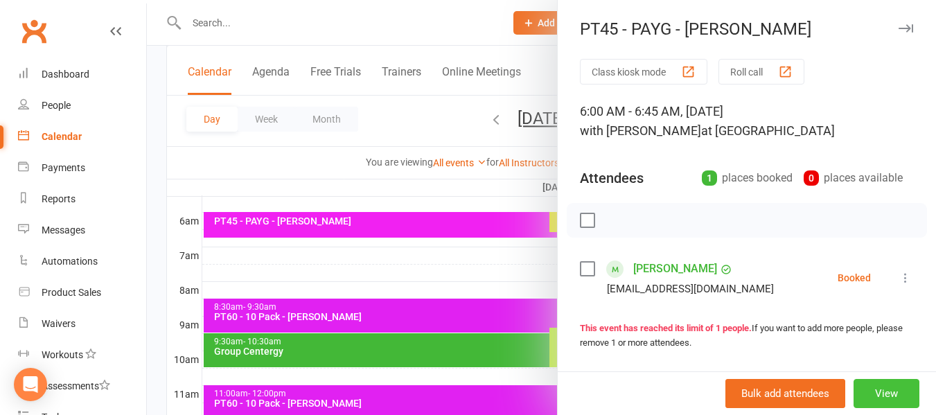
click at [869, 387] on button "View" at bounding box center [887, 393] width 66 height 29
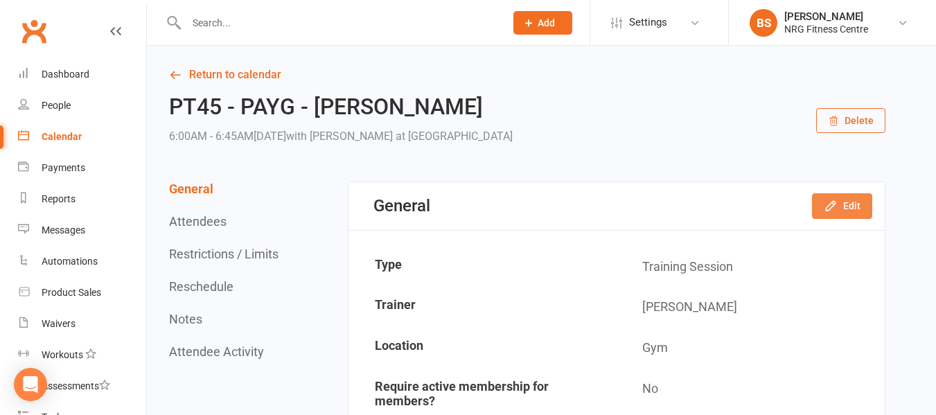
click at [864, 208] on button "Edit" at bounding box center [842, 205] width 60 height 25
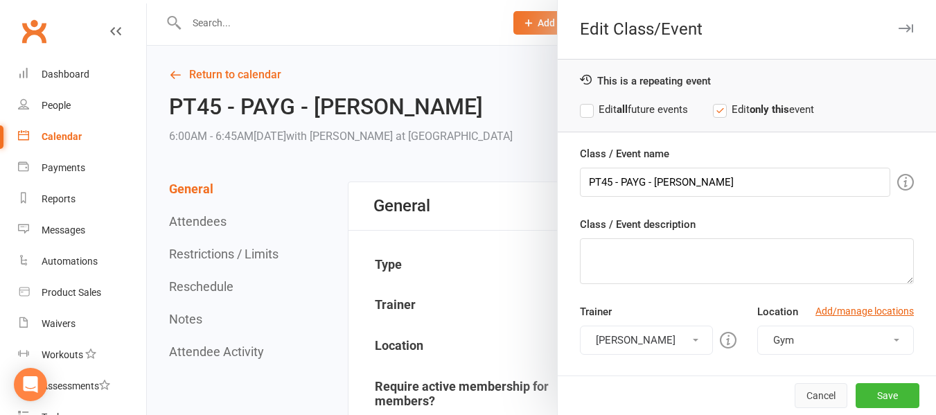
click at [799, 396] on button "Cancel" at bounding box center [821, 395] width 53 height 25
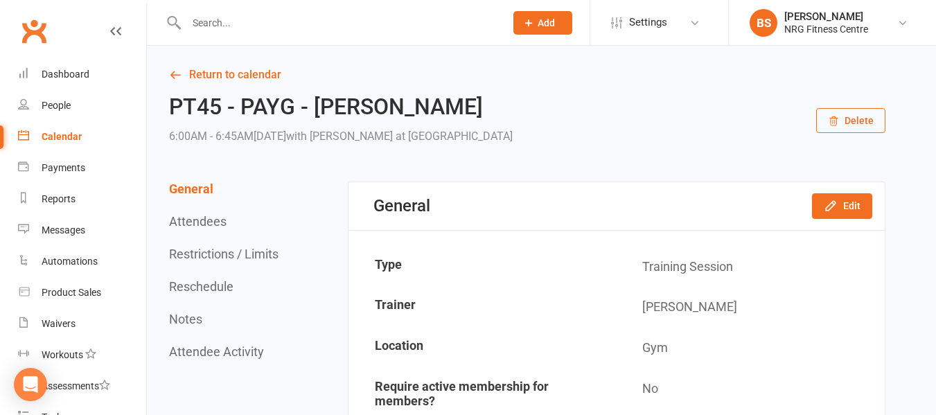
click at [852, 129] on button "Delete" at bounding box center [851, 120] width 69 height 25
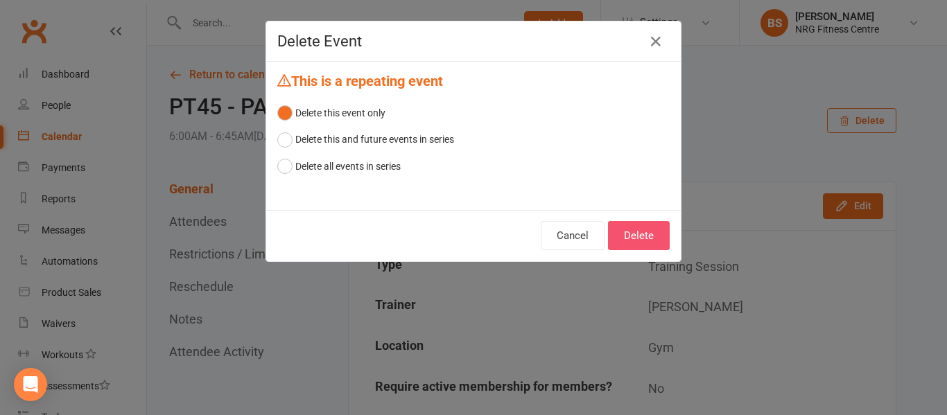
click at [629, 231] on button "Delete" at bounding box center [639, 235] width 62 height 29
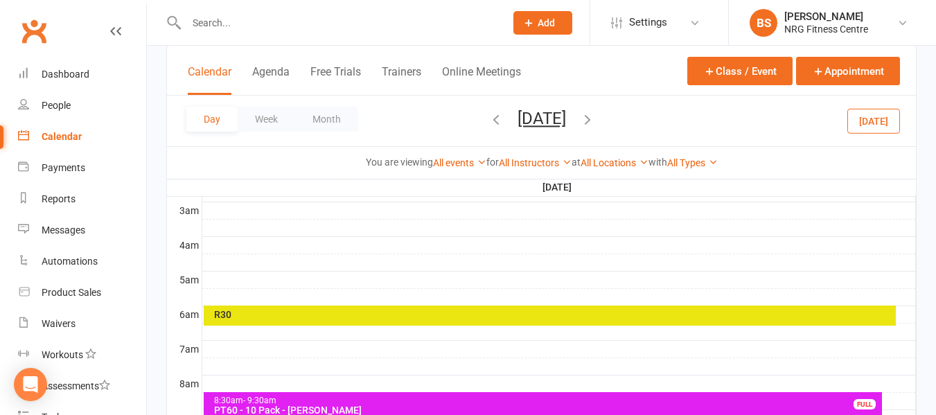
scroll to position [208, 0]
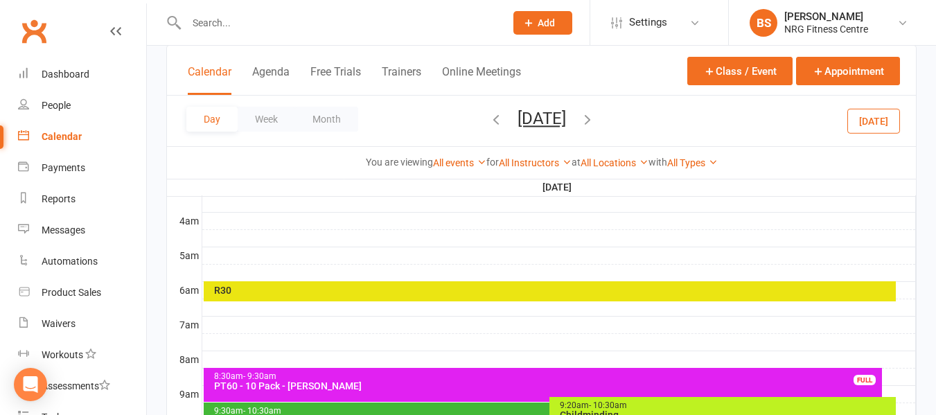
click at [905, 295] on div at bounding box center [559, 290] width 714 height 17
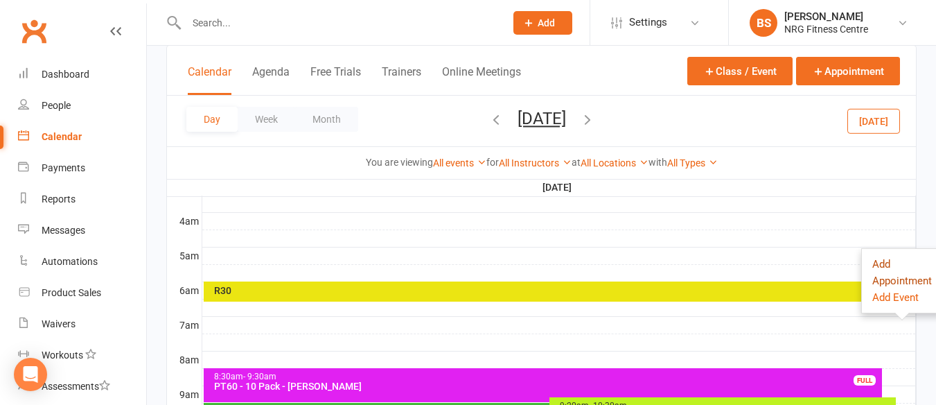
click at [882, 265] on button "Add Appointment" at bounding box center [903, 272] width 60 height 33
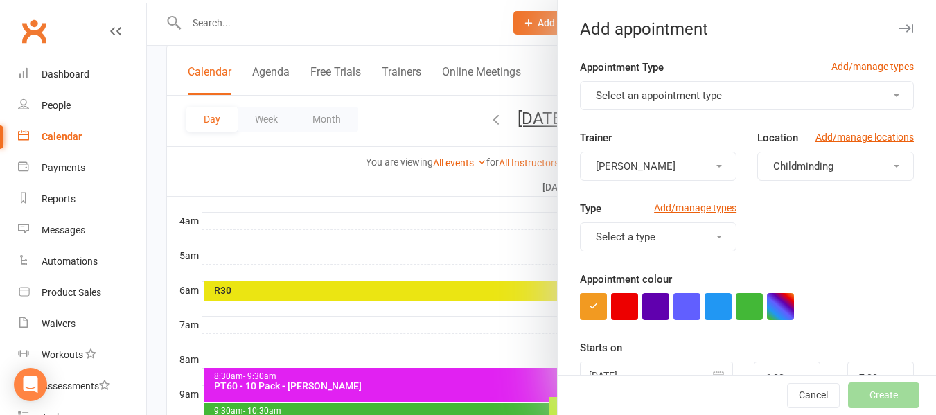
click at [647, 91] on span "Select an appointment type" at bounding box center [659, 95] width 126 height 12
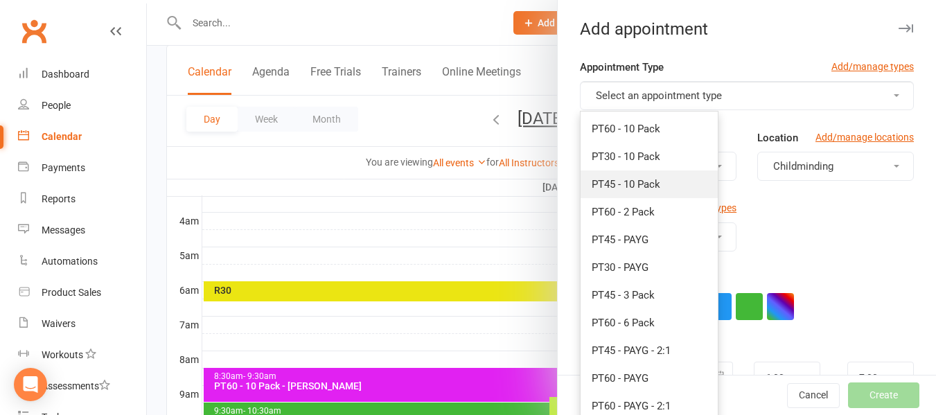
click at [652, 185] on span "PT45 - 10 Pack" at bounding box center [626, 184] width 69 height 12
type input "6:45am"
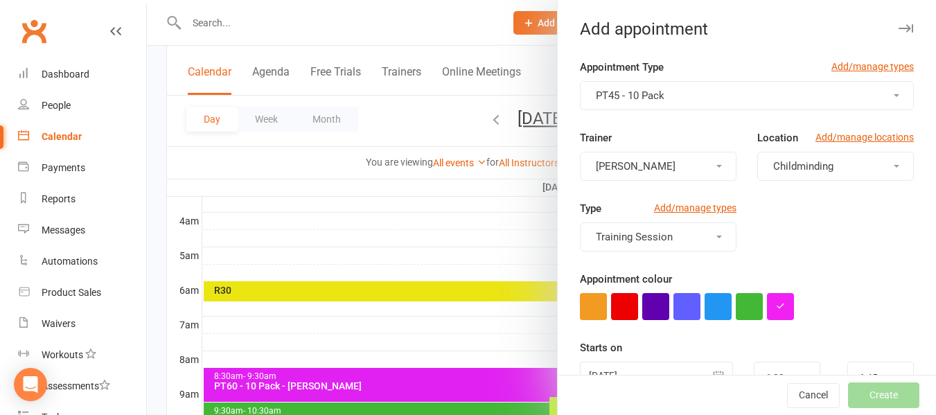
click at [806, 158] on button "Childminding" at bounding box center [836, 166] width 157 height 29
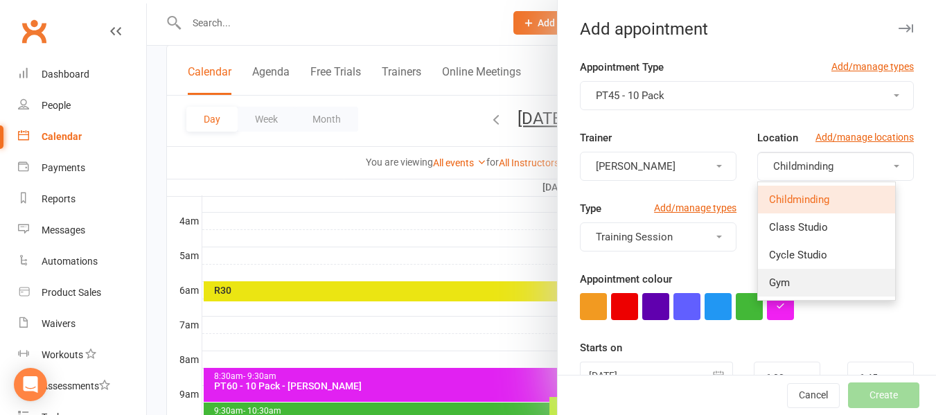
click at [808, 290] on link "Gym" at bounding box center [826, 283] width 137 height 28
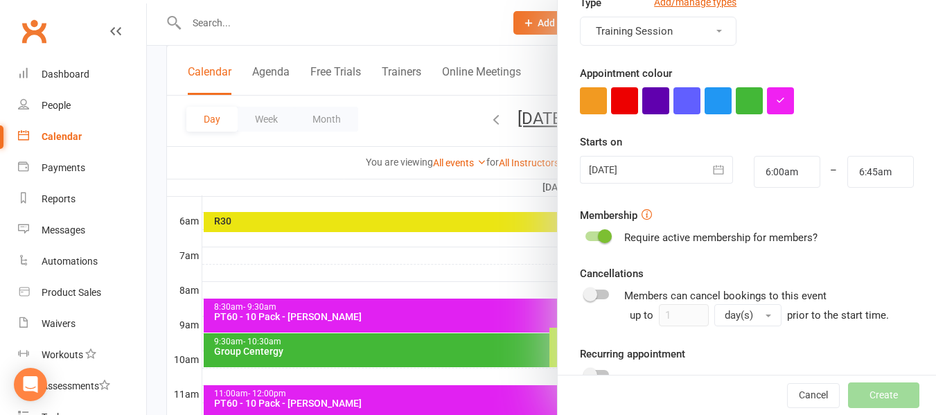
scroll to position [306, 0]
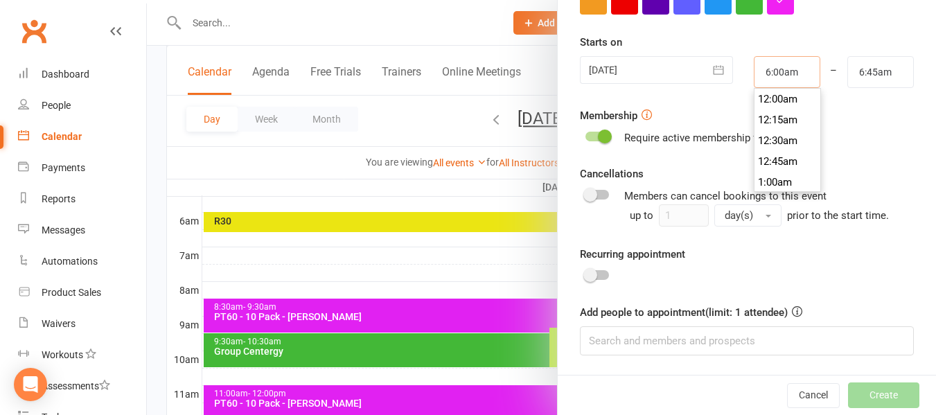
click at [770, 76] on input "6:00am" at bounding box center [787, 72] width 67 height 32
type input "6:45am"
click at [785, 179] on li "6:45am" at bounding box center [788, 182] width 67 height 21
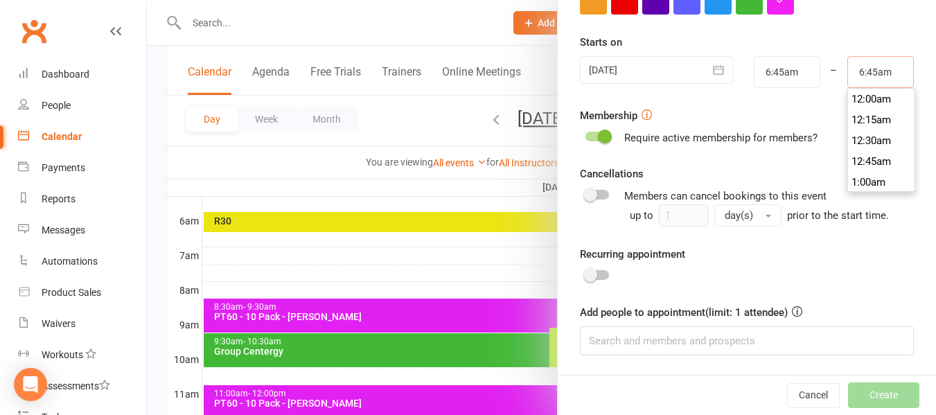
click at [857, 73] on input "6:45am" at bounding box center [881, 72] width 67 height 32
click at [873, 166] on li "7:15am" at bounding box center [881, 161] width 67 height 21
click at [875, 71] on input "7:15am" at bounding box center [881, 72] width 67 height 32
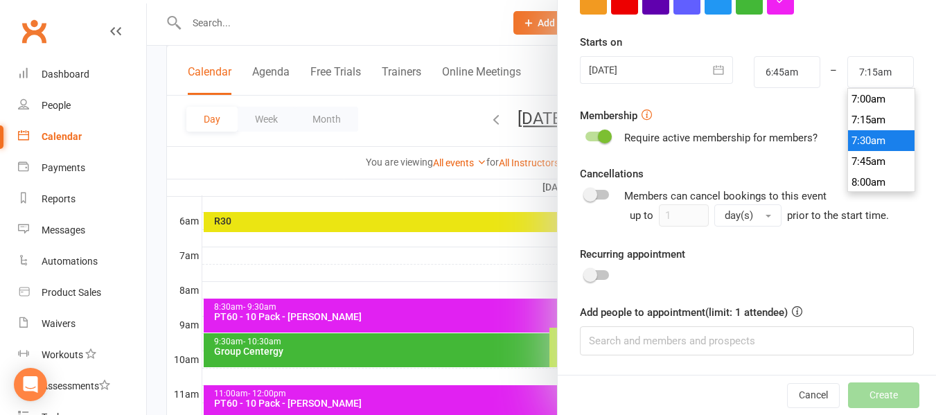
type input "7:30am"
click at [873, 139] on li "7:30am" at bounding box center [881, 140] width 67 height 21
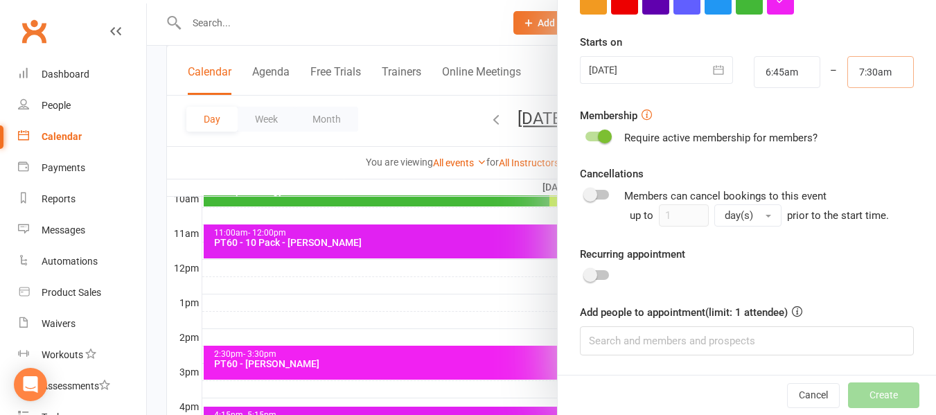
scroll to position [485, 0]
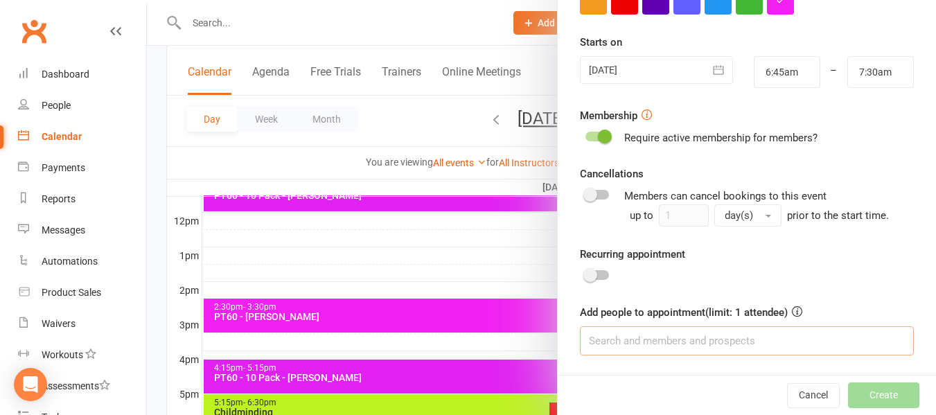
click at [713, 335] on input at bounding box center [747, 340] width 334 height 29
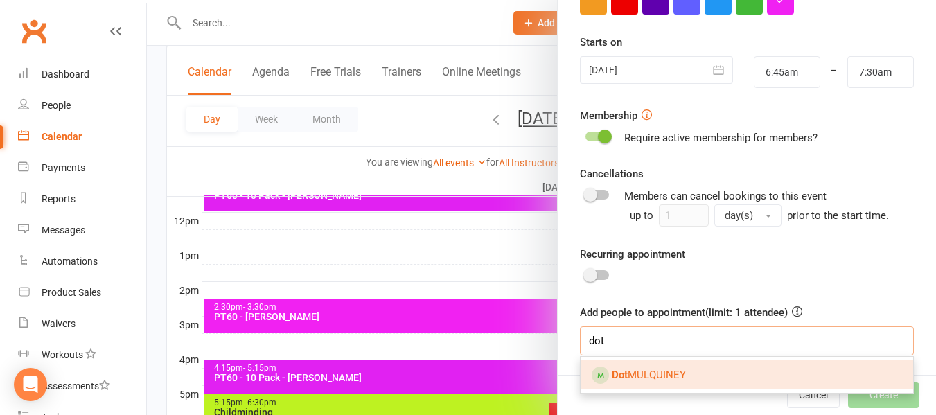
type input "dot"
click at [643, 370] on span "Dot MULQUINEY" at bounding box center [649, 375] width 74 height 12
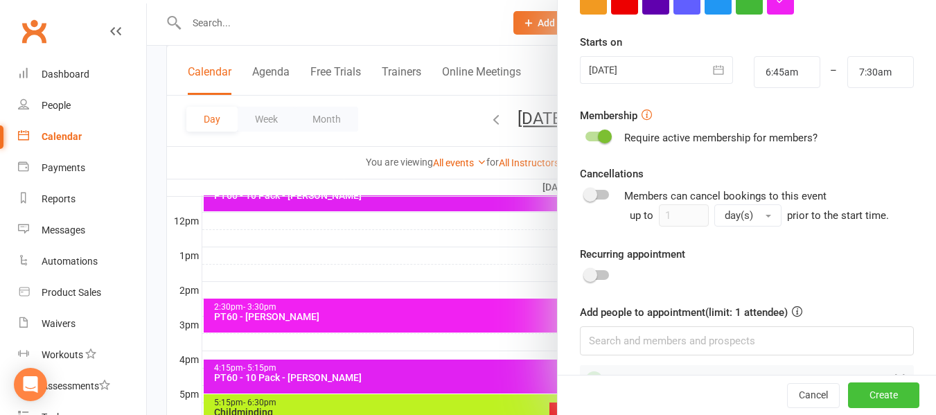
click at [860, 390] on button "Create" at bounding box center [883, 395] width 71 height 25
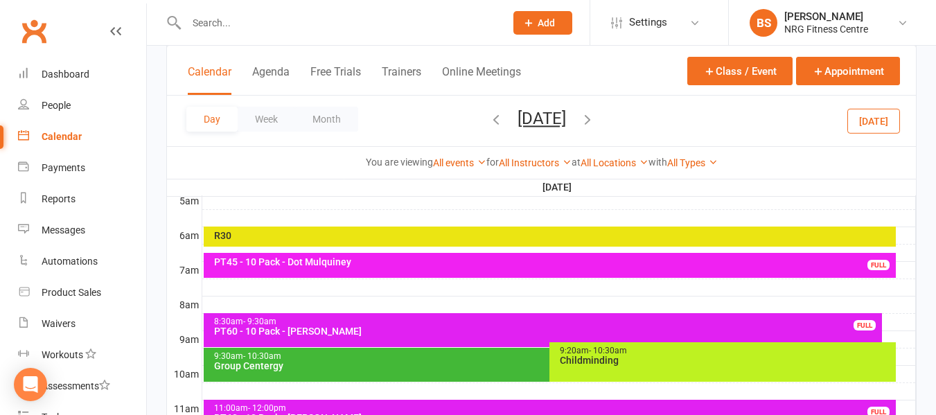
scroll to position [208, 0]
